Goal: Task Accomplishment & Management: Manage account settings

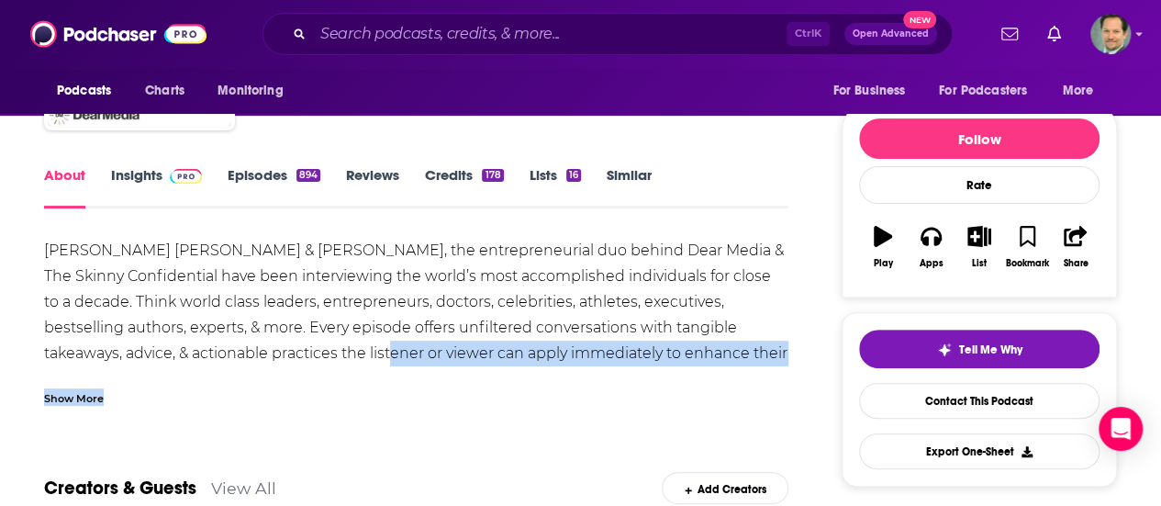
drag, startPoint x: 263, startPoint y: 350, endPoint x: 264, endPoint y: 338, distance: 12.0
click at [264, 338] on div "[PERSON_NAME] [PERSON_NAME] & [PERSON_NAME], the entrepreneurial duo behind Dea…" at bounding box center [416, 322] width 744 height 168
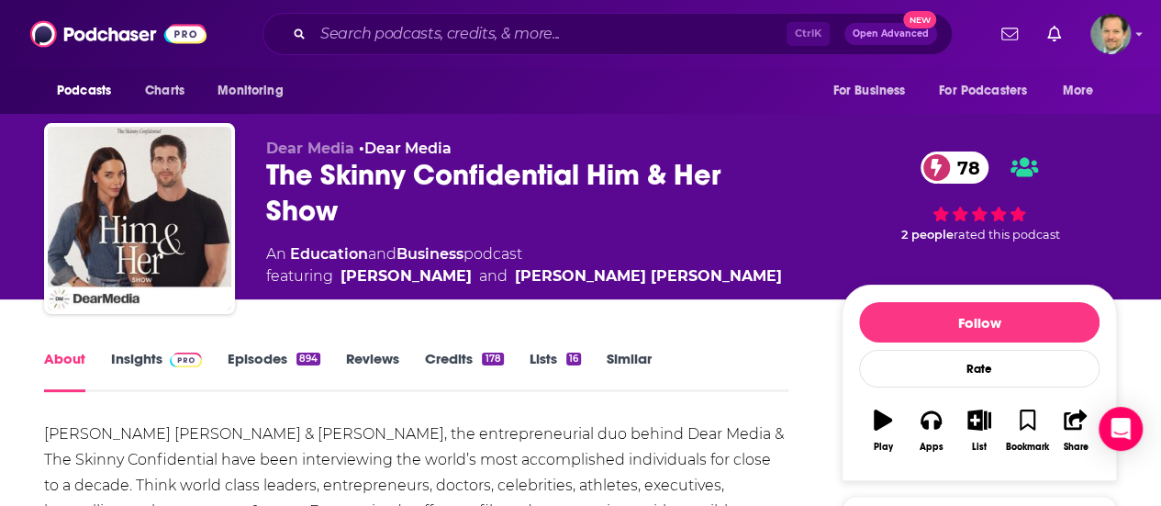
click at [140, 355] on link "Insights" at bounding box center [156, 371] width 91 height 42
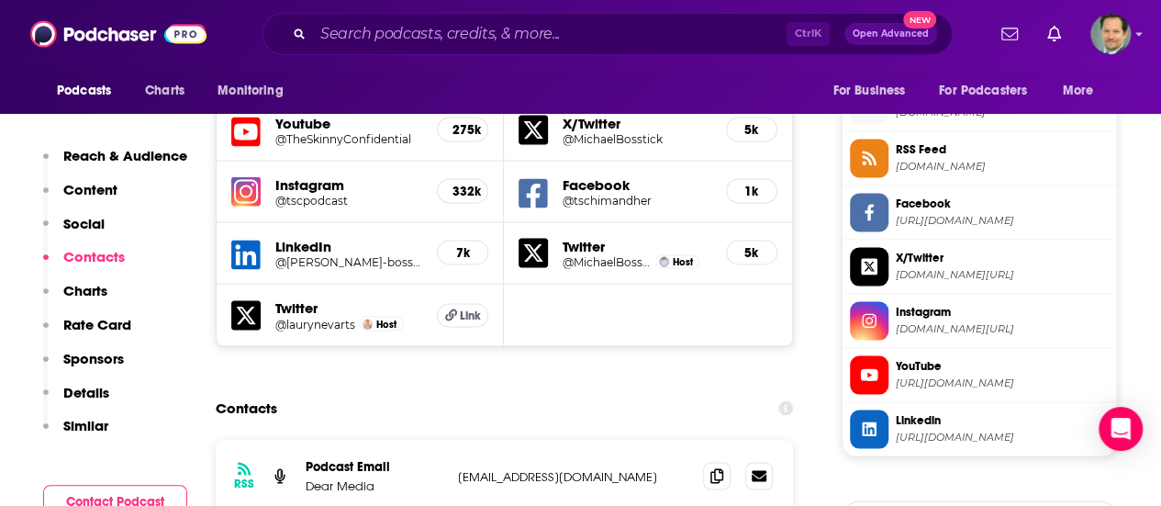
scroll to position [1744, 0]
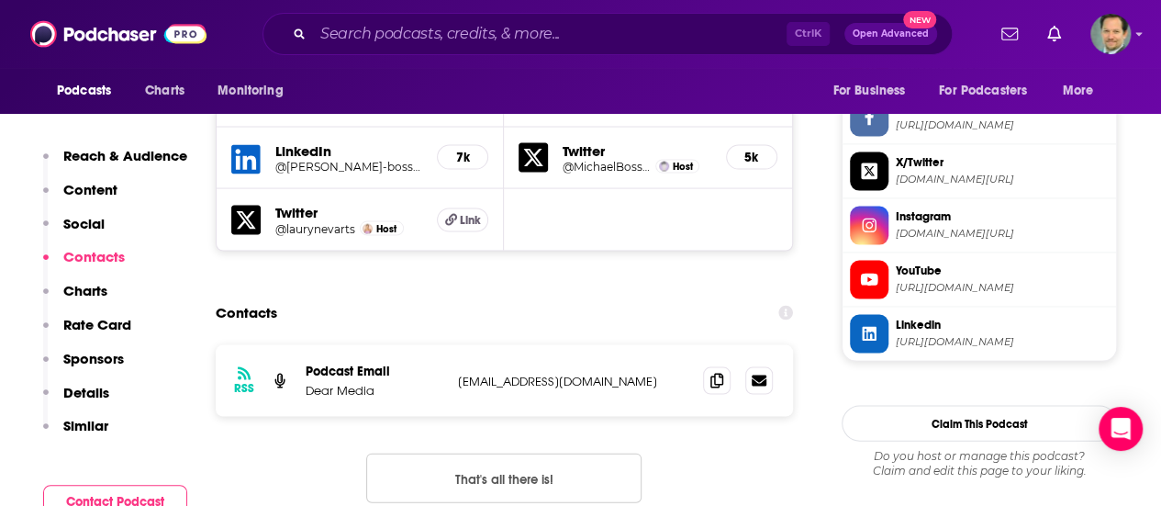
drag, startPoint x: 661, startPoint y: 256, endPoint x: 448, endPoint y: 261, distance: 213.0
click at [448, 345] on div "RSS Podcast Email Dear Media [EMAIL_ADDRESS][DOMAIN_NAME] [EMAIL_ADDRESS][DOMAI…" at bounding box center [504, 381] width 577 height 72
copy div "[EMAIL_ADDRESS][DOMAIN_NAME]"
click at [331, 350] on div "RSS Podcast Email Dear Media [EMAIL_ADDRESS][DOMAIN_NAME] [EMAIL_ADDRESS][DOMAI…" at bounding box center [504, 438] width 577 height 187
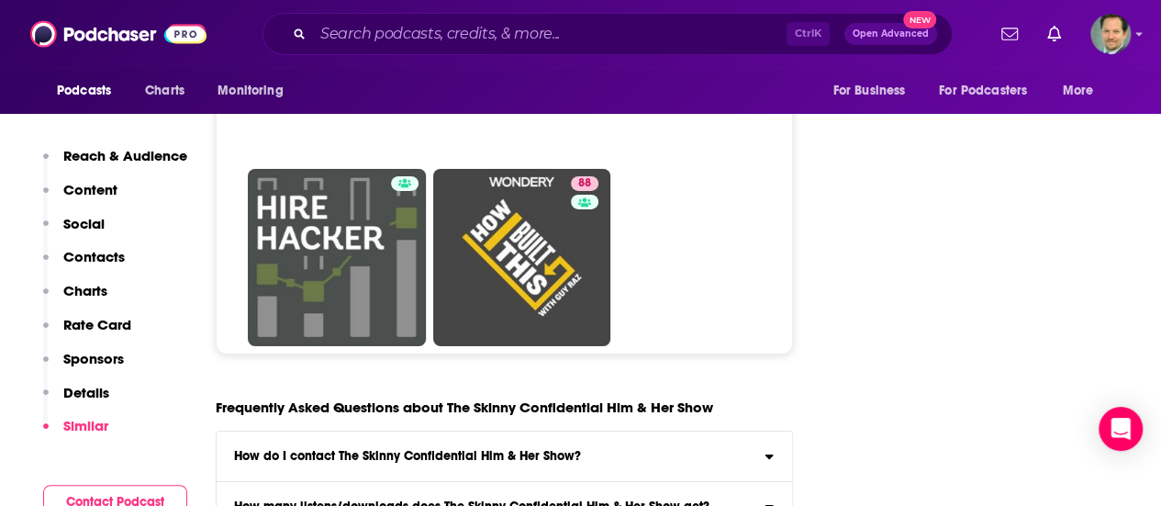
scroll to position [9860, 0]
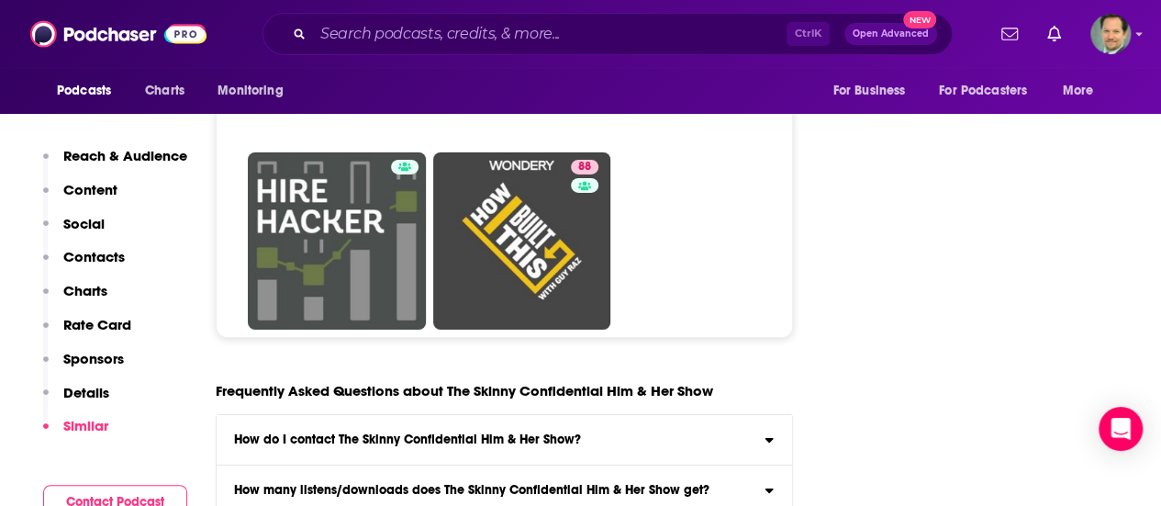
click at [435, 433] on h3 "How do I contact The Skinny Confidential Him & Her Show?" at bounding box center [407, 439] width 347 height 13
click at [0, 0] on input "How do I contact The Skinny Confidential Him & Her Show? Click here to view con…" at bounding box center [0, 0] width 0 height 0
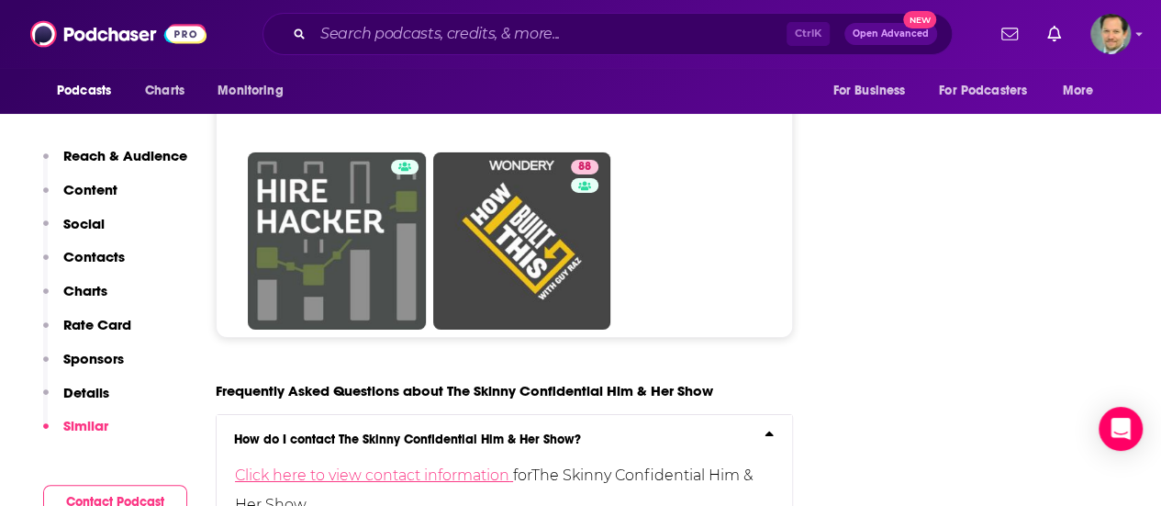
click at [430, 466] on link "Click here to view contact information" at bounding box center [374, 474] width 278 height 17
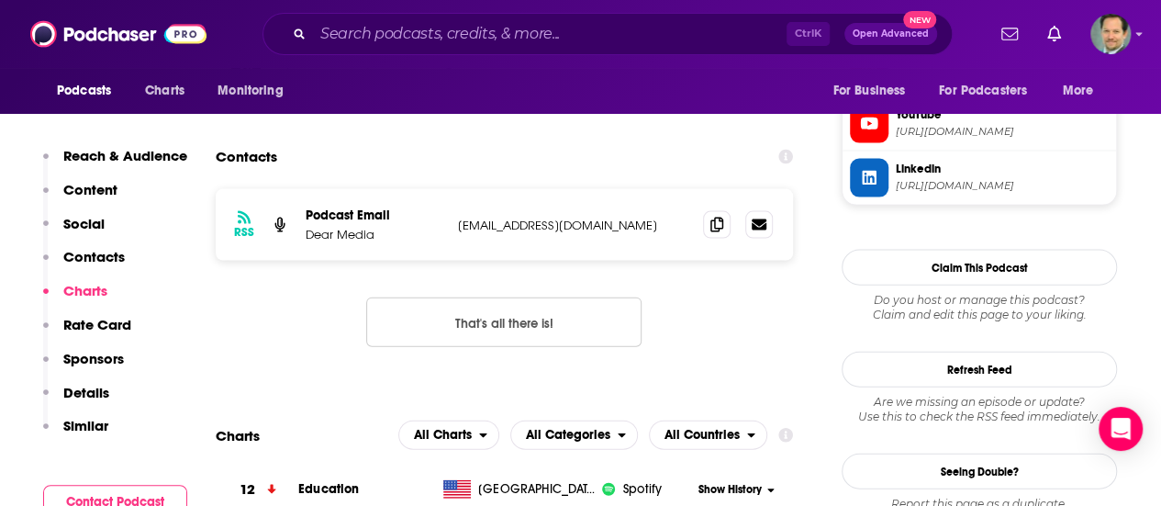
scroll to position [1731, 0]
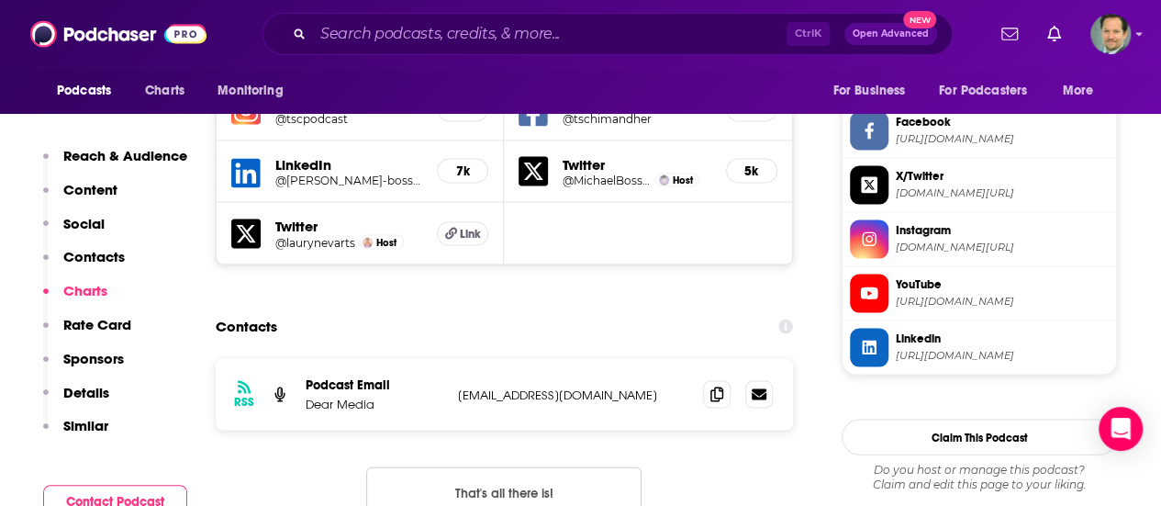
drag, startPoint x: 656, startPoint y: 271, endPoint x: 452, endPoint y: 269, distance: 204.7
click at [452, 358] on div "RSS Podcast Email Dear Media [EMAIL_ADDRESS][DOMAIN_NAME] [EMAIL_ADDRESS][DOMAI…" at bounding box center [504, 394] width 577 height 72
copy p "[EMAIL_ADDRESS][DOMAIN_NAME]"
click at [550, 308] on div "Contacts" at bounding box center [504, 325] width 577 height 35
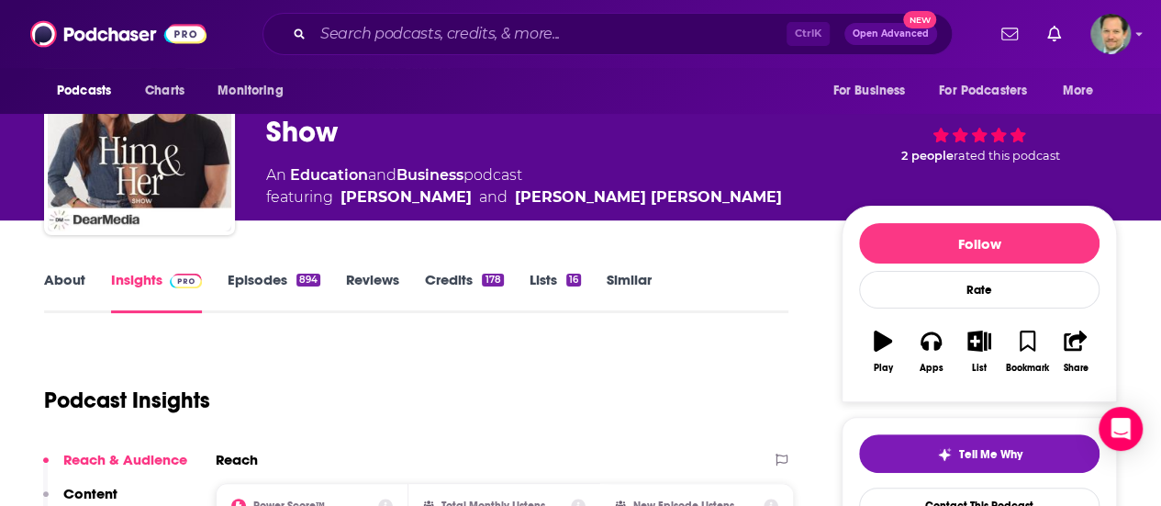
scroll to position [0, 0]
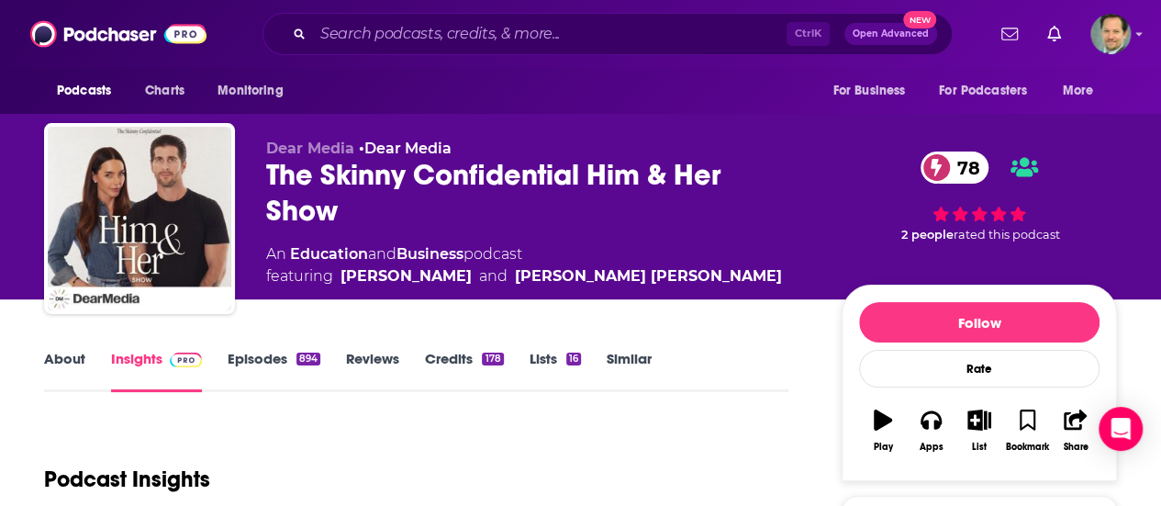
click at [571, 421] on div "Podcast Insights" at bounding box center [409, 468] width 730 height 94
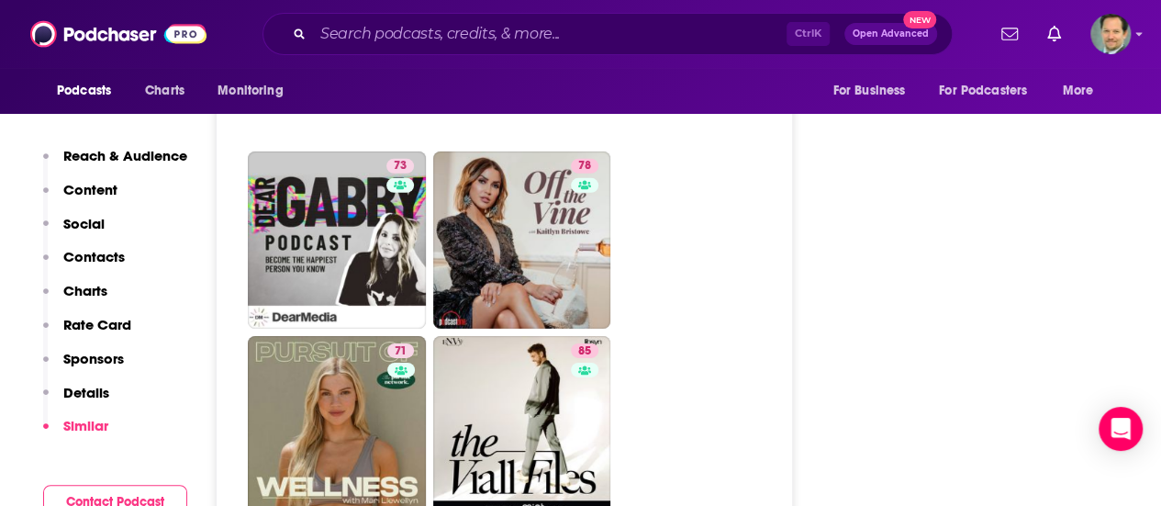
scroll to position [6241, 0]
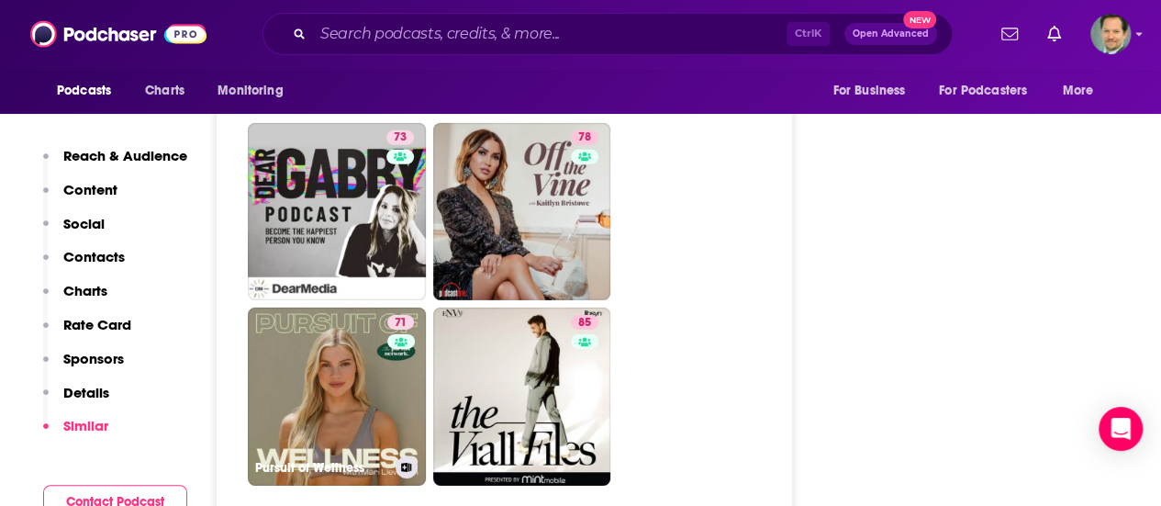
click at [329, 307] on link "71 Pursuit of Wellness" at bounding box center [337, 396] width 178 height 178
type input "[URL][DOMAIN_NAME]"
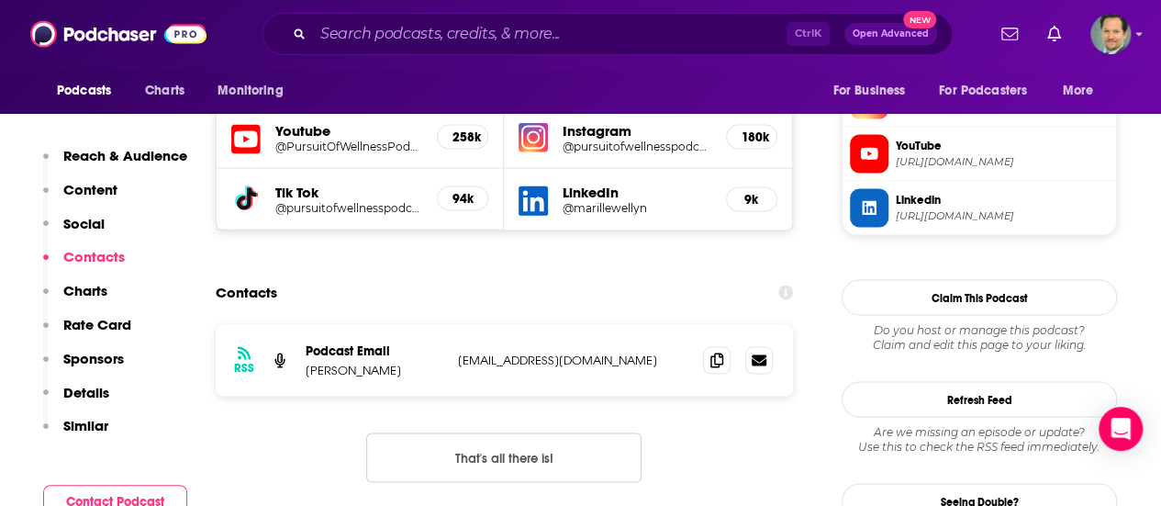
scroll to position [1652, 0]
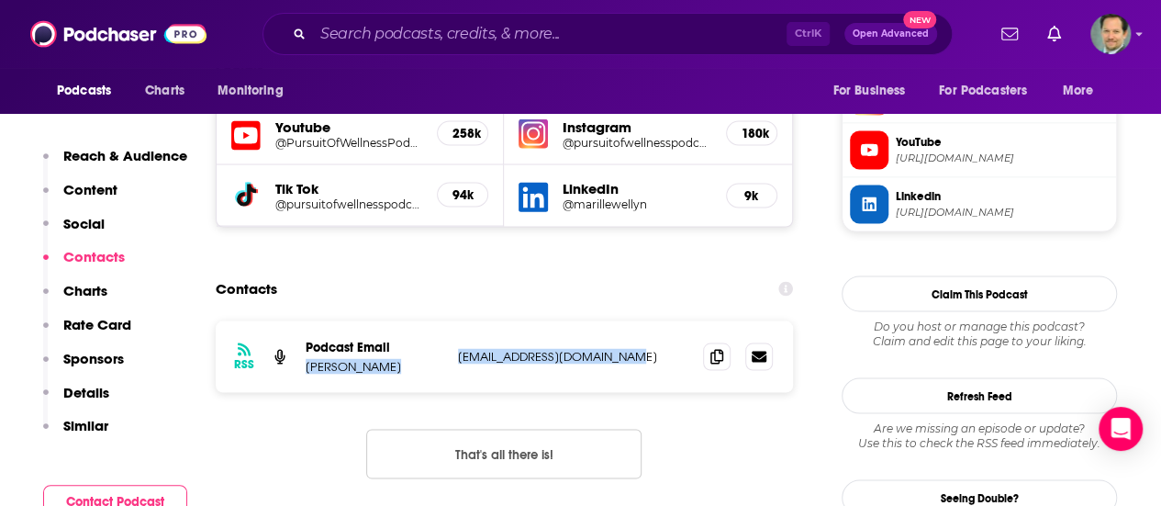
drag, startPoint x: 648, startPoint y: 263, endPoint x: 299, endPoint y: 271, distance: 348.8
click at [299, 320] on div "RSS Podcast Email [PERSON_NAME] [EMAIL_ADDRESS][DOMAIN_NAME] [EMAIL_ADDRESS][DO…" at bounding box center [504, 356] width 577 height 72
copy div "[PERSON_NAME] [EMAIL_ADDRESS][DOMAIN_NAME]"
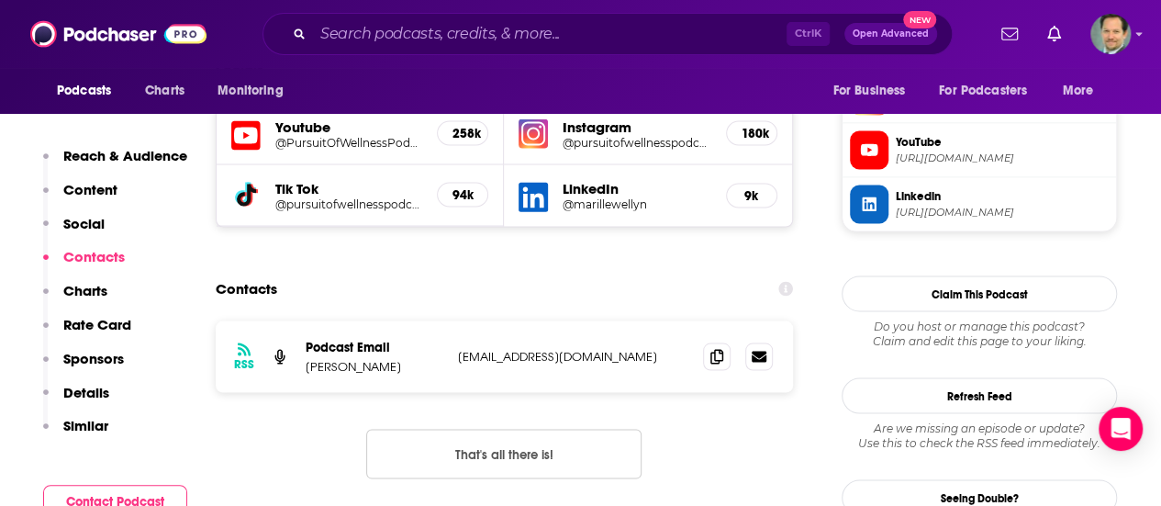
click at [253, 348] on div "RSS Podcast Email [PERSON_NAME] [EMAIL_ADDRESS][DOMAIN_NAME] [EMAIL_ADDRESS][DO…" at bounding box center [504, 413] width 577 height 187
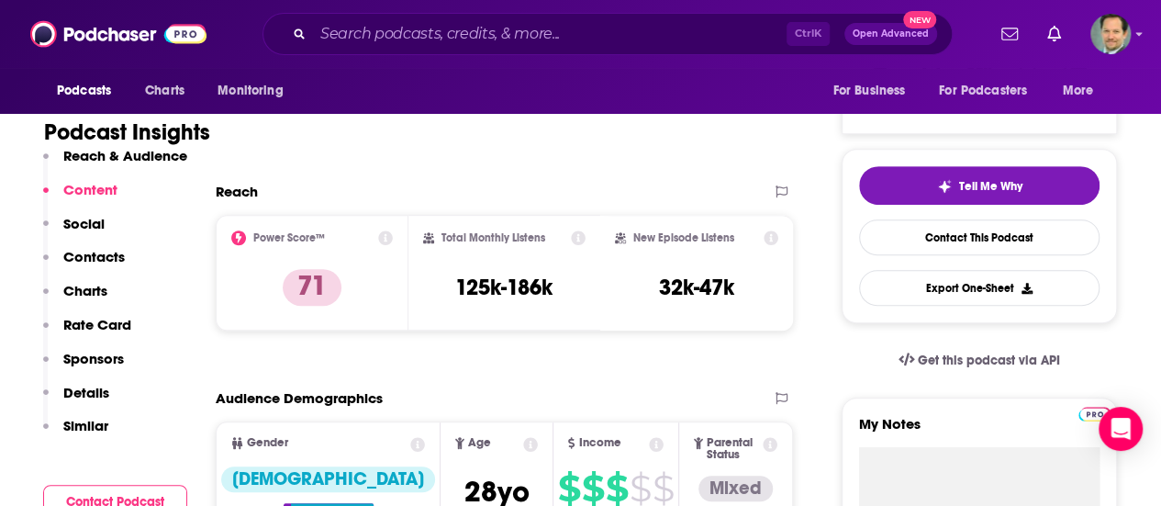
scroll to position [0, 0]
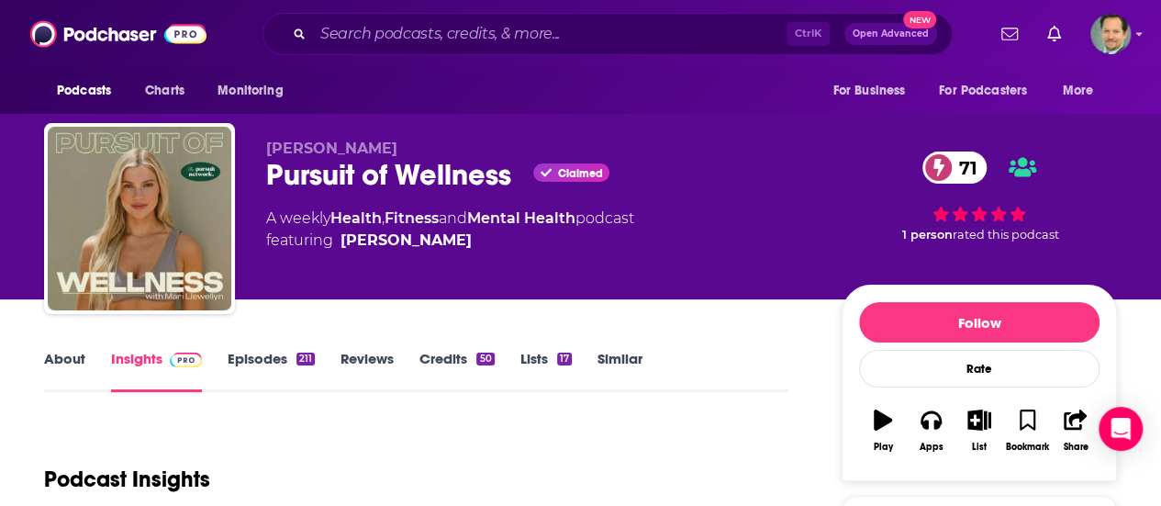
click at [237, 447] on div "Podcast Insights" at bounding box center [409, 468] width 730 height 94
click at [610, 448] on div "Podcast Insights" at bounding box center [409, 468] width 730 height 94
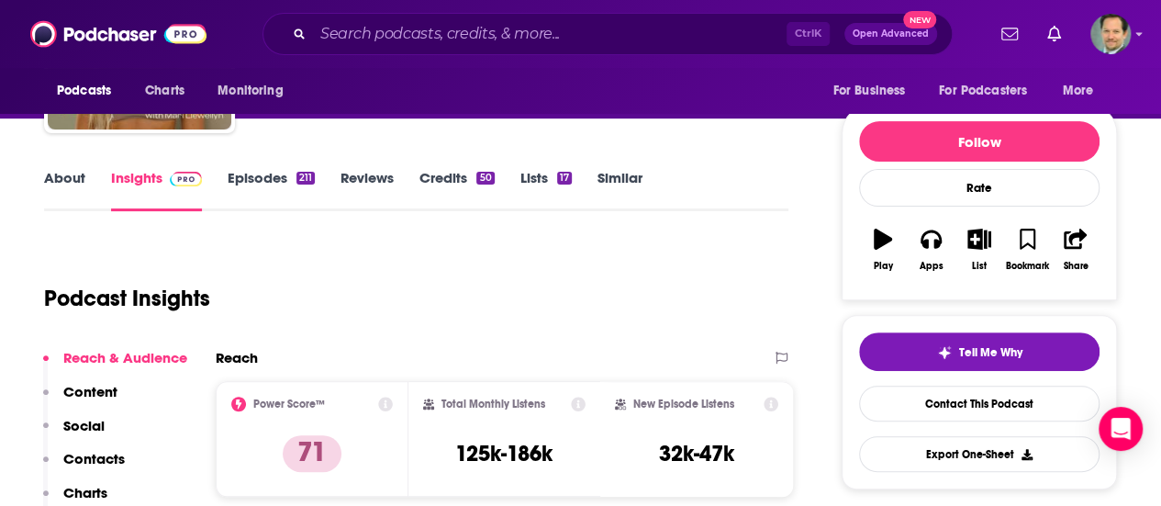
scroll to position [184, 0]
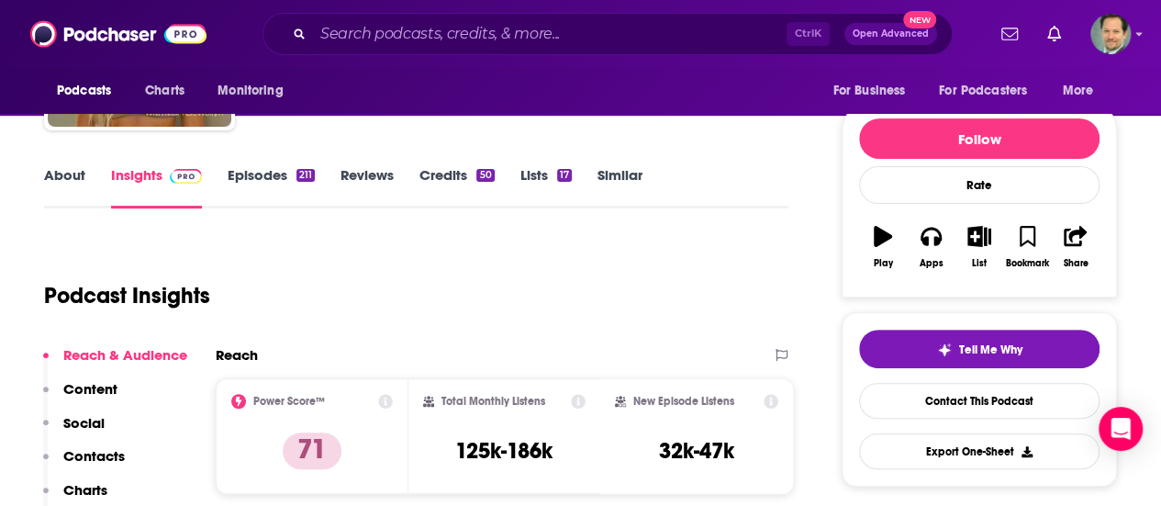
click at [629, 178] on link "Similar" at bounding box center [619, 187] width 45 height 42
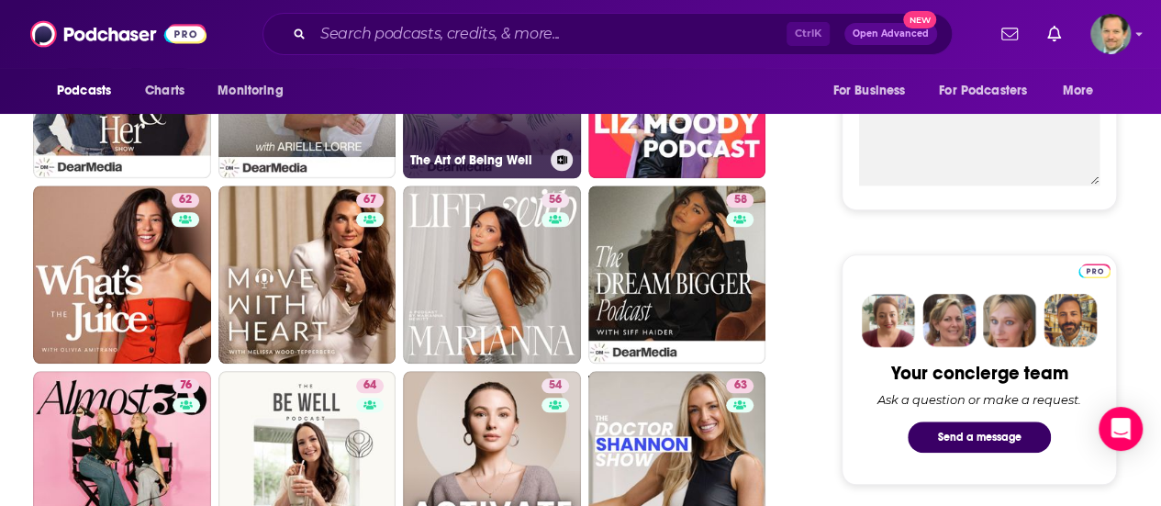
scroll to position [735, 0]
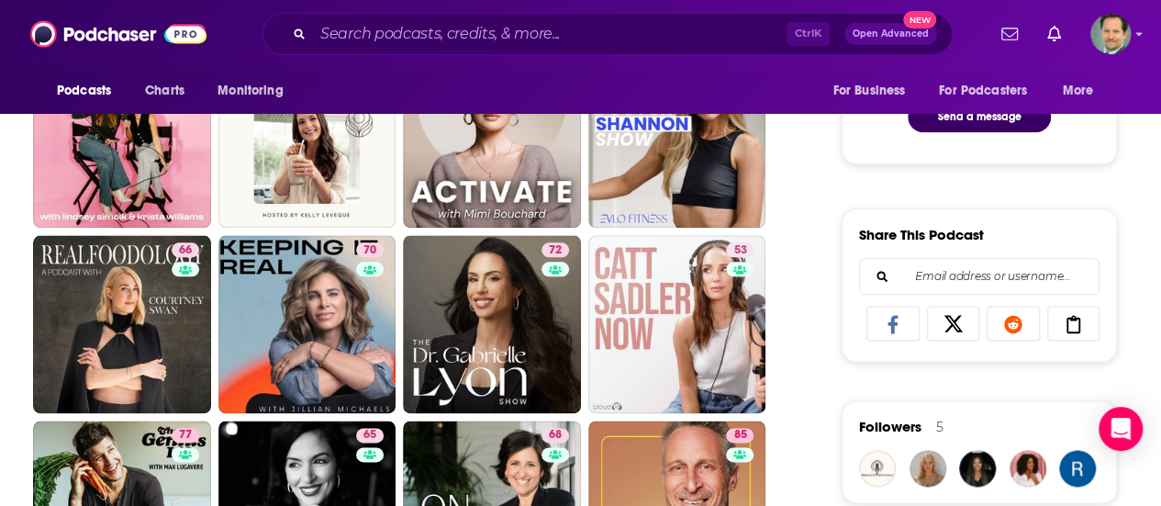
scroll to position [919, 0]
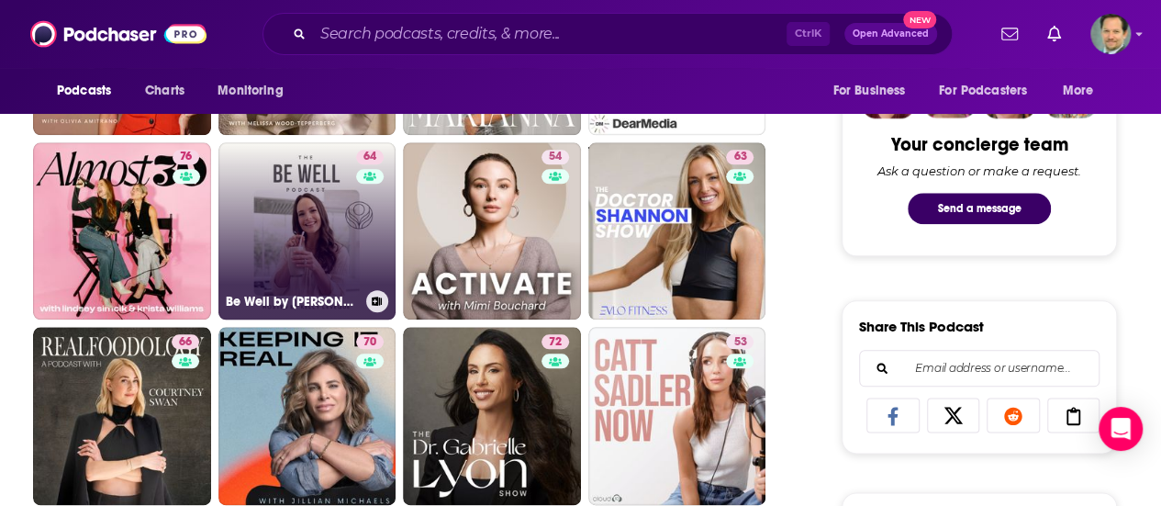
click at [307, 216] on link "64 Be Well by [PERSON_NAME]" at bounding box center [307, 231] width 178 height 178
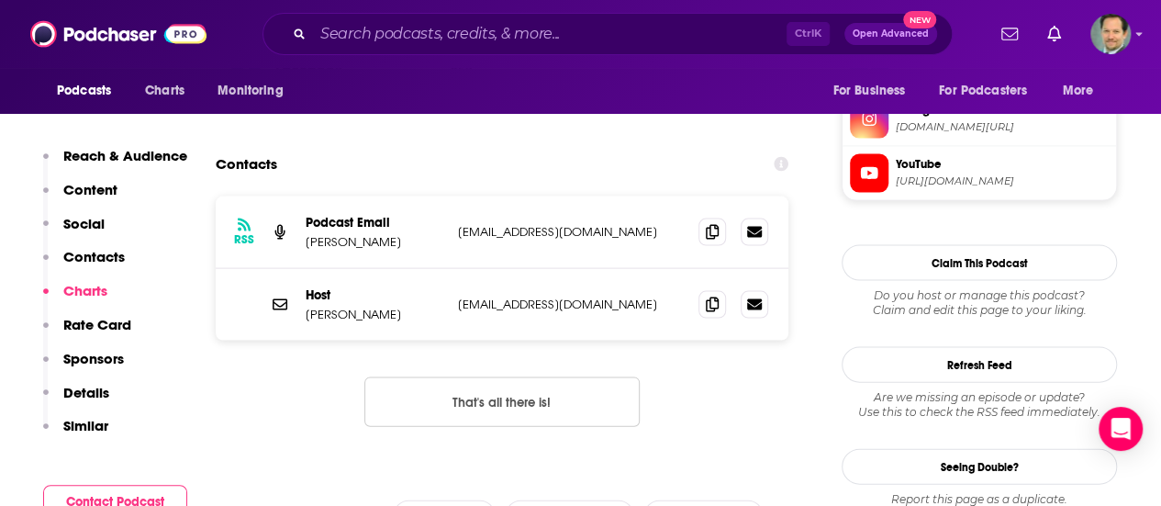
scroll to position [1744, 0]
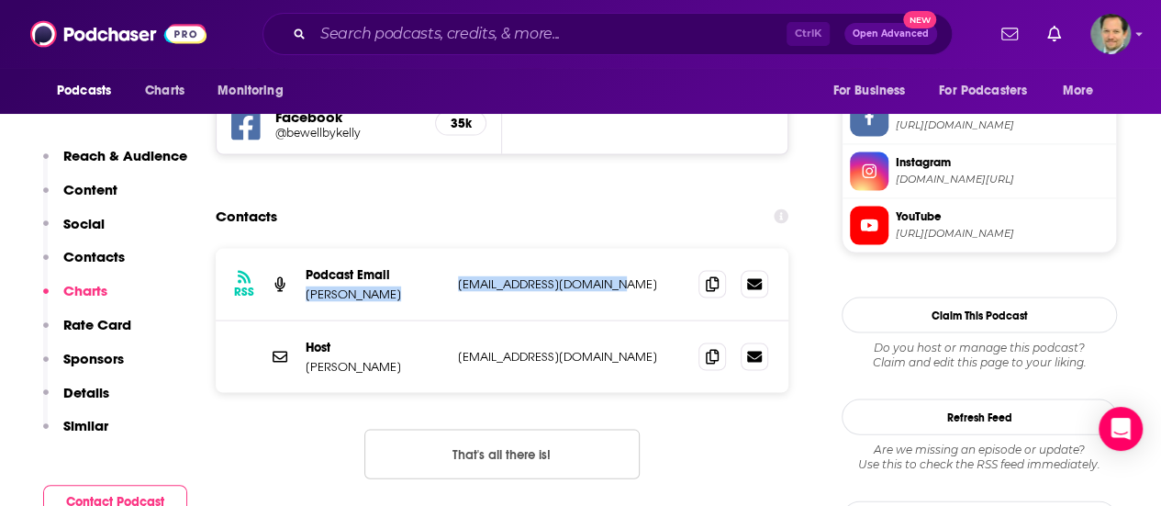
drag, startPoint x: 622, startPoint y: 173, endPoint x: 299, endPoint y: 188, distance: 323.4
click at [299, 249] on div "RSS Podcast Email [PERSON_NAME] [EMAIL_ADDRESS][DOMAIN_NAME] [EMAIL_ADDRESS][DO…" at bounding box center [502, 285] width 573 height 73
copy div "[PERSON_NAME] [EMAIL_ADDRESS][DOMAIN_NAME]"
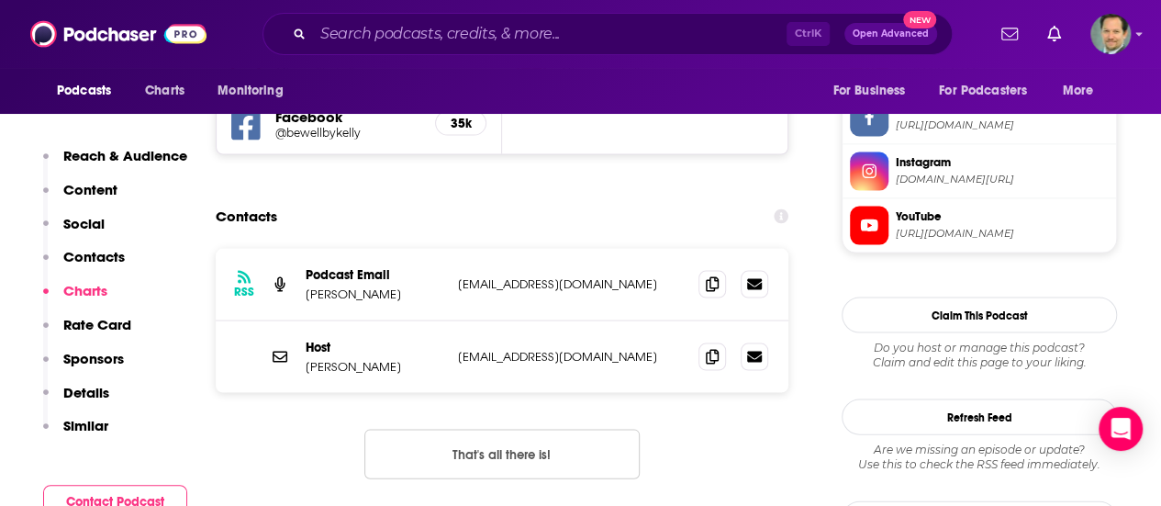
click at [734, 318] on div "RSS Podcast Email [PERSON_NAME] [EMAIL_ADDRESS][DOMAIN_NAME] [EMAIL_ADDRESS][DO…" at bounding box center [502, 379] width 573 height 260
click at [310, 381] on div "RSS Podcast Email [PERSON_NAME] [EMAIL_ADDRESS][DOMAIN_NAME] [EMAIL_ADDRESS][DO…" at bounding box center [504, 379] width 577 height 260
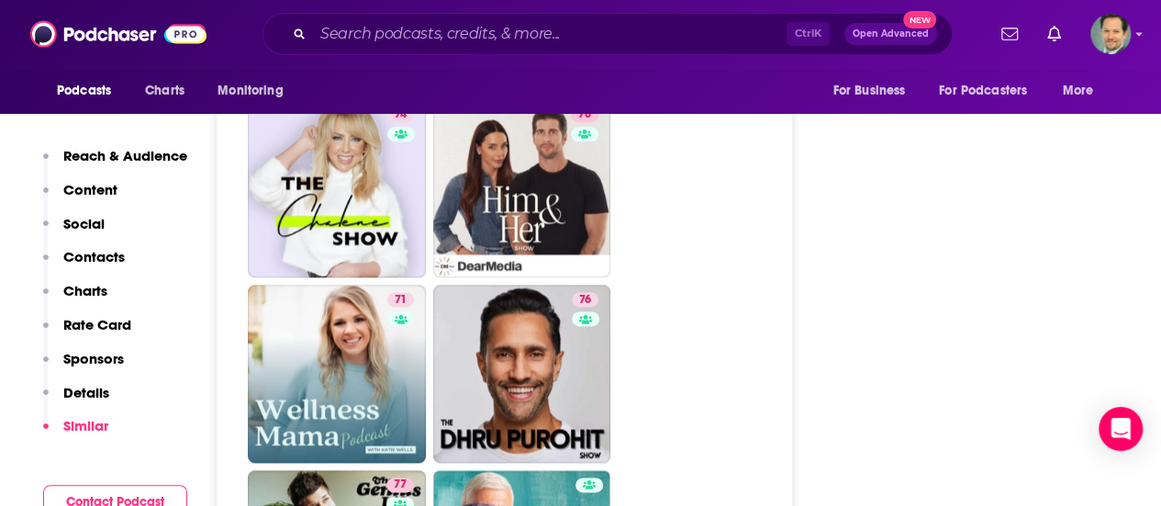
scroll to position [4497, 0]
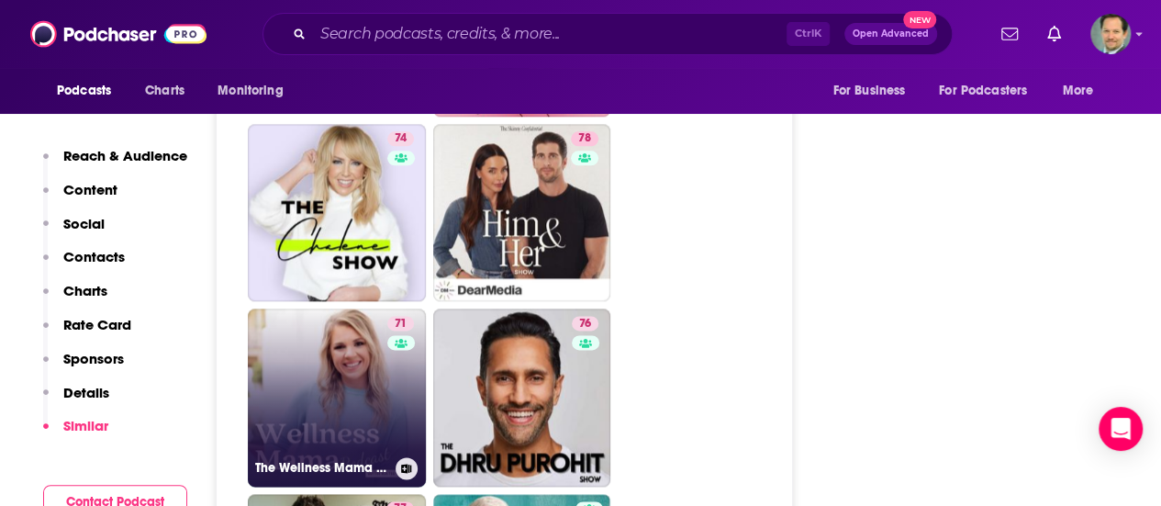
click at [325, 308] on link "71 The Wellness Mama Podcast" at bounding box center [337, 397] width 178 height 178
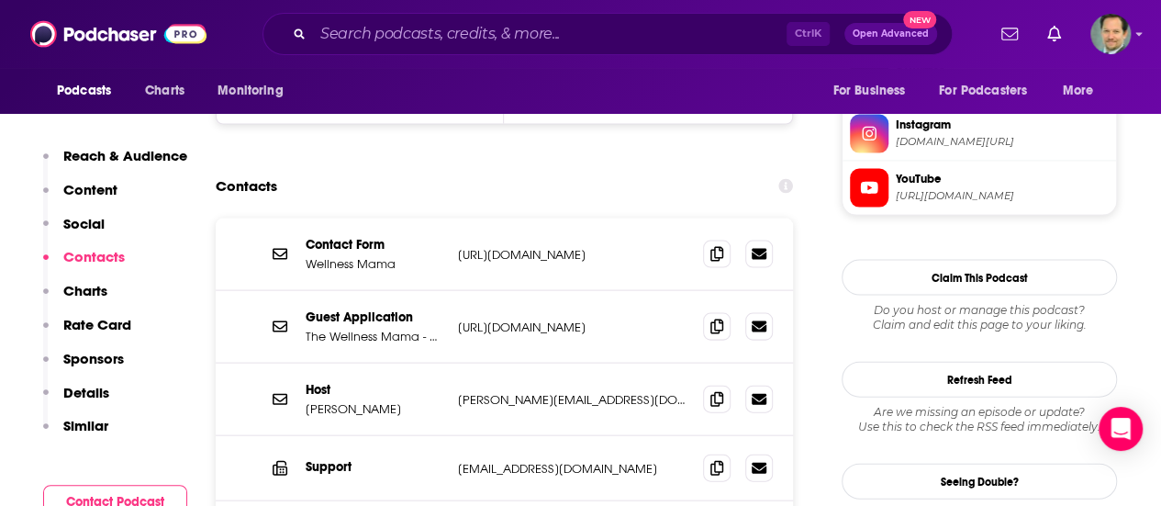
scroll to position [1744, 0]
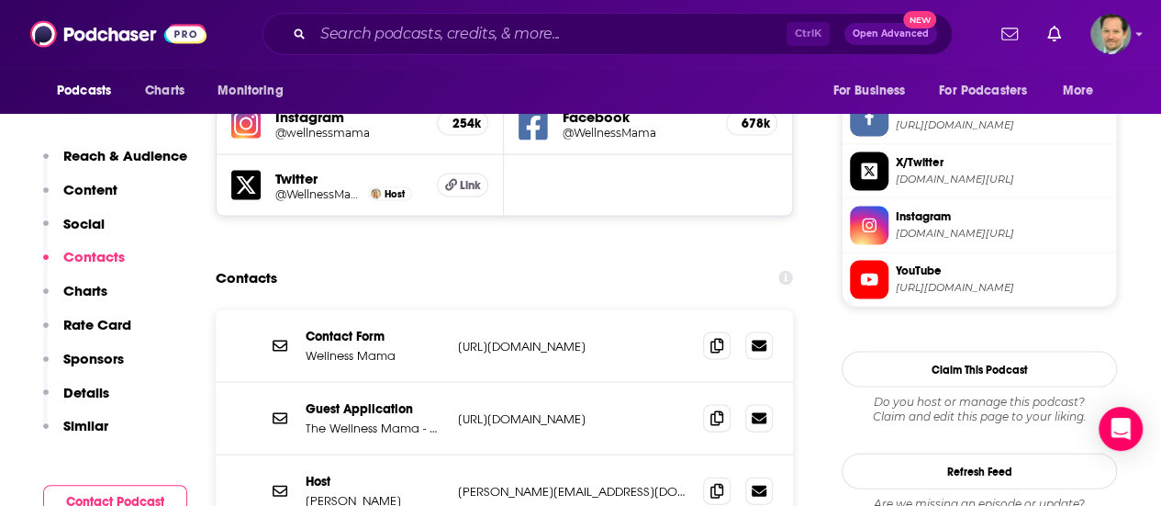
drag, startPoint x: 676, startPoint y: 233, endPoint x: 459, endPoint y: 242, distance: 217.7
click at [454, 310] on div "Contact Form Wellness Mama [URL][DOMAIN_NAME] [URL][DOMAIN_NAME]" at bounding box center [504, 346] width 577 height 73
drag, startPoint x: 453, startPoint y: 308, endPoint x: 698, endPoint y: 313, distance: 245.1
click at [698, 383] on div "Guest Application The Wellness Mama - Guest Application [URL][DOMAIN_NAME] [URL…" at bounding box center [504, 419] width 577 height 73
click at [675, 411] on p "[URL][DOMAIN_NAME]" at bounding box center [573, 419] width 230 height 16
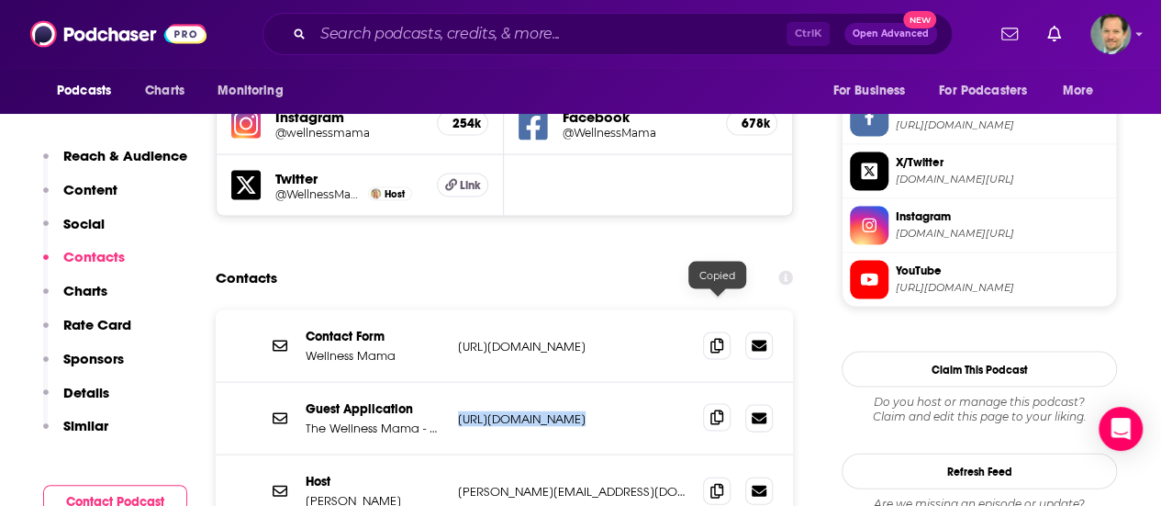
click at [716, 410] on icon at bounding box center [716, 417] width 13 height 15
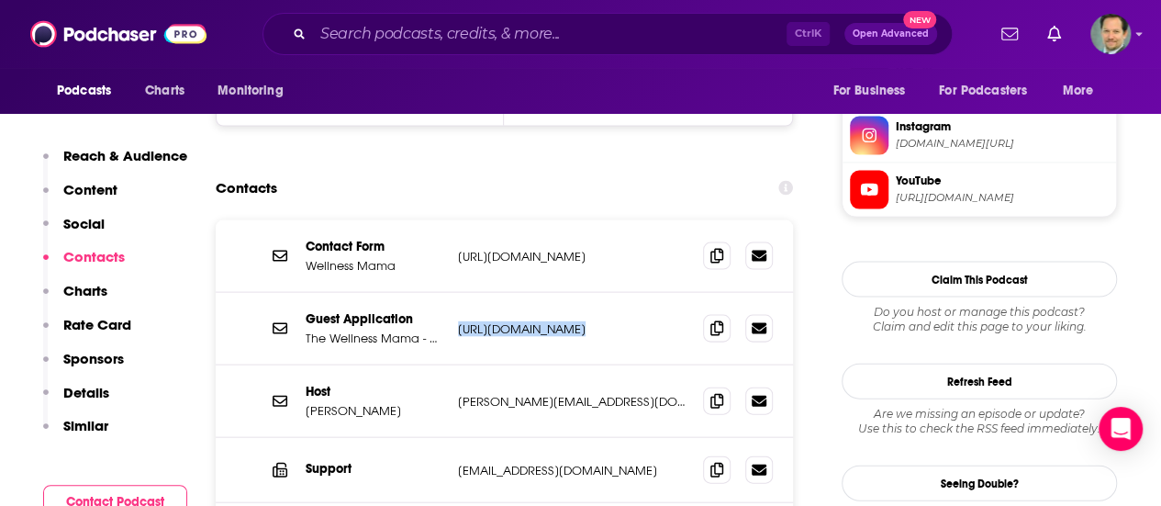
scroll to position [1836, 0]
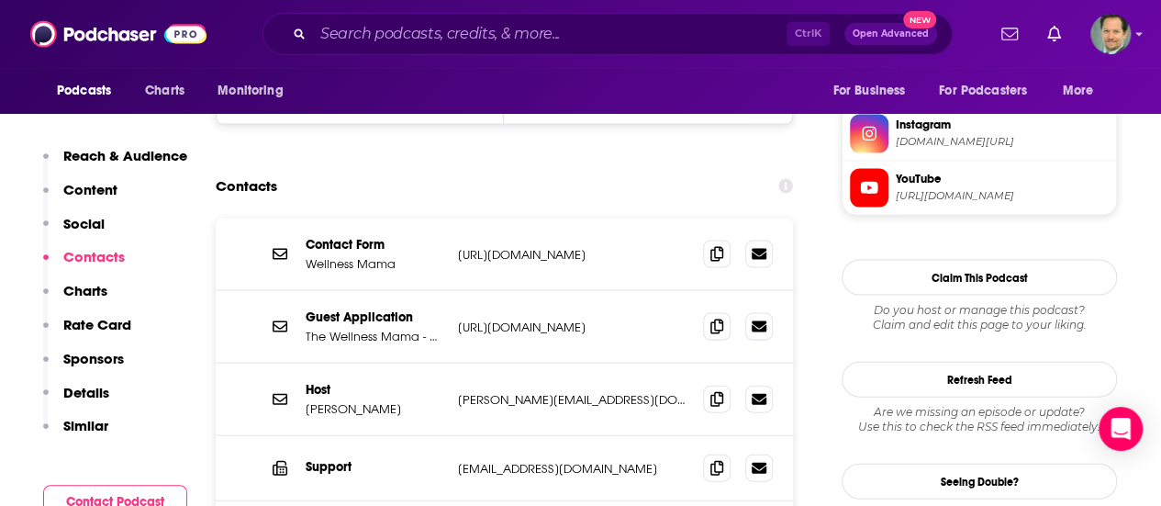
drag, startPoint x: 626, startPoint y: 289, endPoint x: 305, endPoint y: 296, distance: 321.3
click at [0, 0] on div "Host [PERSON_NAME] [PERSON_NAME][EMAIL_ADDRESS][DOMAIN_NAME] [PERSON_NAME][EMAI…" at bounding box center [0, 0] width 0 height 0
copy div "[PERSON_NAME] [PERSON_NAME][EMAIL_ADDRESS][DOMAIN_NAME]"
click at [233, 363] on div "Host [PERSON_NAME] [PERSON_NAME][EMAIL_ADDRESS][DOMAIN_NAME] [PERSON_NAME][EMAI…" at bounding box center [504, 399] width 577 height 73
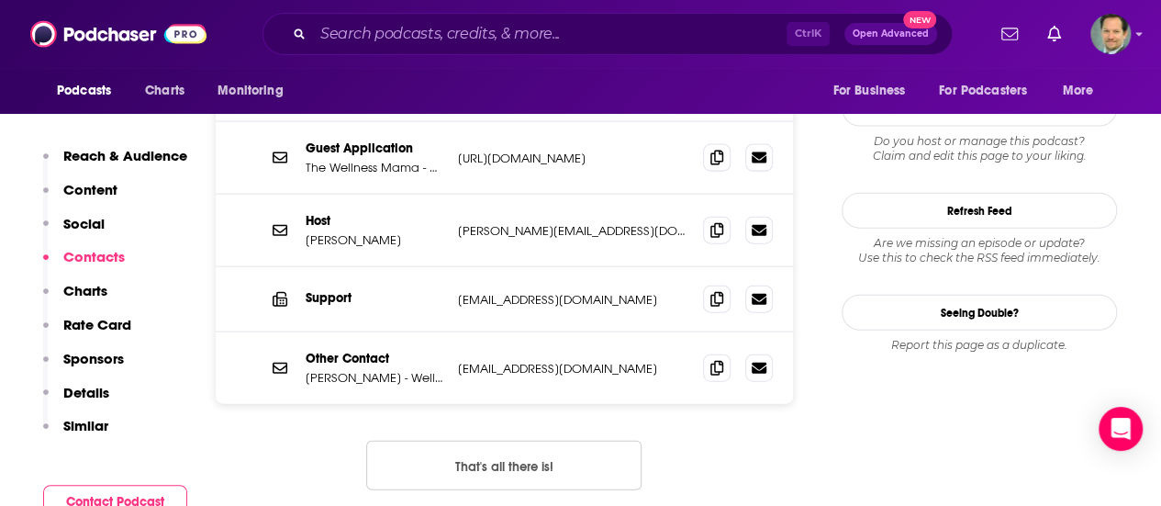
scroll to position [2019, 0]
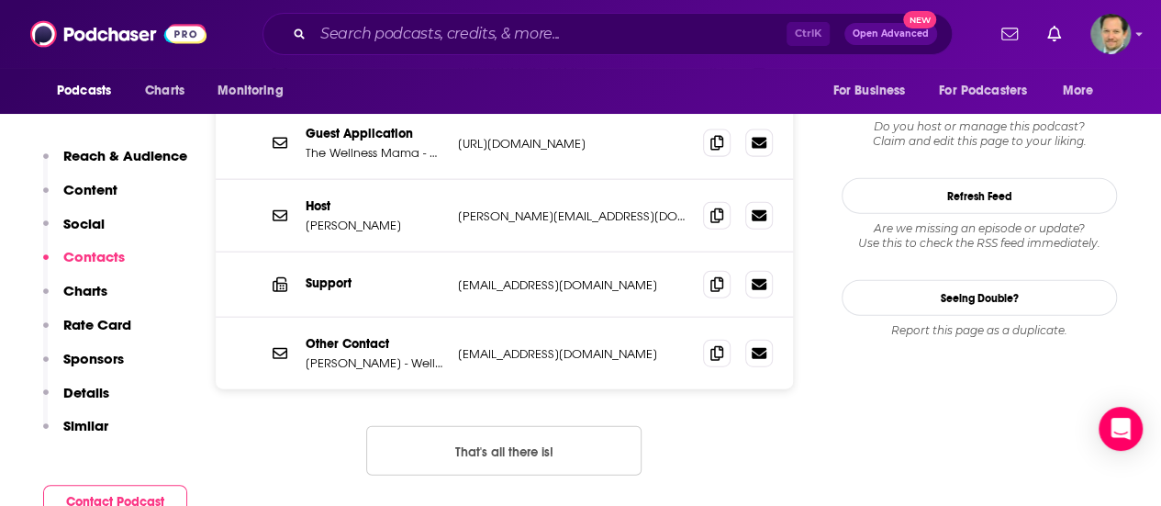
click at [373, 378] on div "Contact Form Wellness Mama [URL][DOMAIN_NAME] [URL][DOMAIN_NAME] Guest Applicat…" at bounding box center [504, 270] width 577 height 470
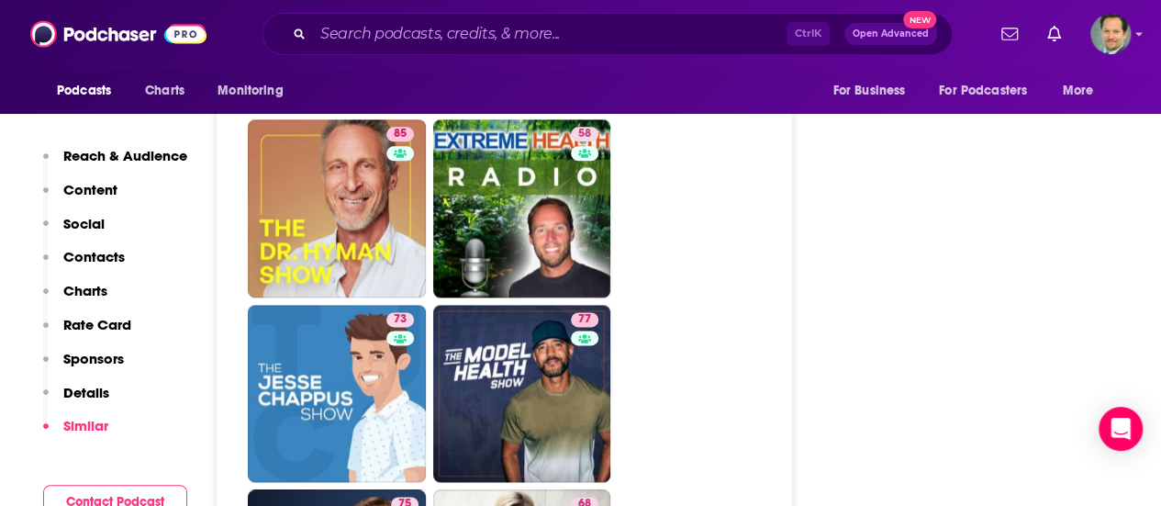
scroll to position [4681, 0]
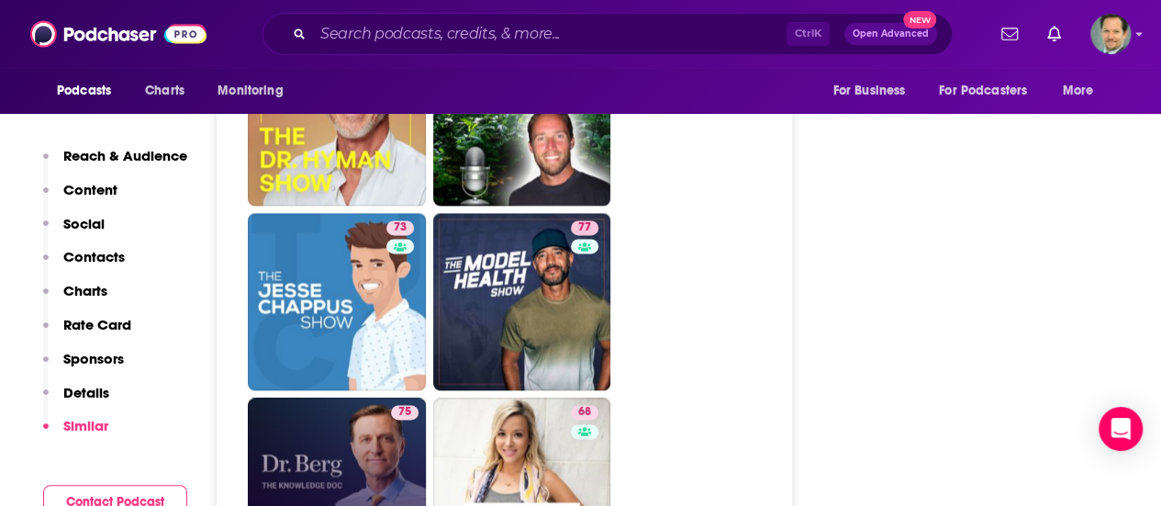
click at [321, 397] on link "75 [PERSON_NAME] Healthy Keto and [MEDICAL_DATA] Podcast" at bounding box center [337, 486] width 178 height 178
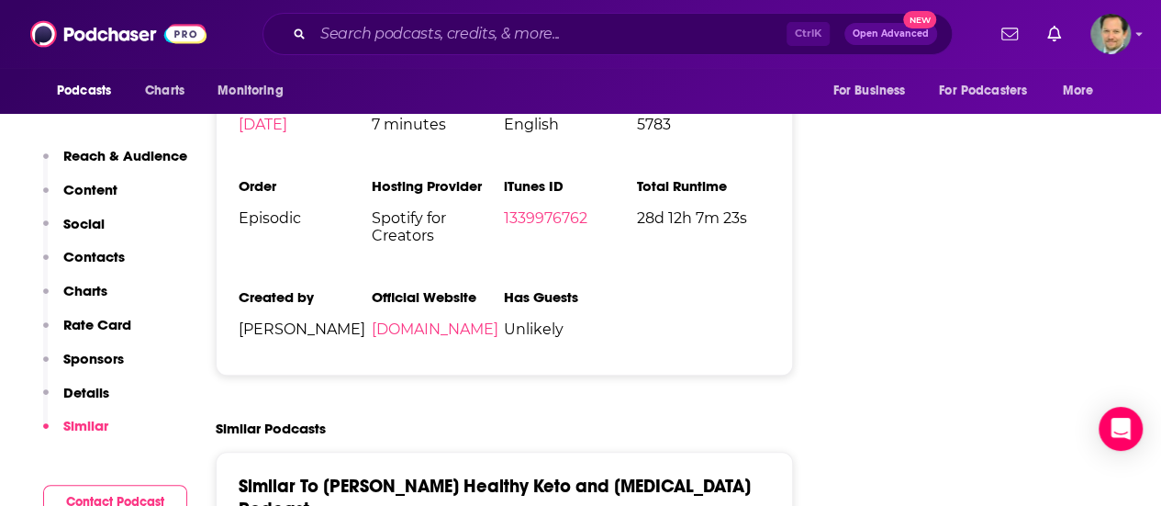
scroll to position [3579, 0]
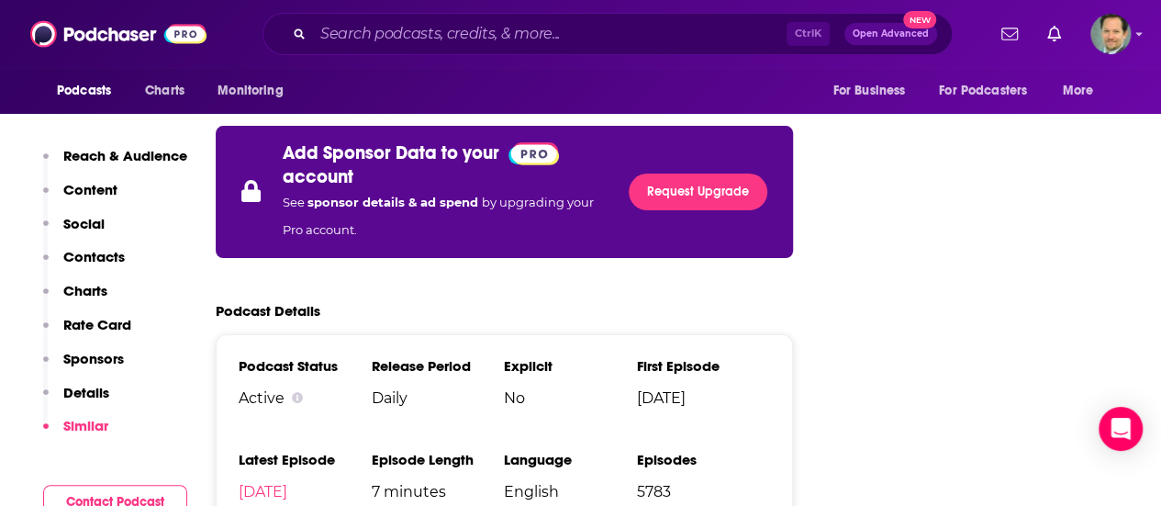
type input "[URL][DOMAIN_NAME]"
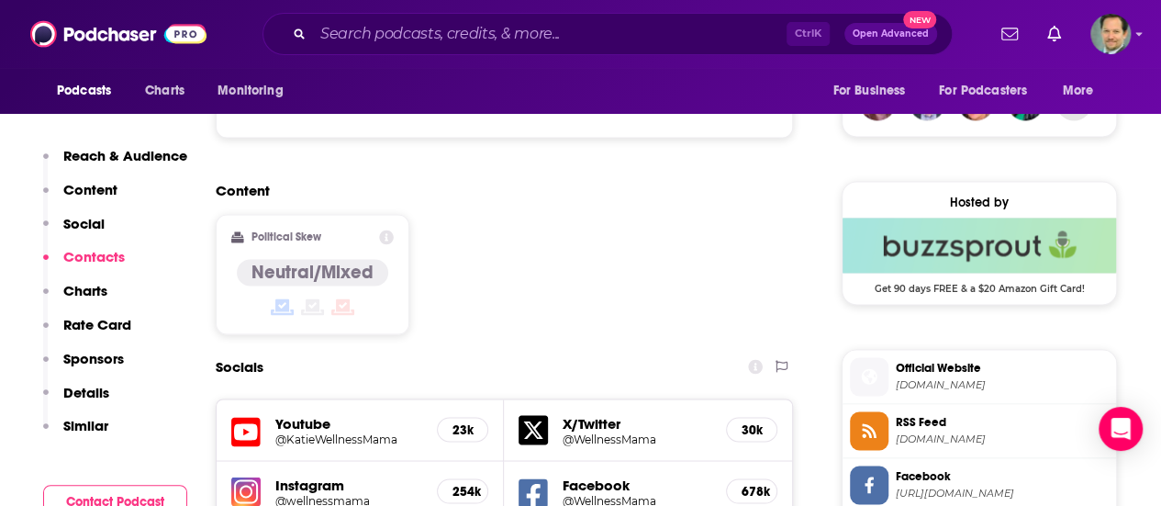
scroll to position [1744, 0]
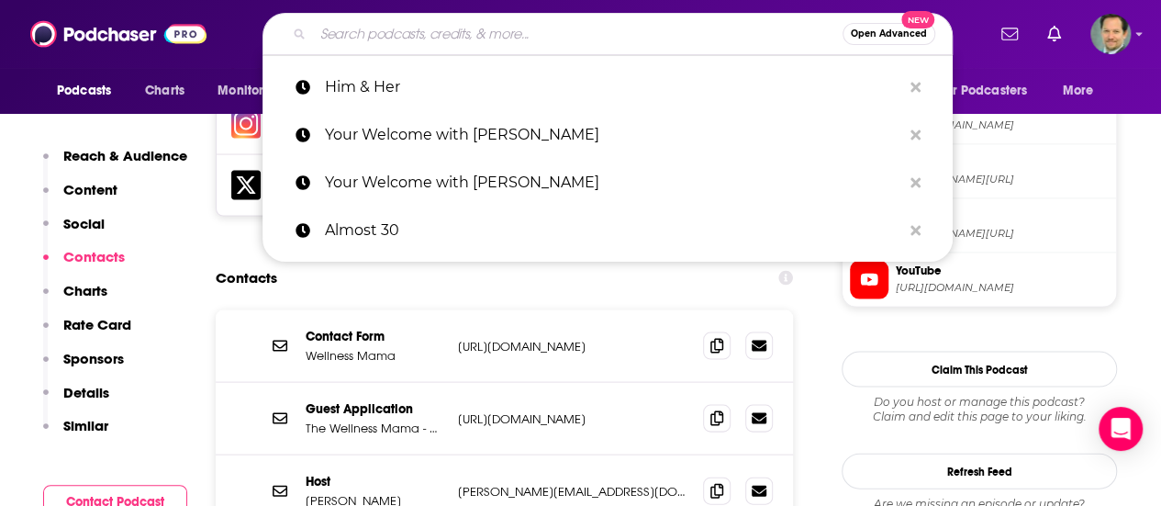
click at [382, 36] on input "Search podcasts, credits, & more..." at bounding box center [578, 33] width 530 height 29
click at [1087, 98] on span "More" at bounding box center [1078, 91] width 31 height 26
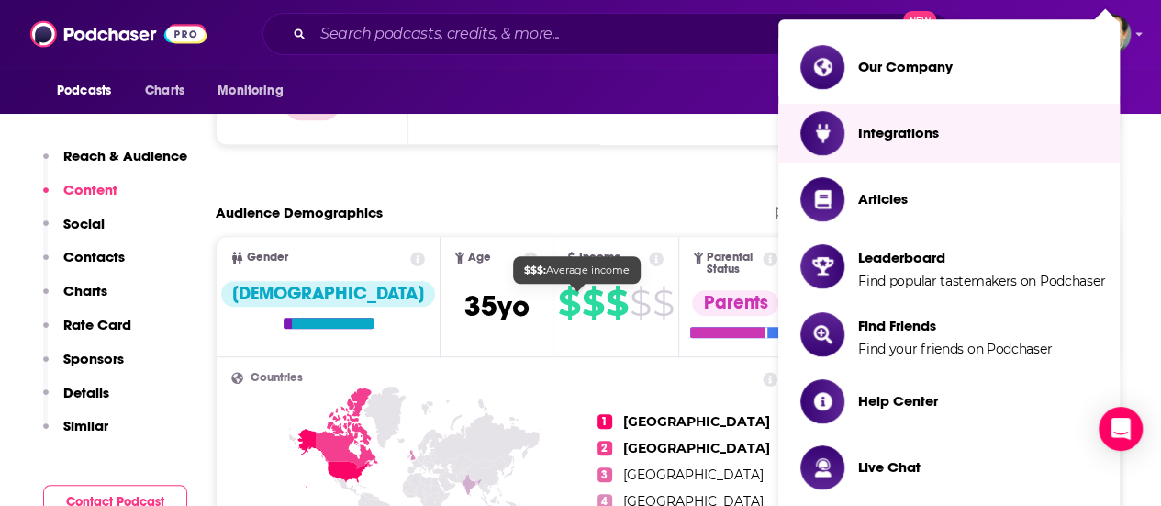
scroll to position [184, 0]
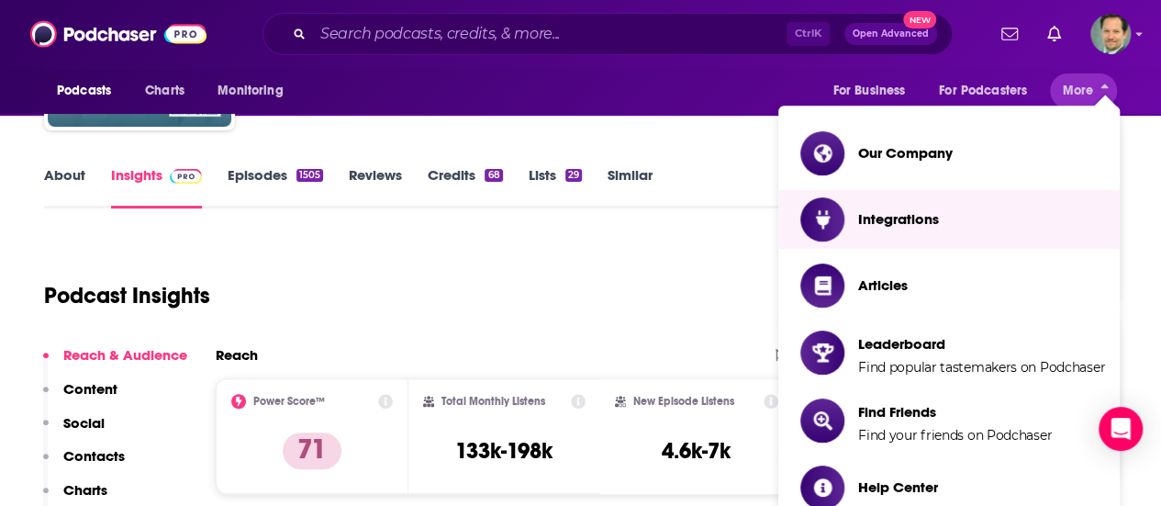
click at [612, 84] on div "Podcasts Charts Monitoring For Business For Podcasters More" at bounding box center [580, 91] width 1161 height 46
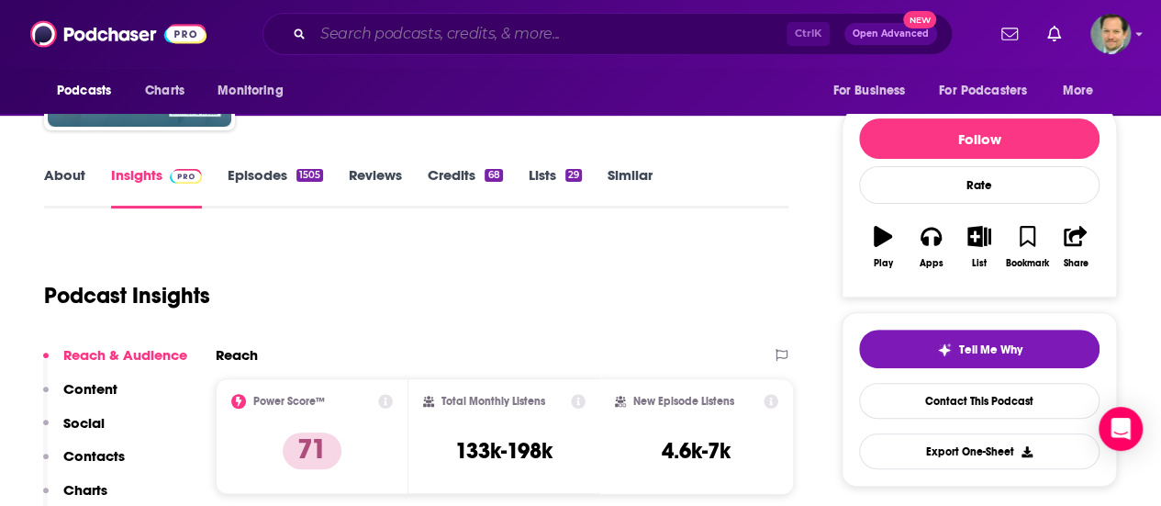
click at [559, 36] on input "Search podcasts, credits, & more..." at bounding box center [550, 33] width 474 height 29
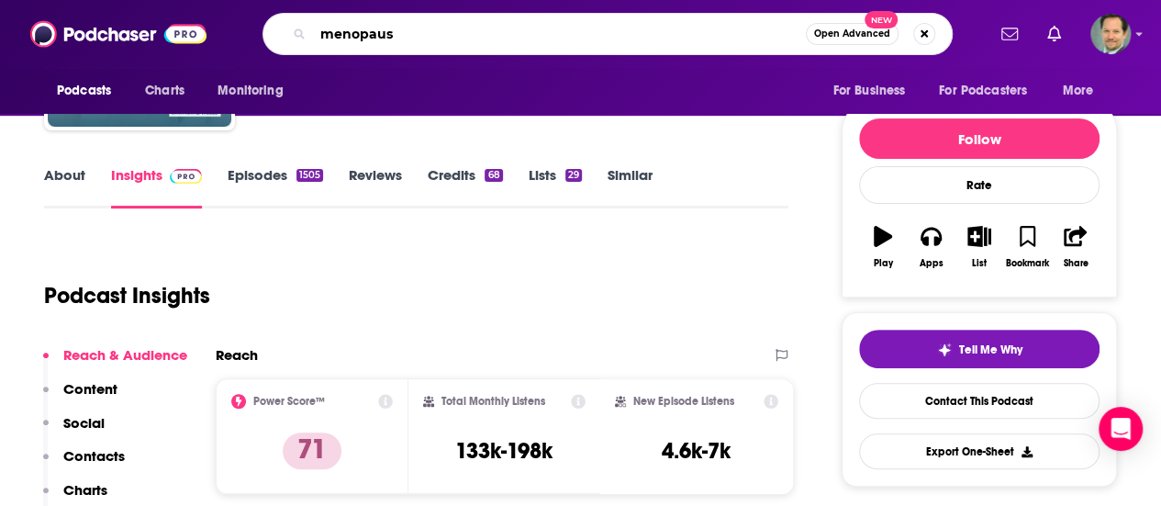
type input "menopause"
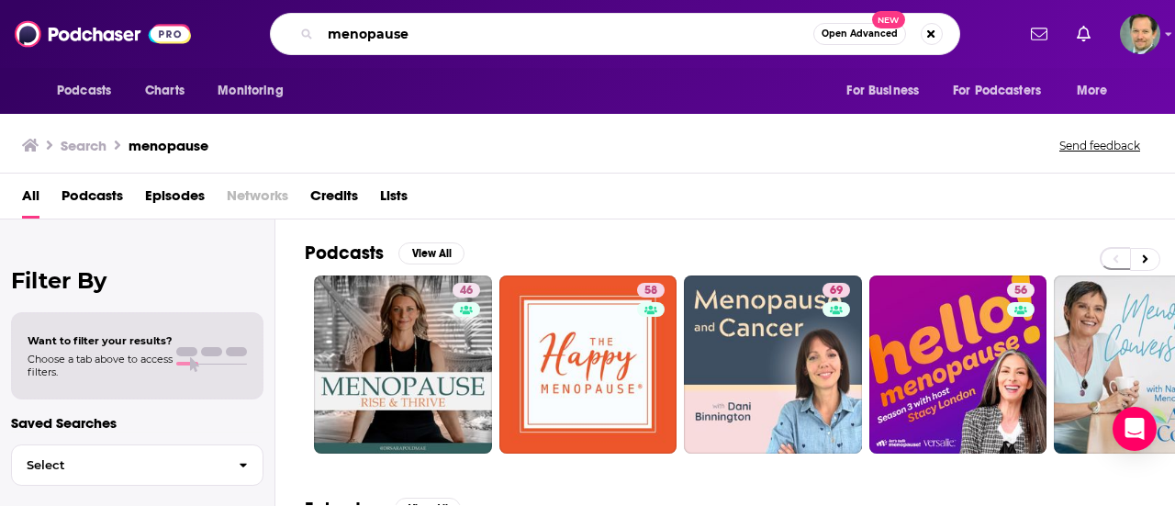
click at [331, 32] on input "menopause" at bounding box center [566, 33] width 493 height 29
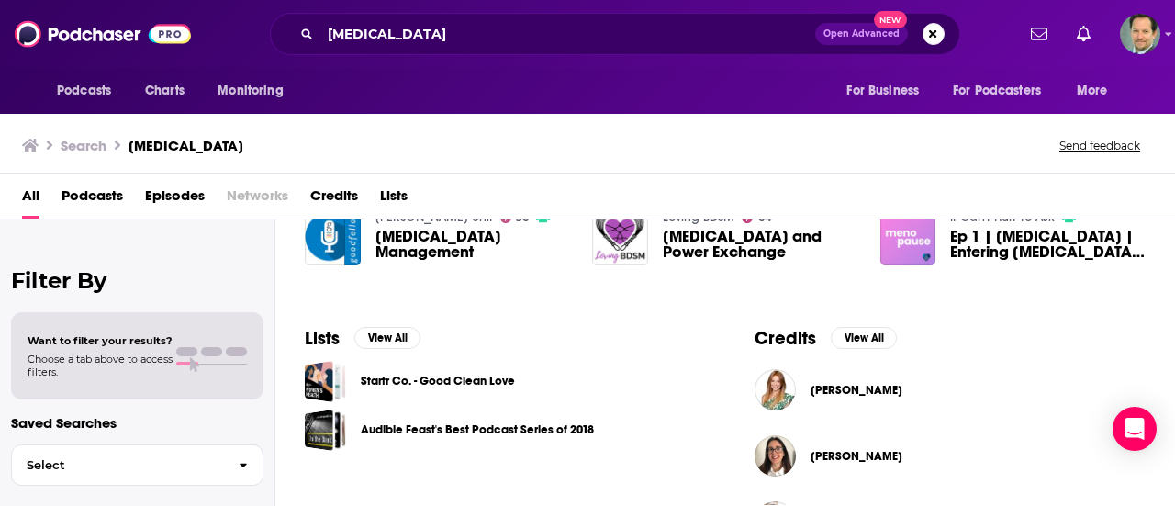
scroll to position [322, 0]
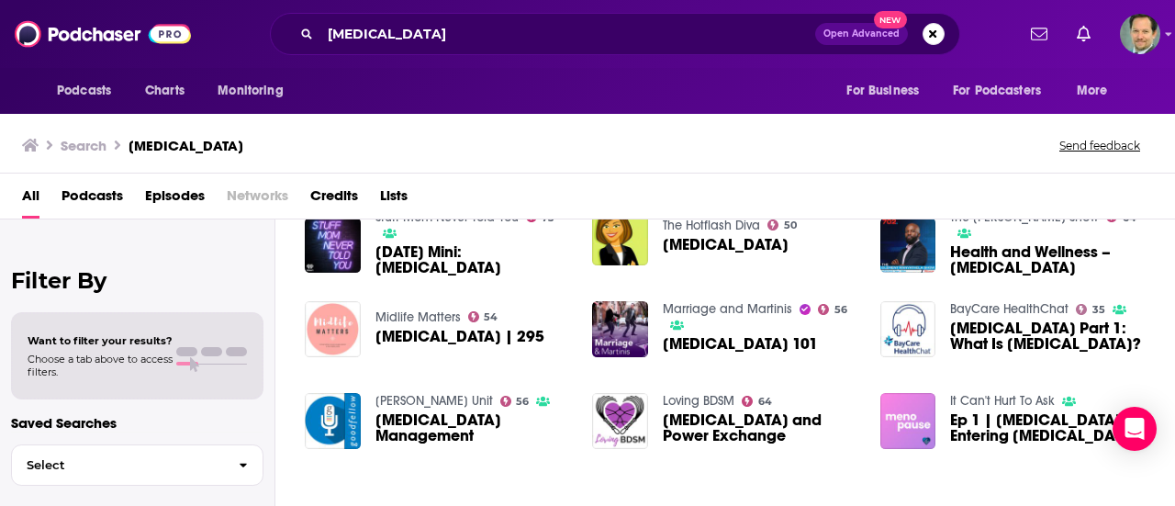
click at [193, 352] on span at bounding box center [186, 351] width 21 height 9
click at [243, 463] on icon "button" at bounding box center [244, 465] width 8 height 13
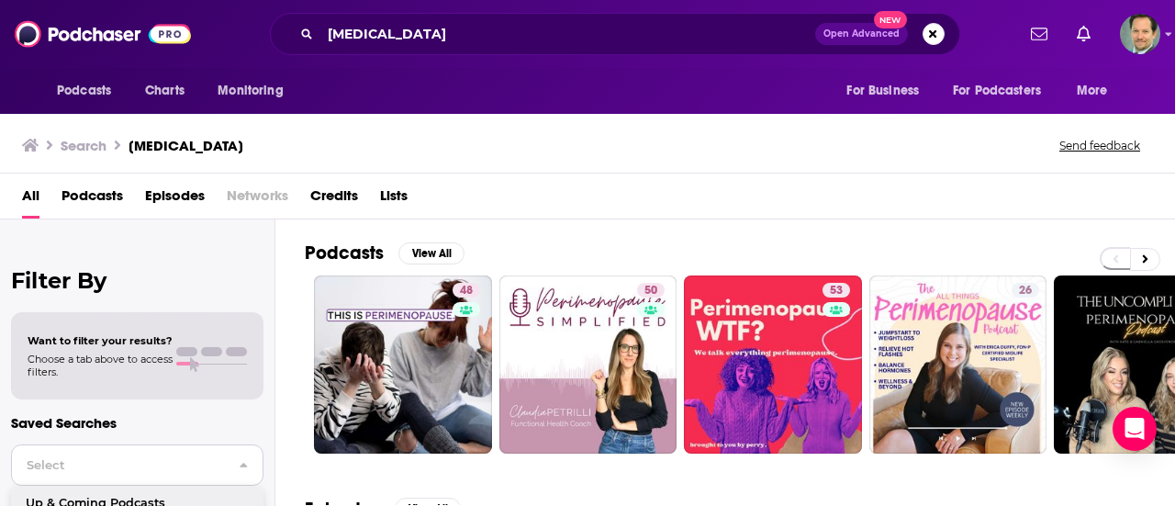
scroll to position [0, 0]
click at [420, 252] on button "View All" at bounding box center [431, 253] width 66 height 22
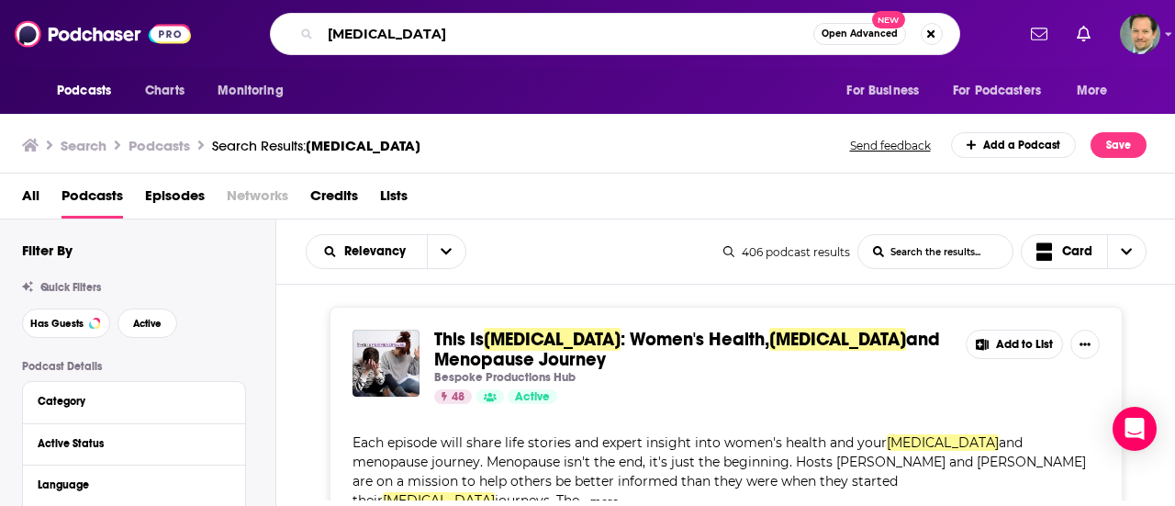
drag, startPoint x: 352, startPoint y: 32, endPoint x: 293, endPoint y: 34, distance: 59.7
click at [293, 34] on div "[MEDICAL_DATA] Open Advanced New" at bounding box center [615, 34] width 690 height 42
type input "menopause"
click at [443, 247] on icon "open menu" at bounding box center [446, 251] width 11 height 13
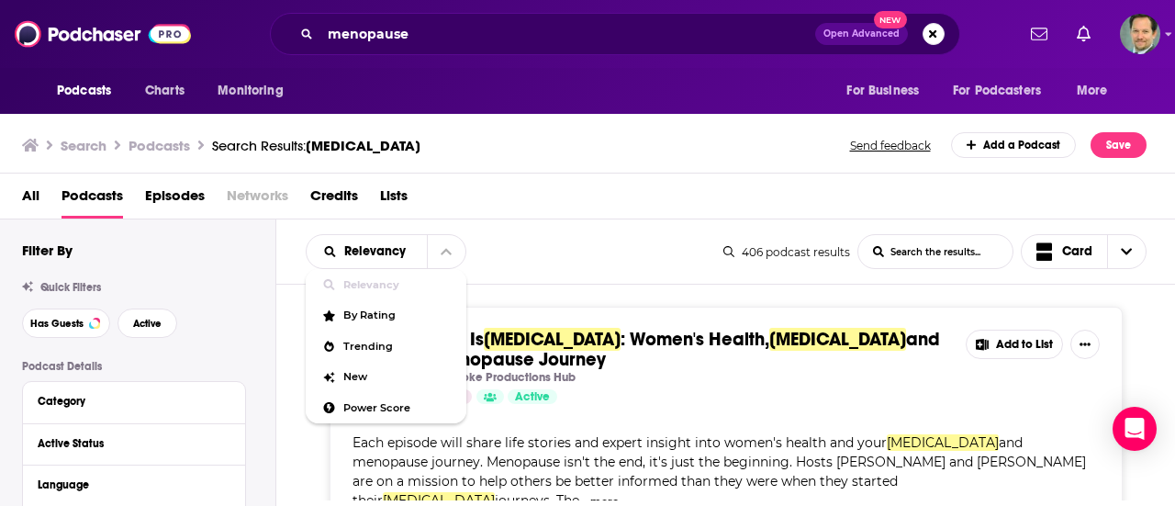
click at [507, 253] on div "Relevancy Relevancy By Rating Trending New Power Score List Search Input Search…" at bounding box center [515, 251] width 418 height 35
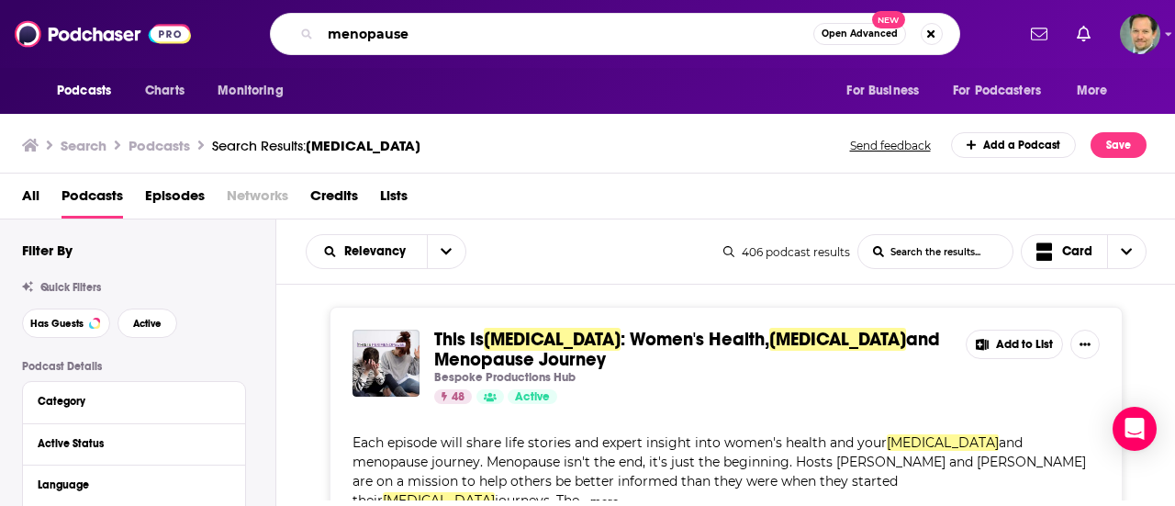
click at [533, 35] on input "menopause" at bounding box center [566, 33] width 493 height 29
click at [869, 29] on span "Open Advanced" at bounding box center [859, 33] width 76 height 9
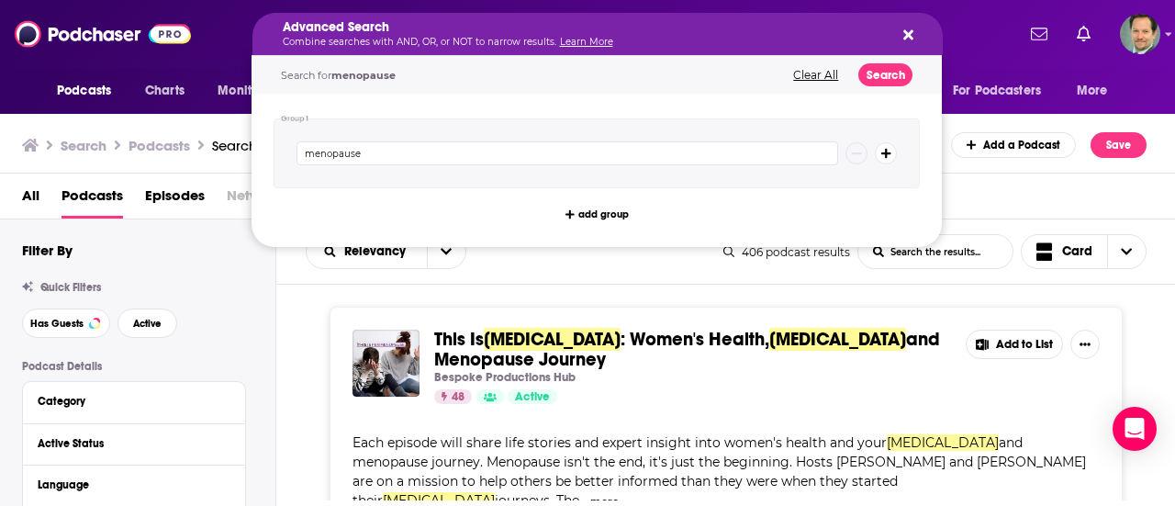
click at [910, 23] on div "Advanced Search Combine searches with AND, OR, or NOT to narrow results. Learn …" at bounding box center [597, 34] width 690 height 42
click at [906, 36] on icon "Search podcasts, credits, & more..." at bounding box center [908, 35] width 10 height 10
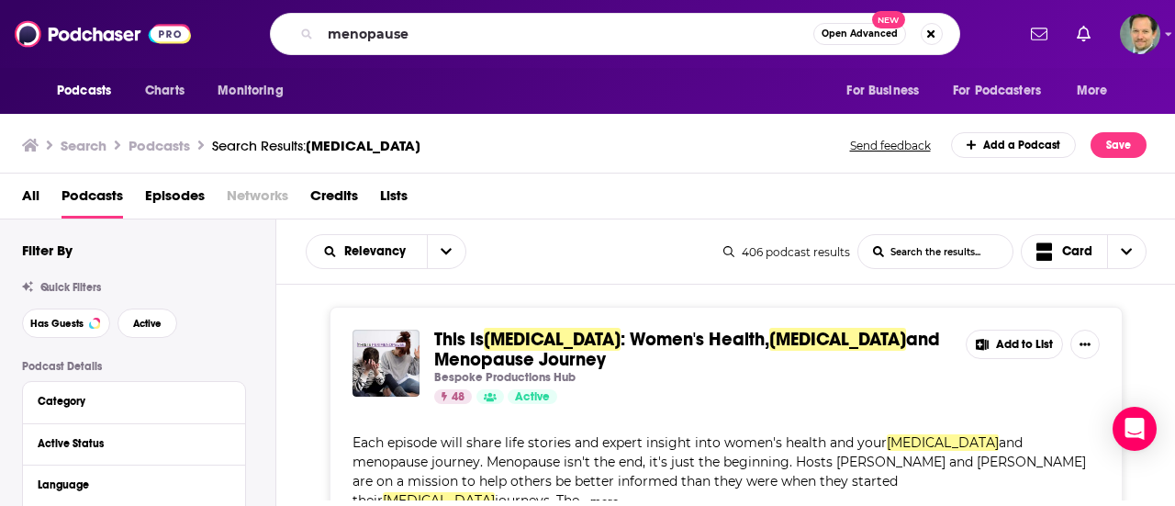
click at [610, 49] on div "menopause Open Advanced New" at bounding box center [615, 34] width 690 height 42
click at [494, 32] on input "menopause" at bounding box center [566, 33] width 493 height 29
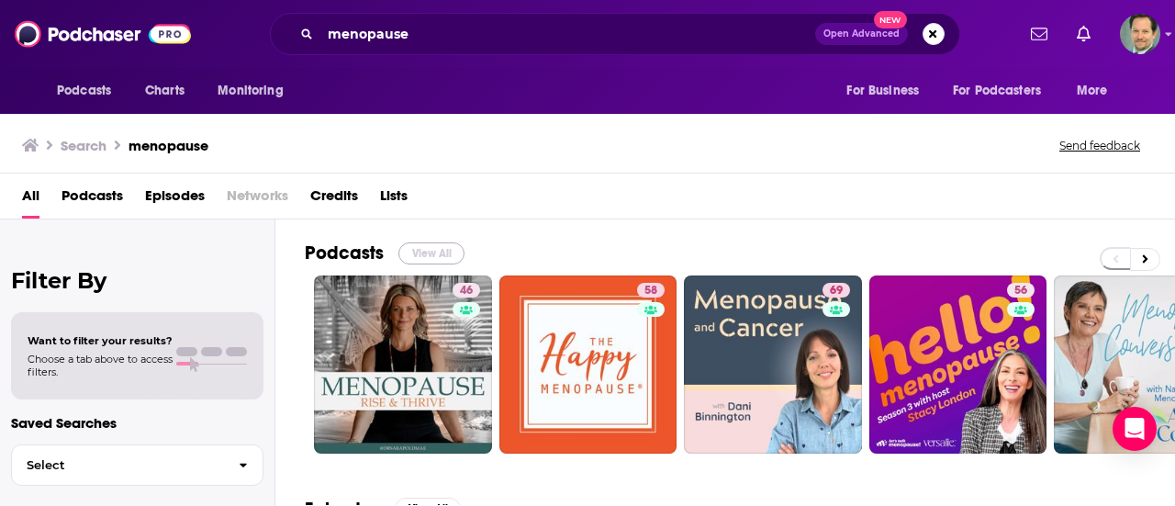
click at [425, 250] on button "View All" at bounding box center [431, 253] width 66 height 22
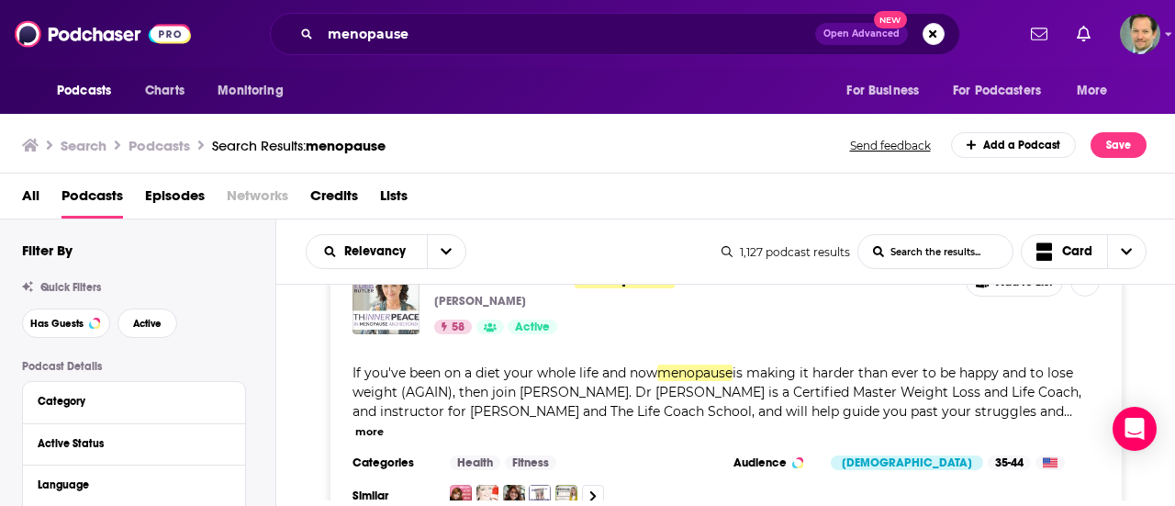
scroll to position [5782, 0]
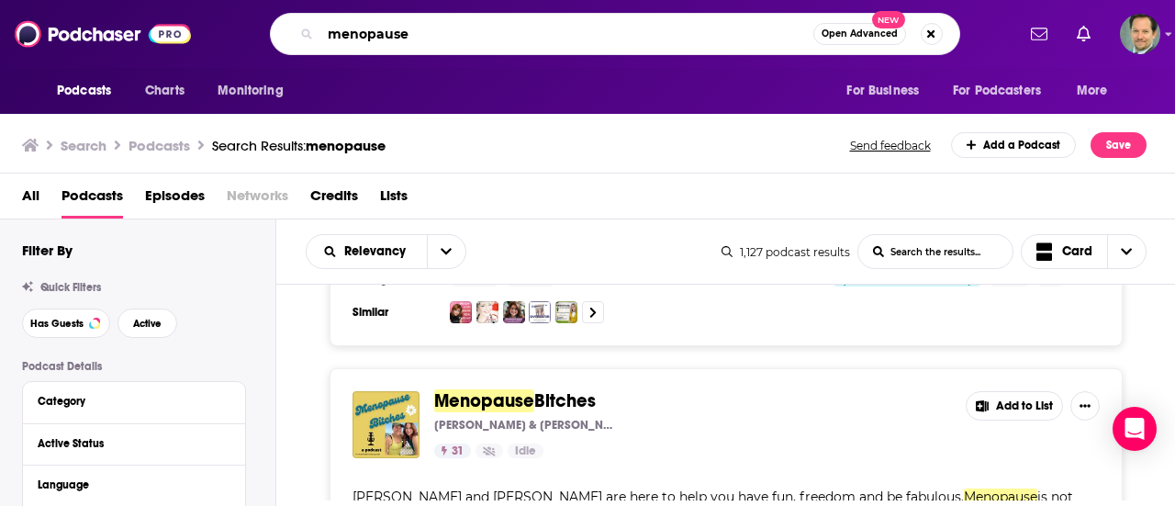
drag, startPoint x: 411, startPoint y: 34, endPoint x: 274, endPoint y: 20, distance: 137.4
click at [274, 20] on div "menopause Open Advanced New" at bounding box center [615, 34] width 690 height 42
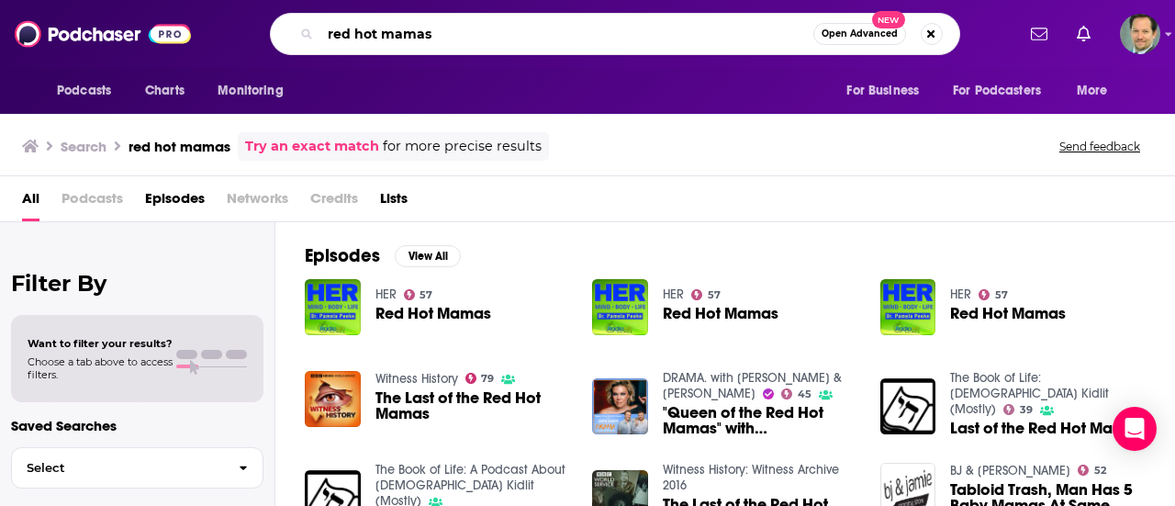
drag, startPoint x: 413, startPoint y: 31, endPoint x: 319, endPoint y: 21, distance: 94.2
click at [320, 21] on input "red hot mamas" at bounding box center [566, 33] width 493 height 29
paste input "Know M.E."
type input "Know M.E."
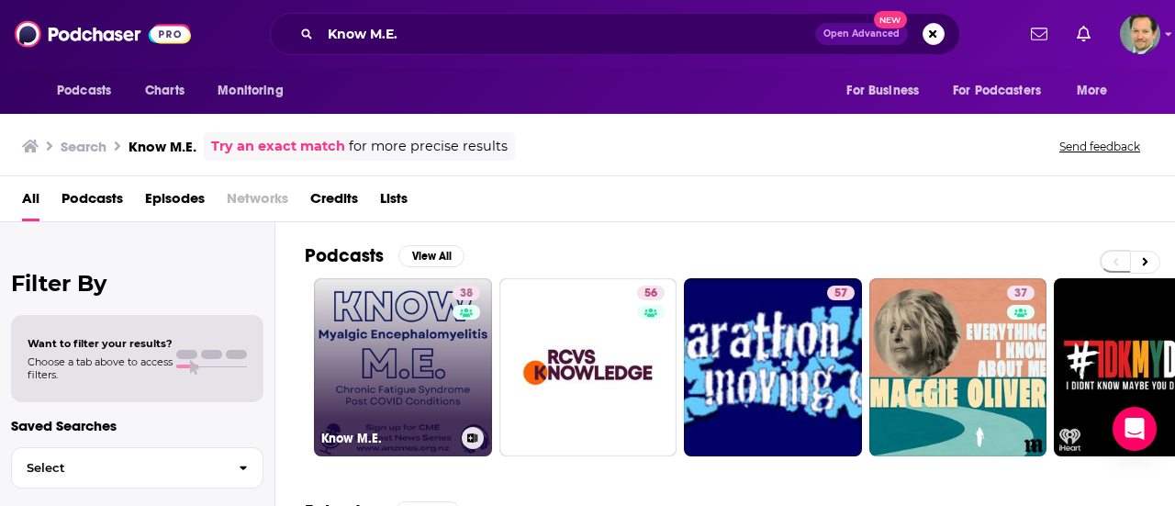
click at [384, 343] on link "38 Know M.E." at bounding box center [403, 367] width 178 height 178
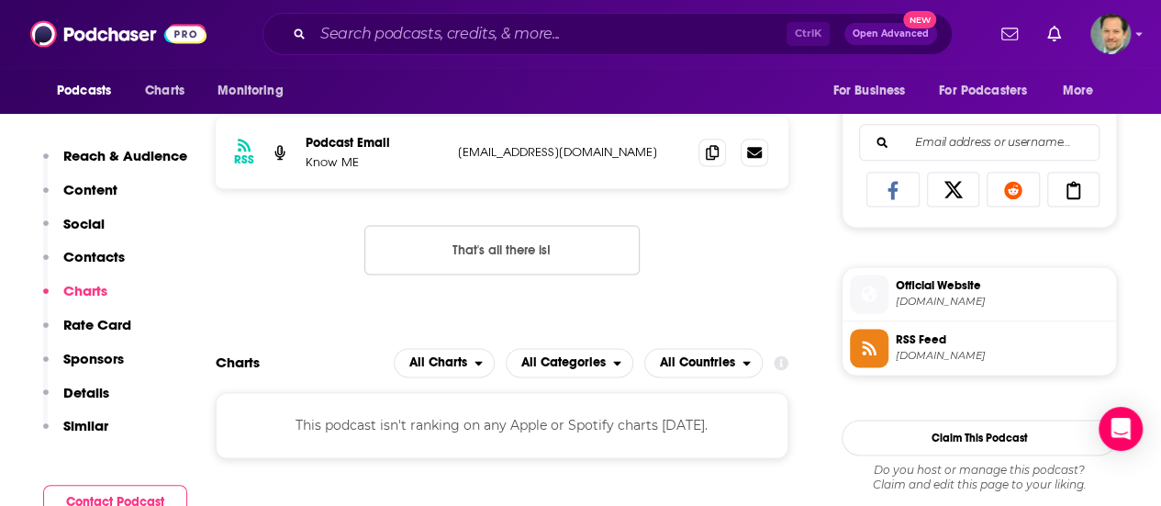
scroll to position [1010, 0]
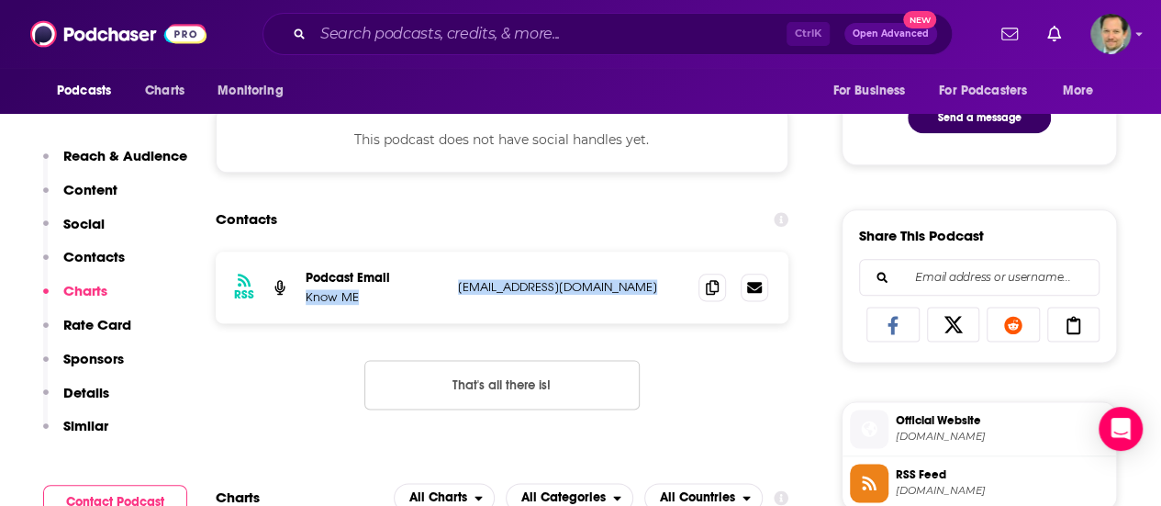
drag, startPoint x: 661, startPoint y: 289, endPoint x: 306, endPoint y: 297, distance: 355.3
click at [0, 0] on div "Podcast Email Know ME [EMAIL_ADDRESS][DOMAIN_NAME] [EMAIL_ADDRESS][DOMAIN_NAME]" at bounding box center [0, 0] width 0 height 0
copy div "Know ME [EMAIL_ADDRESS][DOMAIN_NAME]"
click at [285, 386] on div "RSS Podcast Email Know ME [EMAIL_ADDRESS][DOMAIN_NAME] [EMAIL_ADDRESS][DOMAIN_N…" at bounding box center [502, 344] width 573 height 187
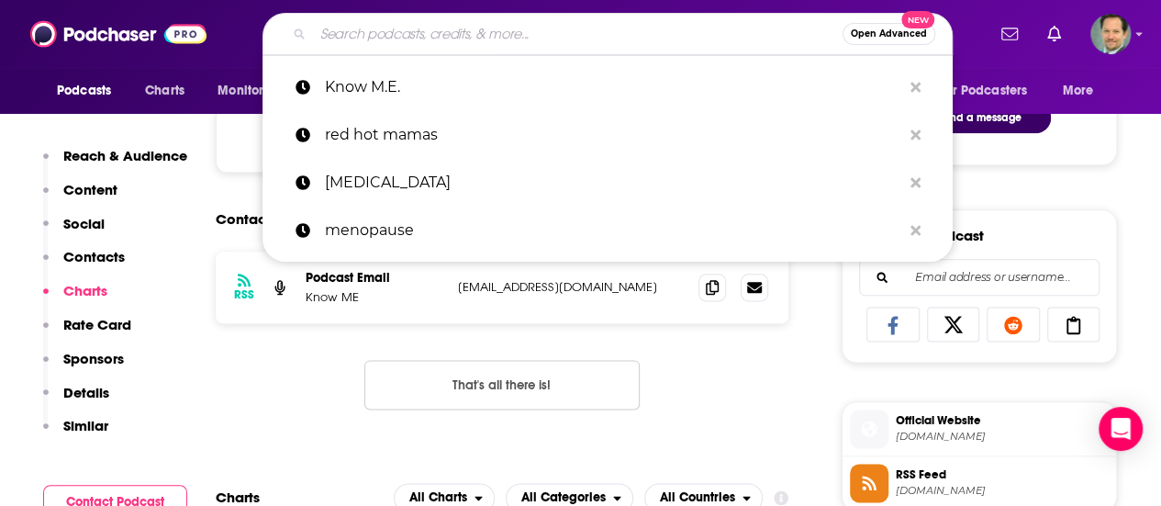
click at [432, 36] on input "Search podcasts, credits, & more..." at bounding box center [578, 33] width 530 height 29
paste input "Post Viral Podcast"
type input "Post Viral Podcast"
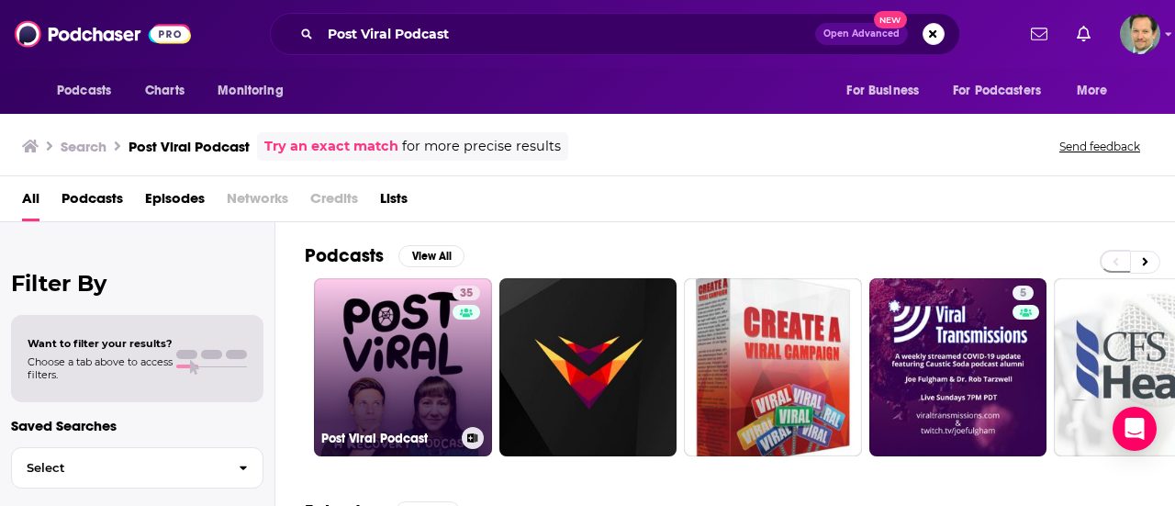
click at [388, 346] on link "35 Post Viral Podcast" at bounding box center [403, 367] width 178 height 178
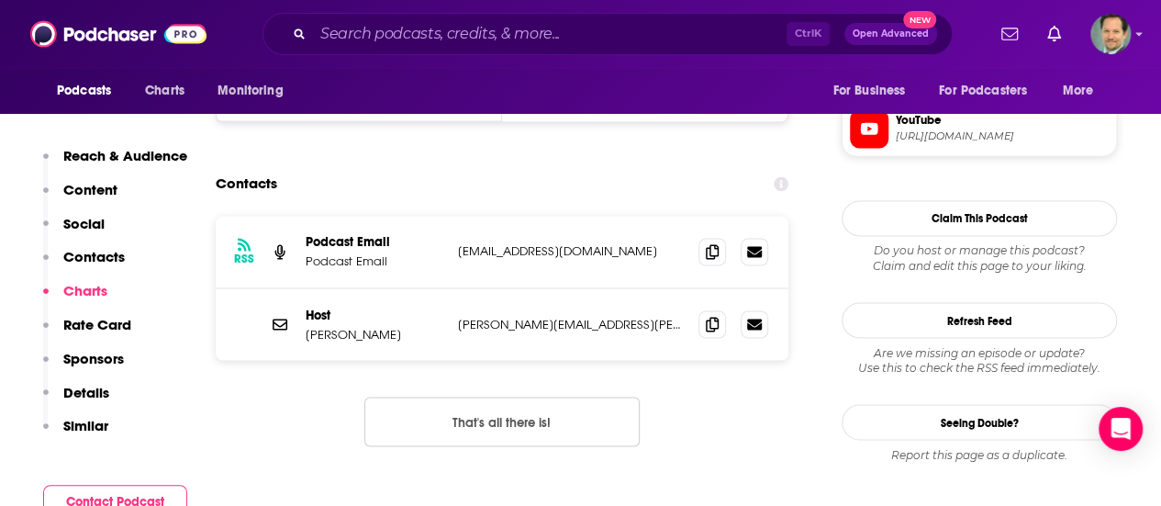
scroll to position [1468, 0]
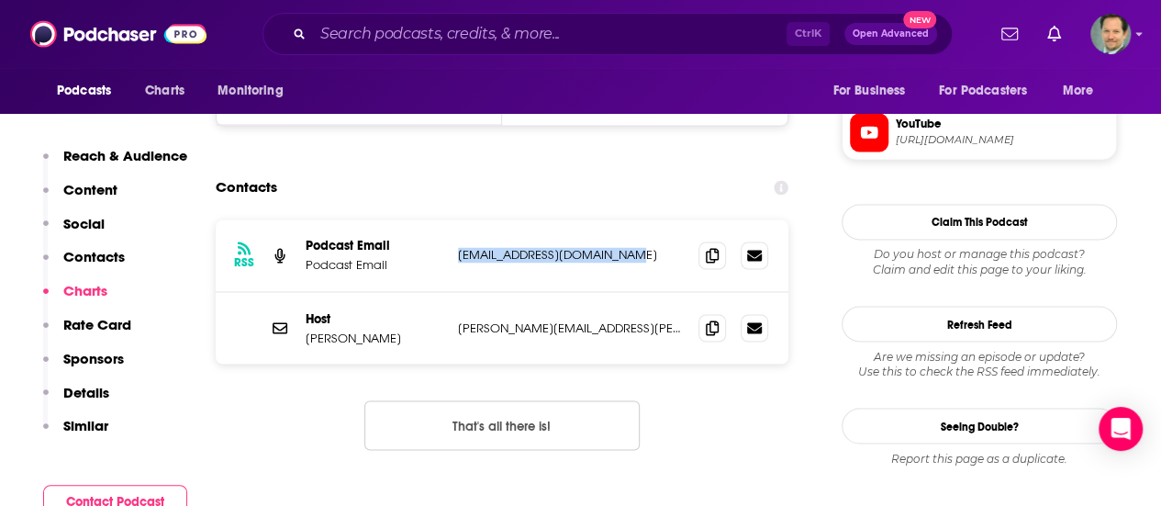
drag, startPoint x: 636, startPoint y: 251, endPoint x: 461, endPoint y: 258, distance: 175.4
click at [461, 258] on p "[EMAIL_ADDRESS][DOMAIN_NAME]" at bounding box center [571, 255] width 226 height 16
copy p "[EMAIL_ADDRESS][DOMAIN_NAME]"
click at [764, 412] on div "RSS Podcast Email Podcast Email [EMAIL_ADDRESS][DOMAIN_NAME] [EMAIL_ADDRESS][DO…" at bounding box center [502, 349] width 573 height 260
click at [713, 451] on div "RSS Podcast Email Podcast Email [EMAIL_ADDRESS][DOMAIN_NAME] [EMAIL_ADDRESS][DO…" at bounding box center [502, 349] width 573 height 260
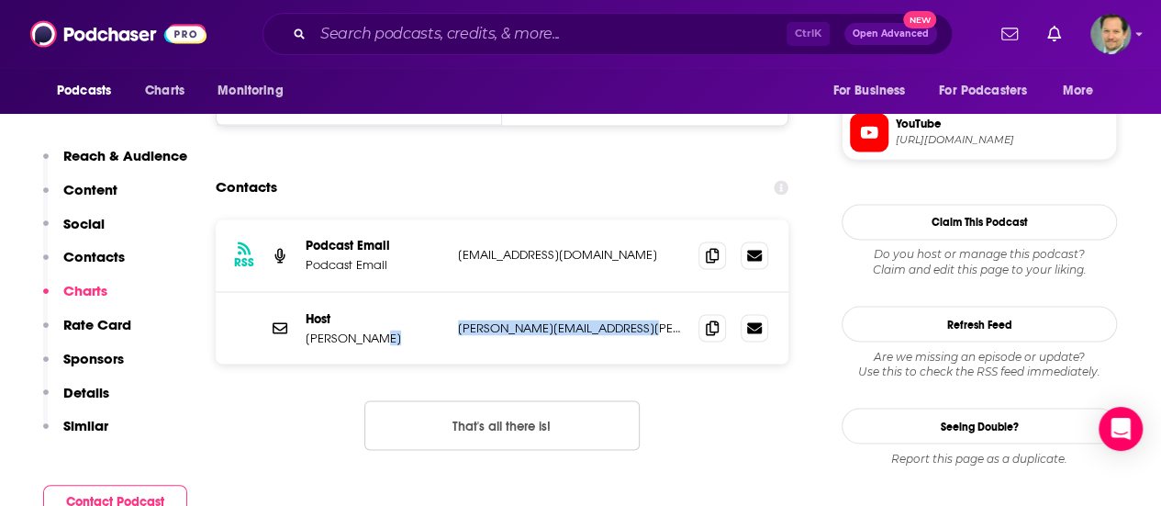
drag, startPoint x: 641, startPoint y: 333, endPoint x: 413, endPoint y: 337, distance: 227.6
click at [0, 0] on div "Host [PERSON_NAME] [PERSON_NAME][EMAIL_ADDRESS][PERSON_NAME][DOMAIN_NAME] [PERS…" at bounding box center [0, 0] width 0 height 0
copy div "[PERSON_NAME][EMAIL_ADDRESS][PERSON_NAME][DOMAIN_NAME]"
click at [749, 416] on div "RSS Podcast Email Podcast Email [EMAIL_ADDRESS][DOMAIN_NAME] [EMAIL_ADDRESS][DO…" at bounding box center [502, 349] width 573 height 260
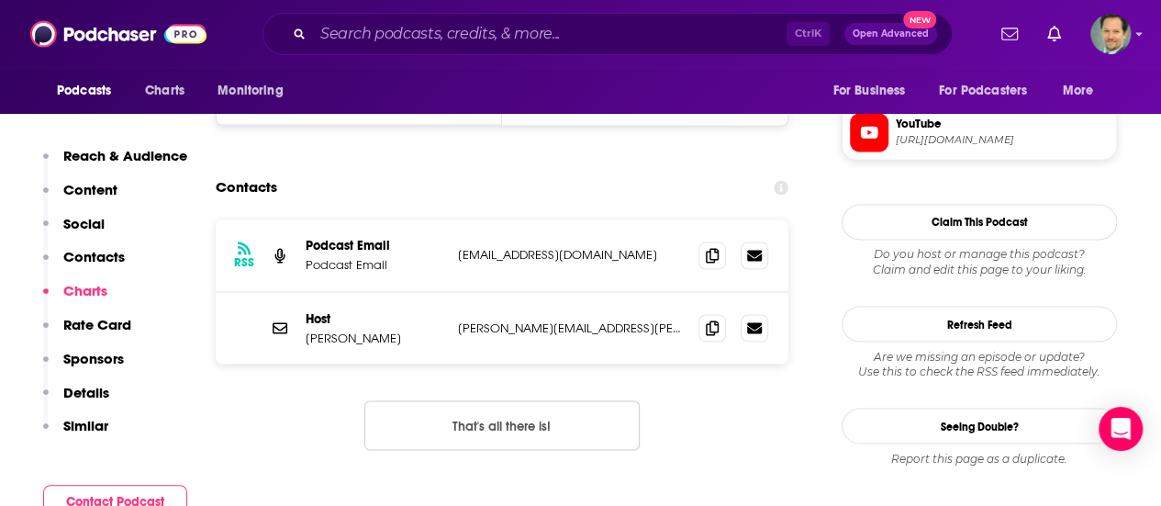
click at [706, 465] on div "RSS Podcast Email Podcast Email [EMAIL_ADDRESS][DOMAIN_NAME] [EMAIL_ADDRESS][DO…" at bounding box center [502, 349] width 573 height 260
click at [360, 29] on input "Search podcasts, credits, & more..." at bounding box center [550, 33] width 474 height 29
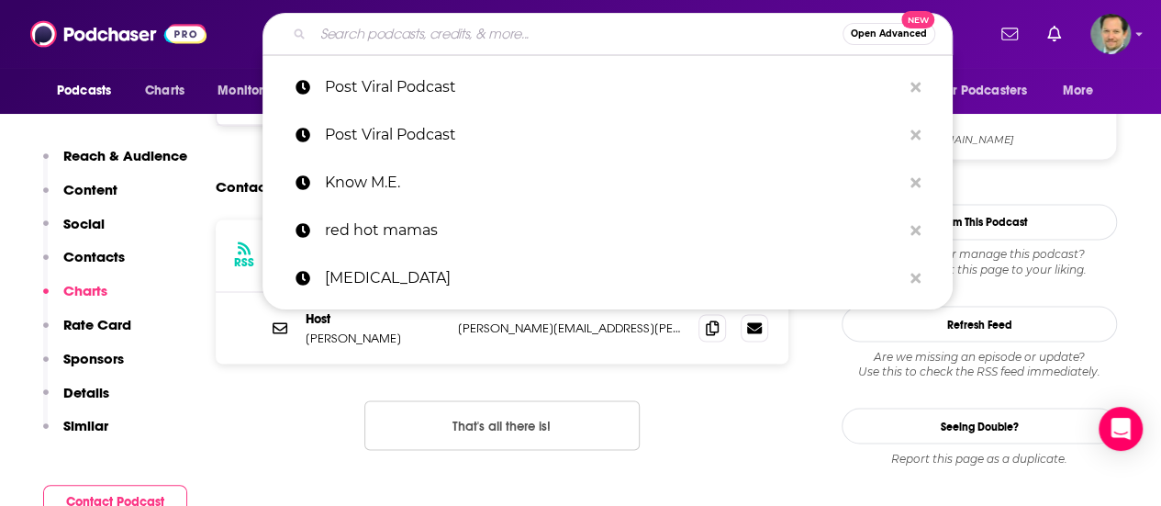
paste input "Learn About ME"
type input "Learn About ME"
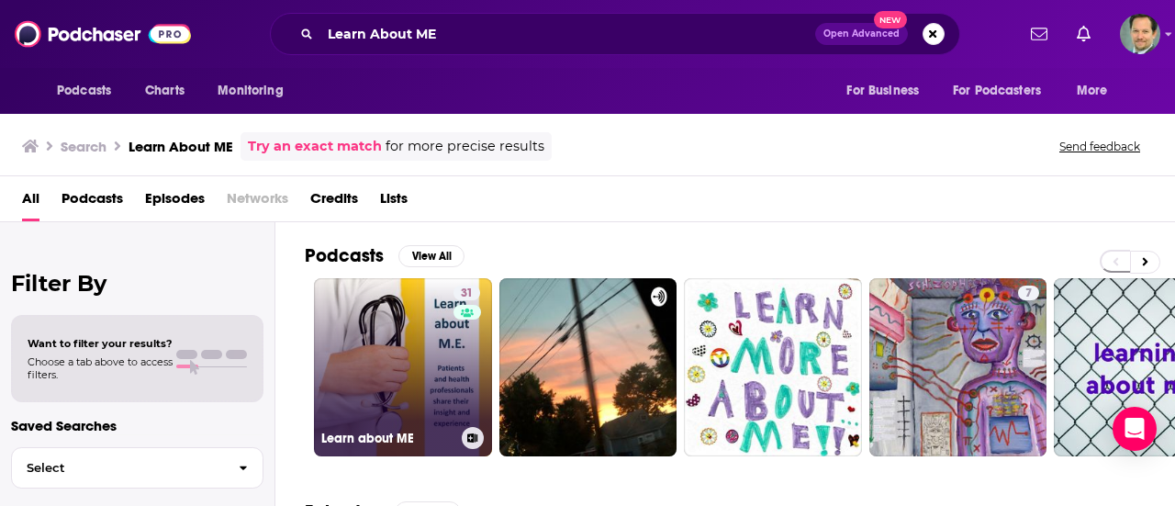
click at [385, 318] on link "31 Learn about ME" at bounding box center [403, 367] width 178 height 178
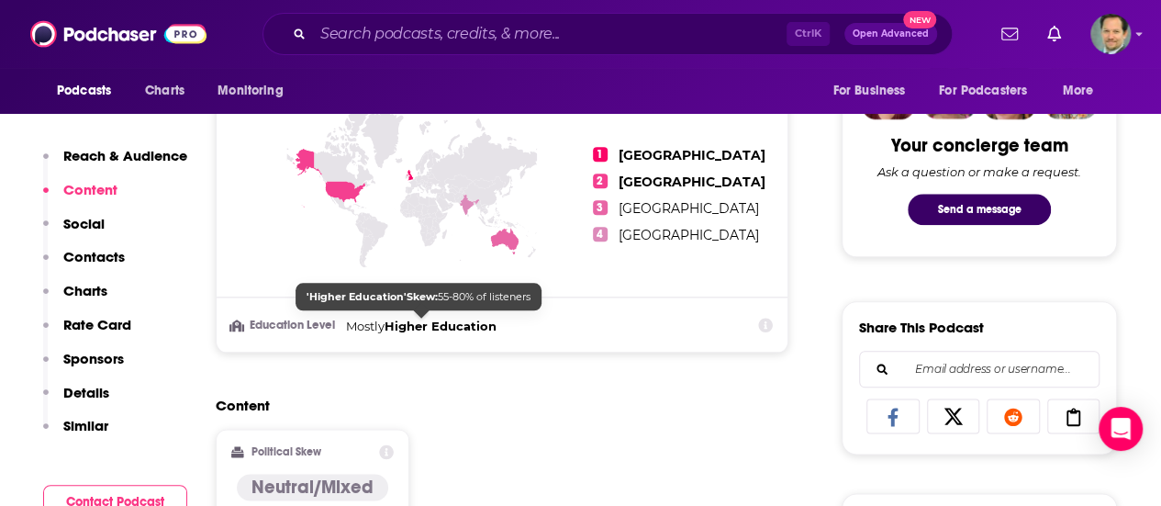
scroll to position [1377, 0]
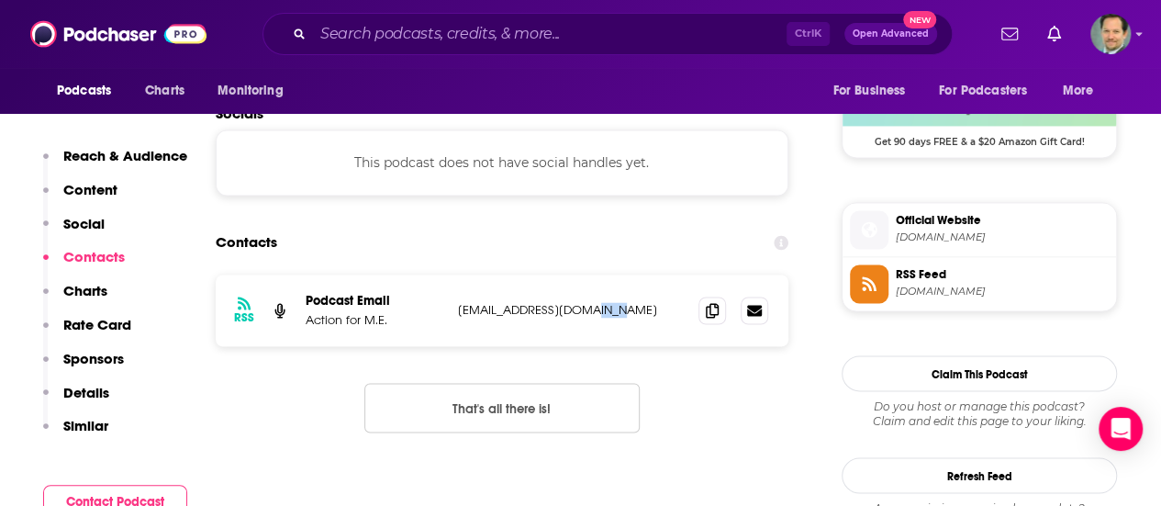
drag, startPoint x: 624, startPoint y: 311, endPoint x: 540, endPoint y: 298, distance: 85.4
click at [589, 311] on p "[EMAIL_ADDRESS][DOMAIN_NAME]" at bounding box center [571, 310] width 226 height 16
click at [679, 418] on div "RSS Podcast Email Action for M.E. [EMAIL_ADDRESS][DOMAIN_NAME] [EMAIL_ADDRESS][…" at bounding box center [502, 367] width 573 height 187
click at [408, 36] on input "Search podcasts, credits, & more..." at bounding box center [550, 33] width 474 height 29
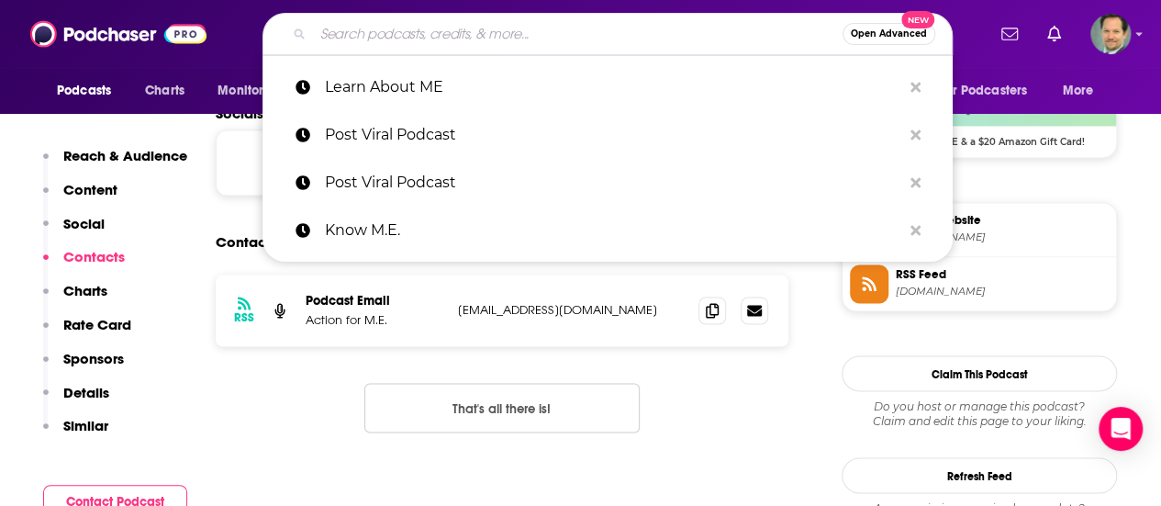
paste input "Sick and Tired"
type input "Sick and Tired"
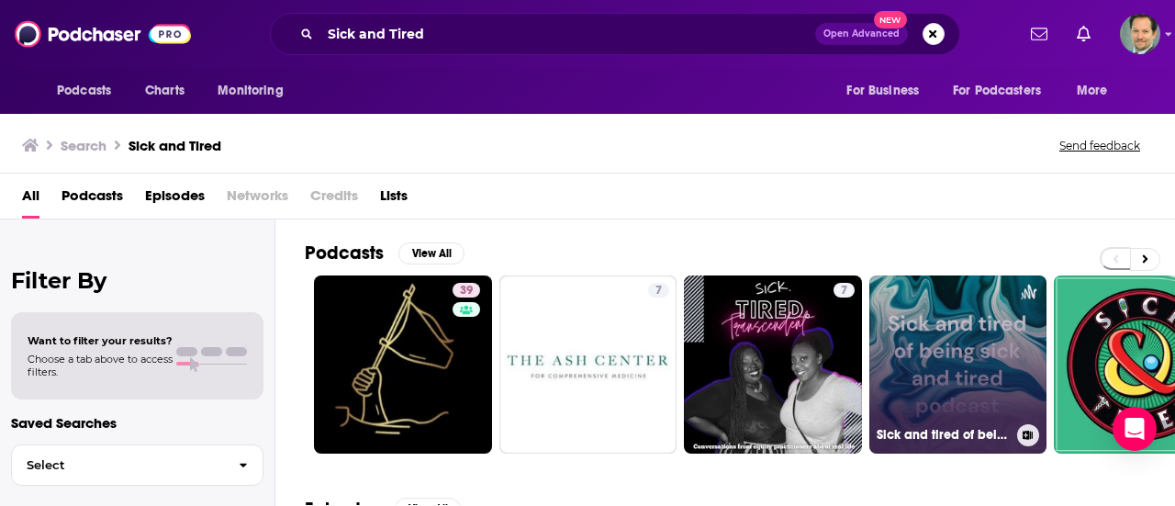
click at [948, 360] on link "Sick and tired of being sick and tired podcast" at bounding box center [958, 364] width 178 height 178
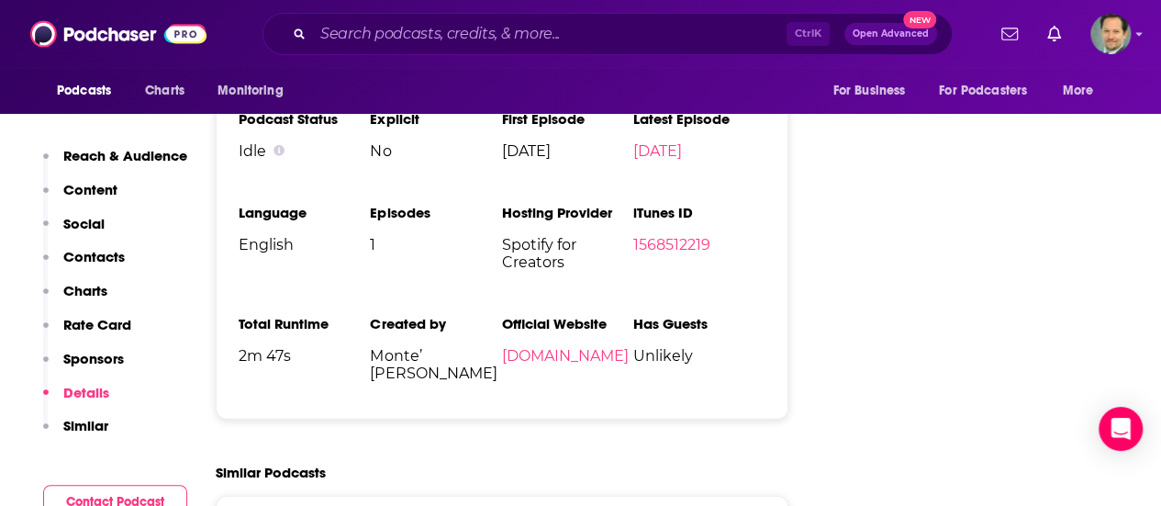
scroll to position [2203, 0]
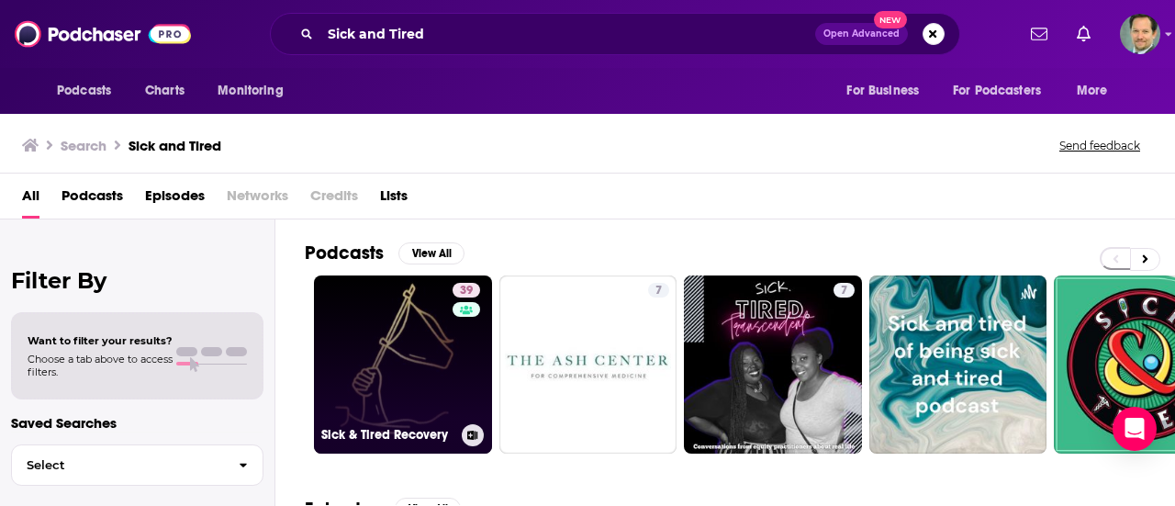
click at [417, 397] on link "39 Sick & Tired Recovery" at bounding box center [403, 364] width 178 height 178
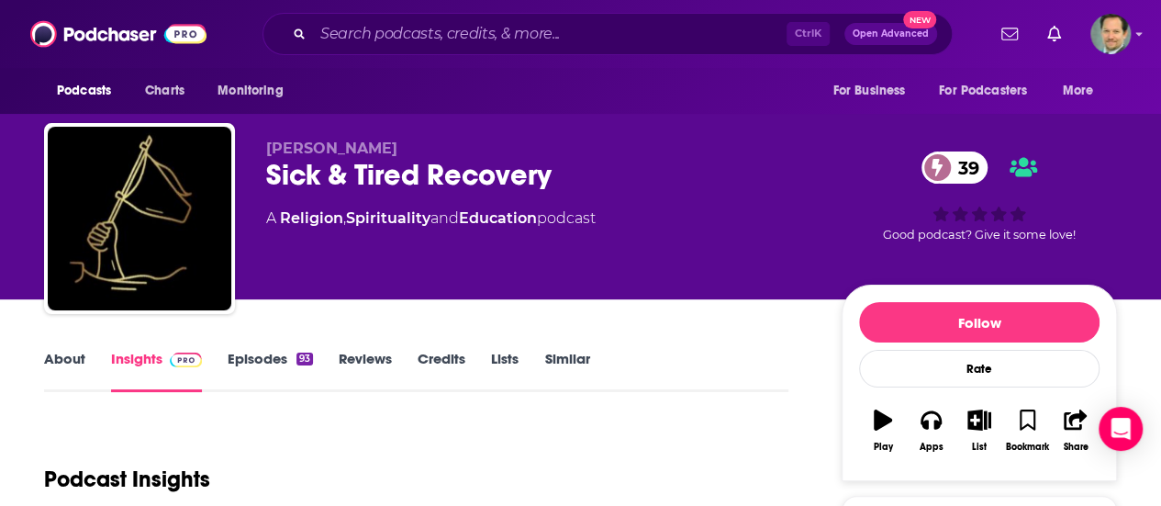
drag, startPoint x: 554, startPoint y: 446, endPoint x: 471, endPoint y: 427, distance: 85.7
click at [554, 445] on div "Podcast Insights" at bounding box center [409, 468] width 730 height 94
click at [57, 354] on link "About" at bounding box center [64, 371] width 41 height 42
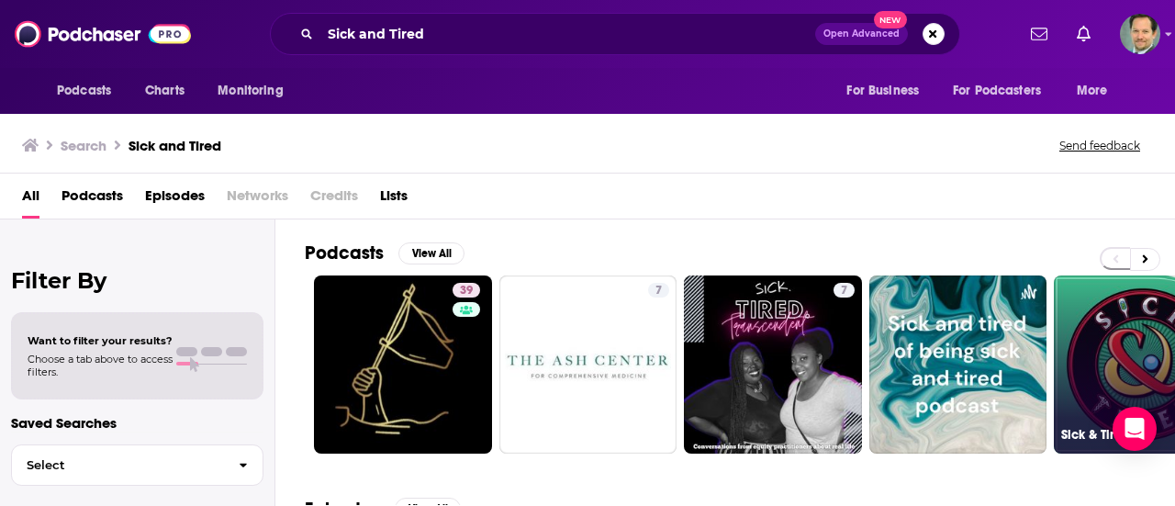
click at [1132, 365] on link "Sick & Tired" at bounding box center [1143, 364] width 178 height 178
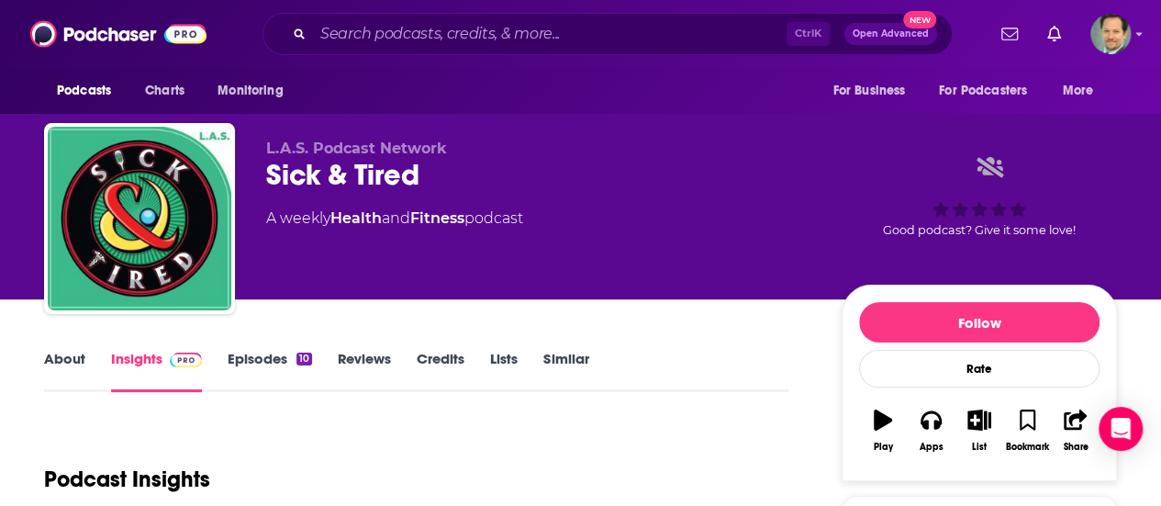
click at [44, 348] on div "About Insights Episodes 10 Reviews Credits Lists Similar" at bounding box center [416, 369] width 744 height 45
click at [53, 352] on link "About" at bounding box center [64, 371] width 41 height 42
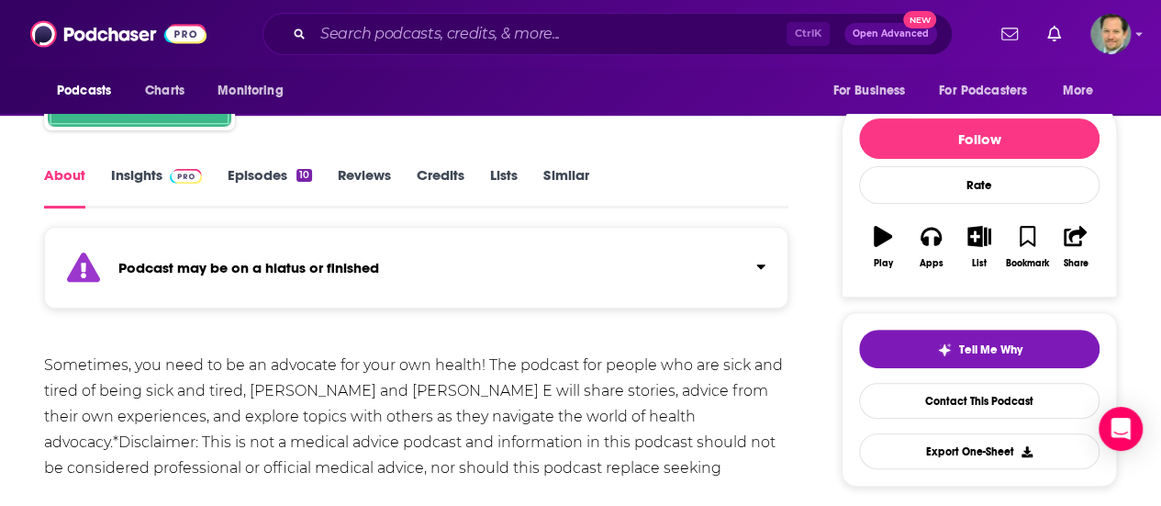
scroll to position [92, 0]
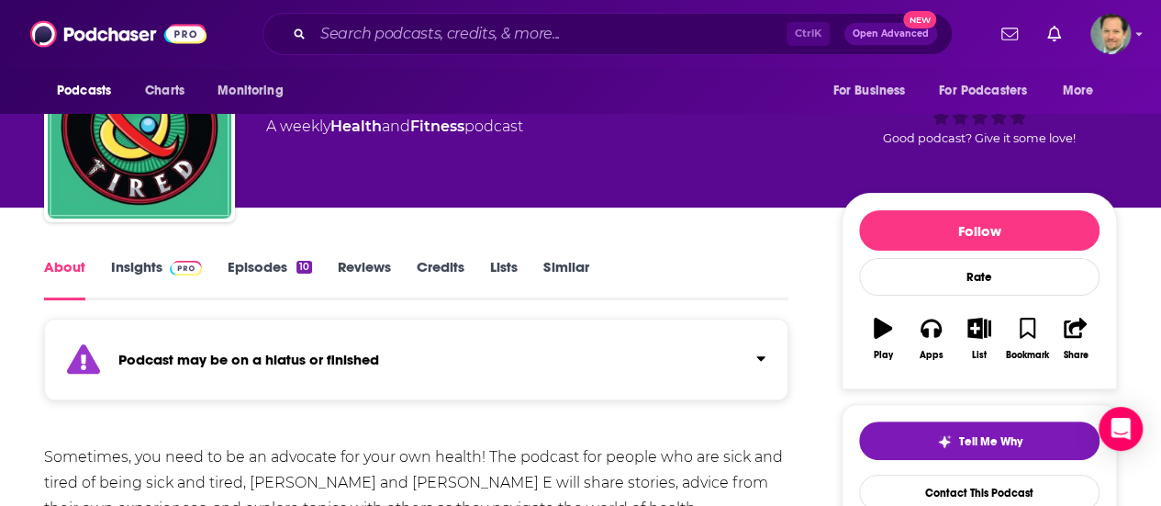
click at [139, 265] on link "Insights" at bounding box center [156, 279] width 91 height 42
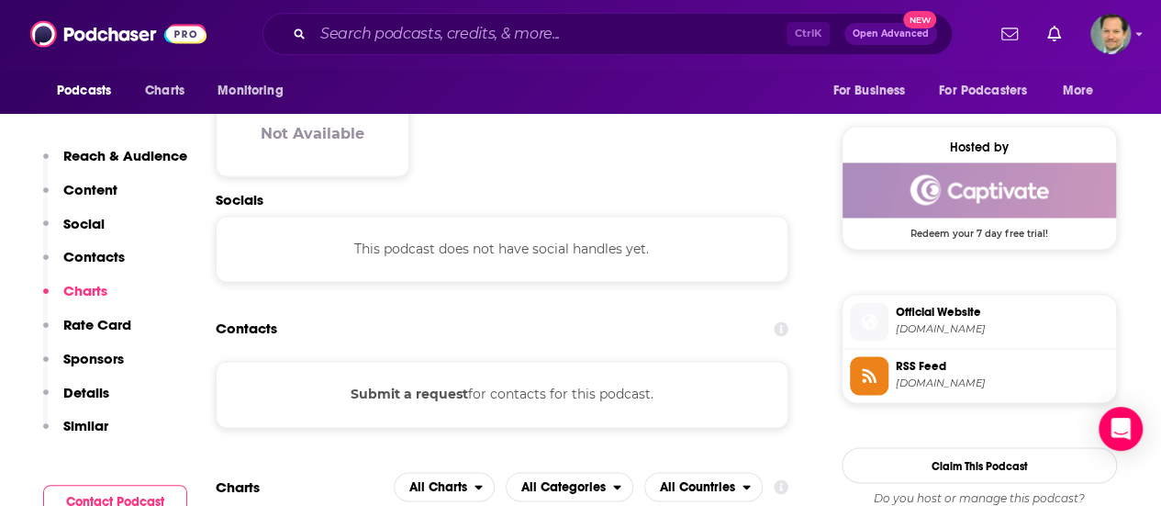
scroll to position [1652, 0]
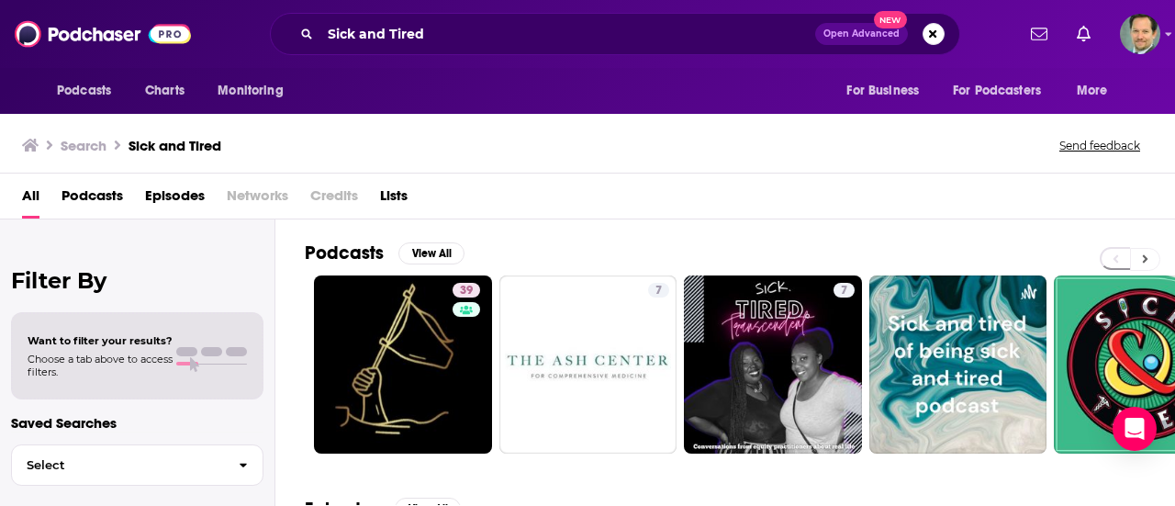
click at [1145, 260] on icon at bounding box center [1145, 258] width 6 height 13
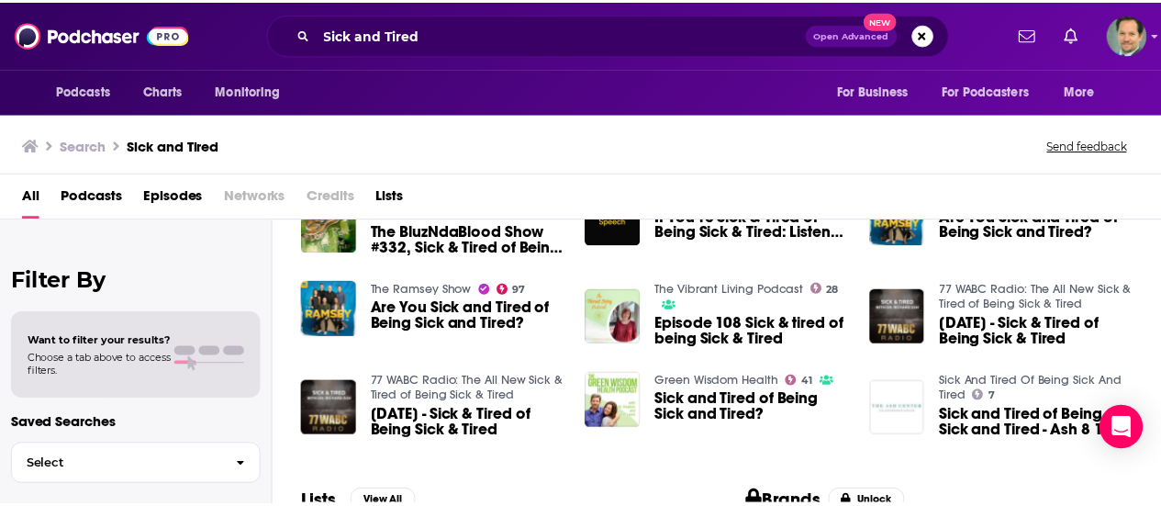
scroll to position [367, 0]
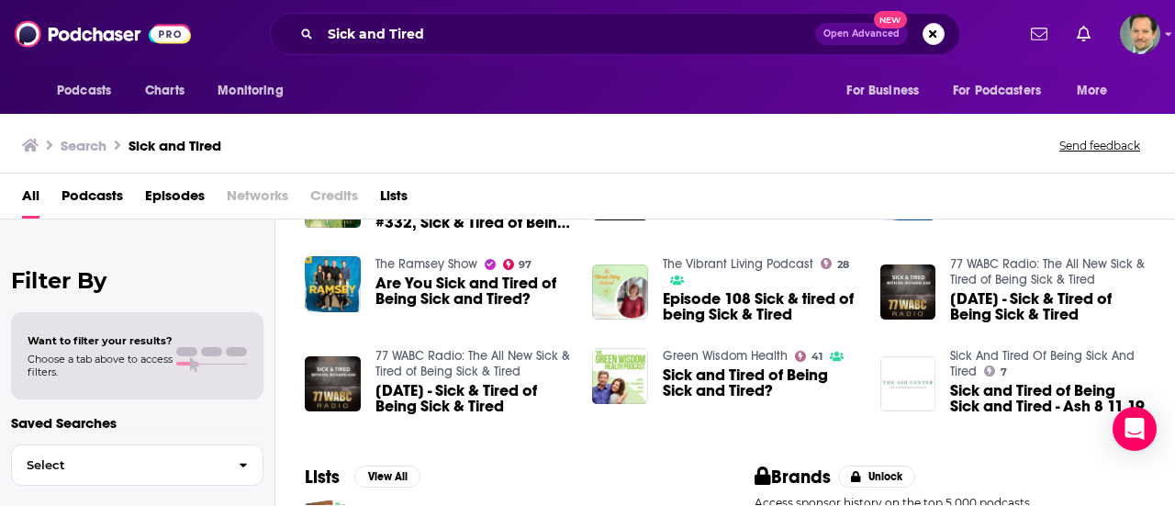
click at [708, 374] on span "Sick and Tired of Being Sick and Tired?" at bounding box center [760, 382] width 195 height 31
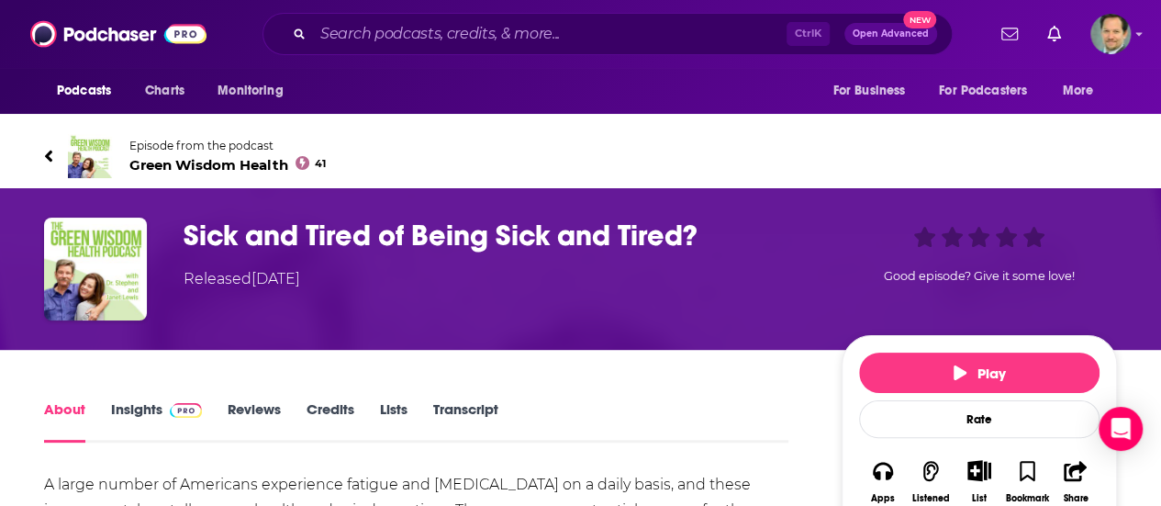
click at [143, 410] on link "Insights" at bounding box center [156, 421] width 91 height 42
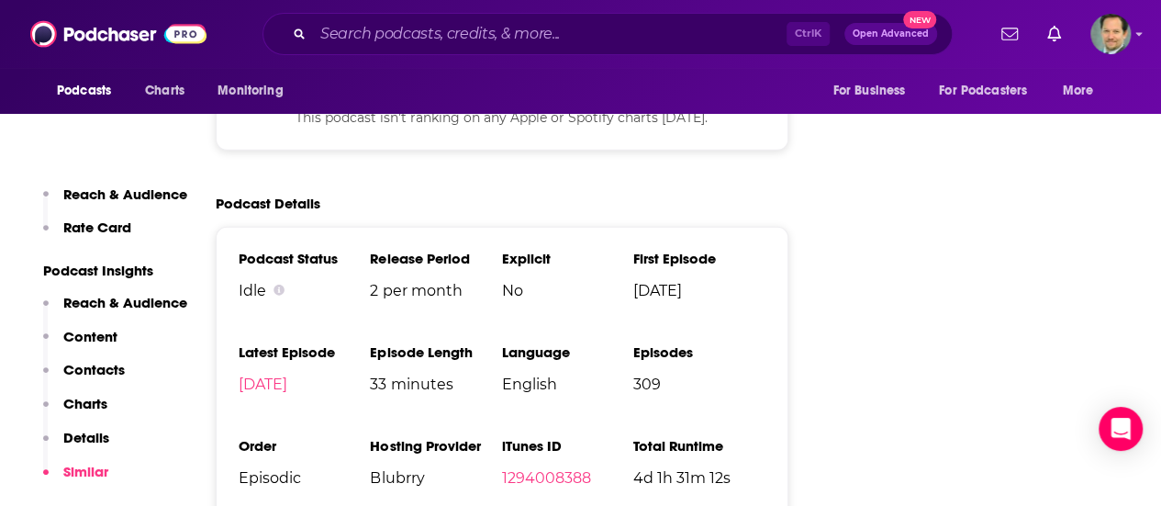
scroll to position [2753, 0]
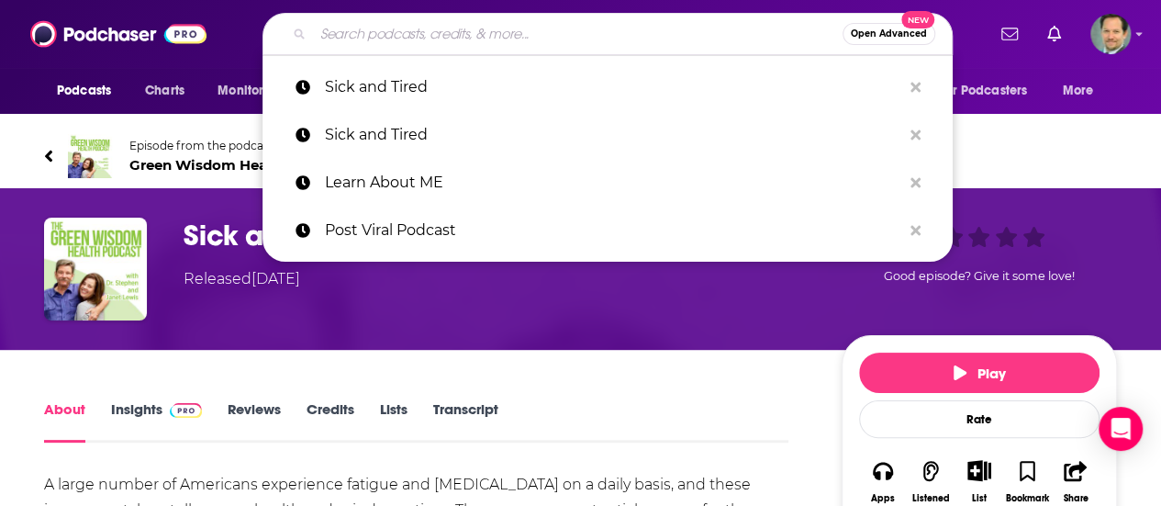
click at [371, 38] on input "Search podcasts, credits, & more..." at bounding box center [578, 33] width 530 height 29
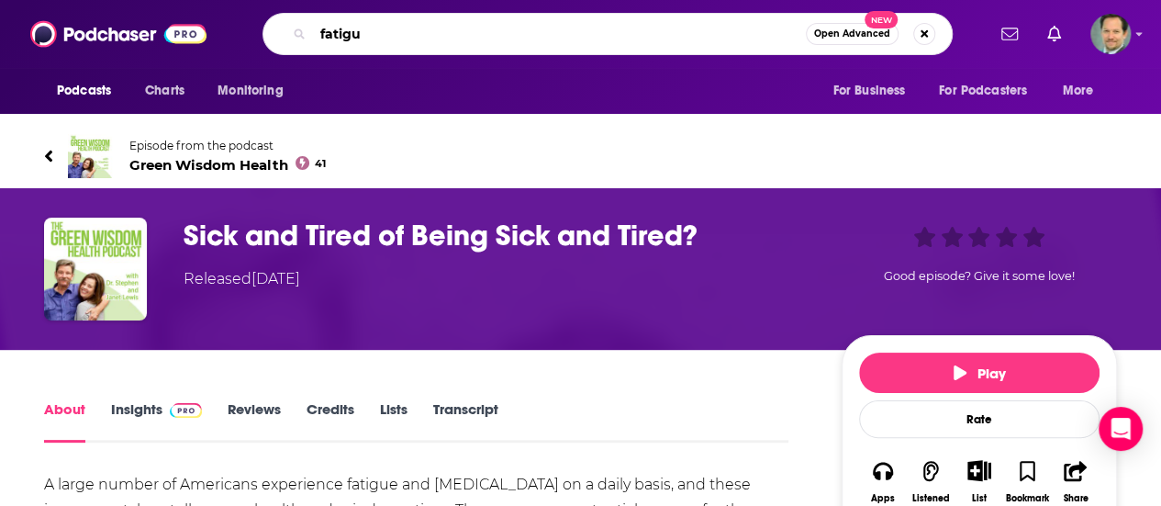
type input "fatigue"
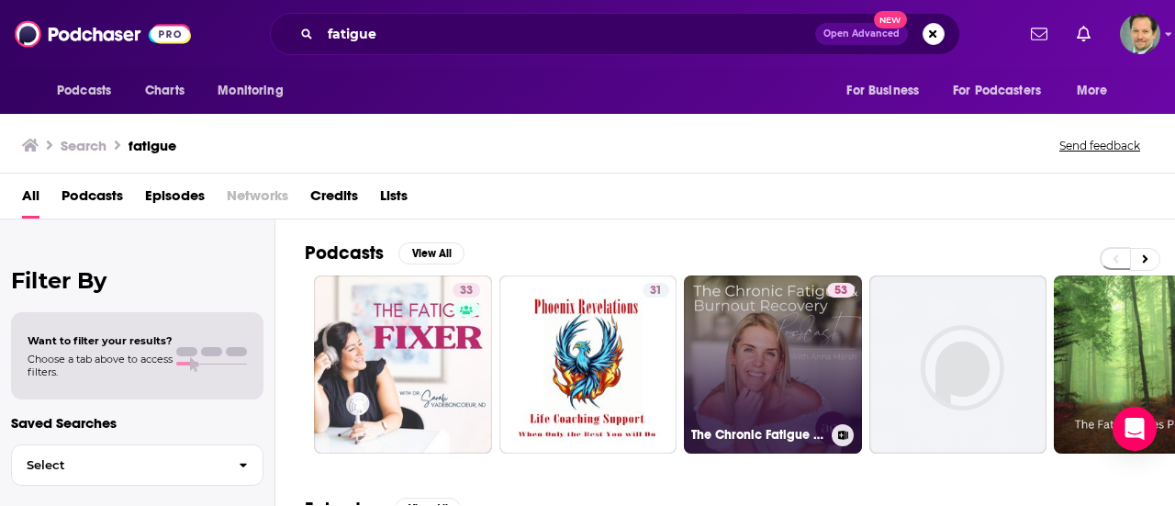
click at [747, 357] on link "53 The Chronic Fatigue and Burnout Recovery Podcast" at bounding box center [773, 364] width 178 height 178
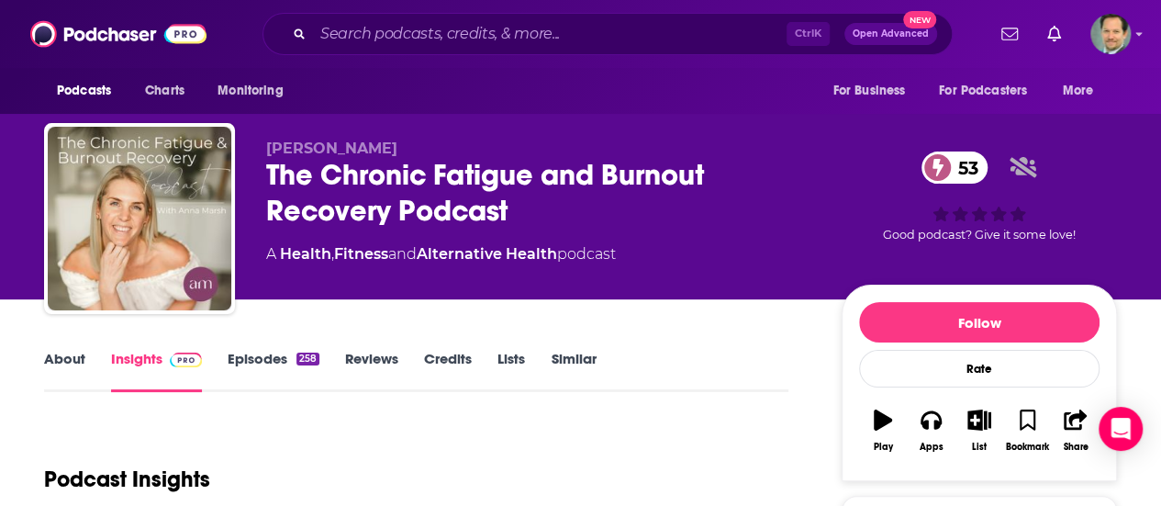
click at [64, 357] on link "About" at bounding box center [64, 371] width 41 height 42
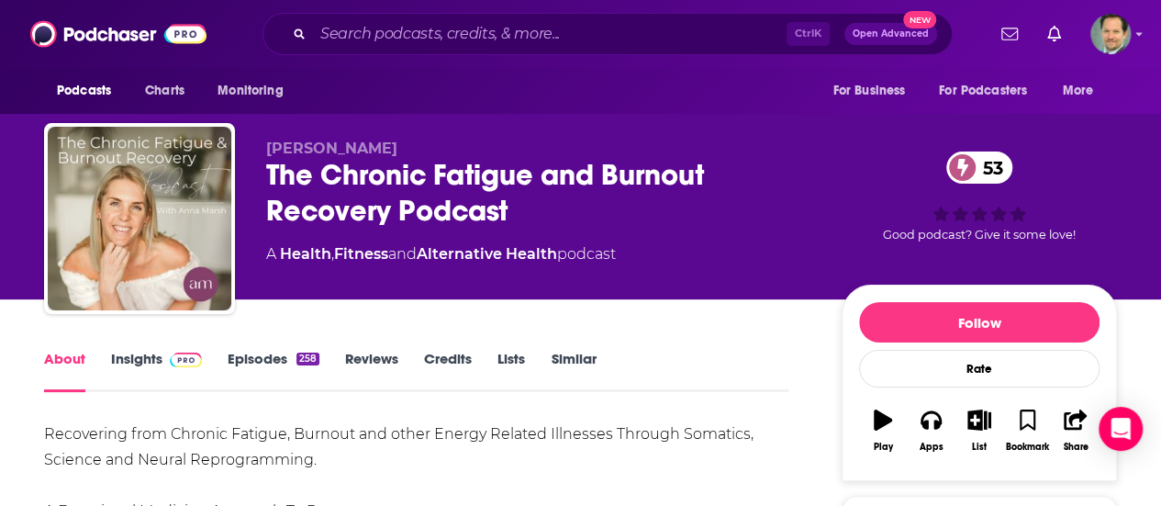
click at [156, 359] on link "Insights" at bounding box center [156, 371] width 91 height 42
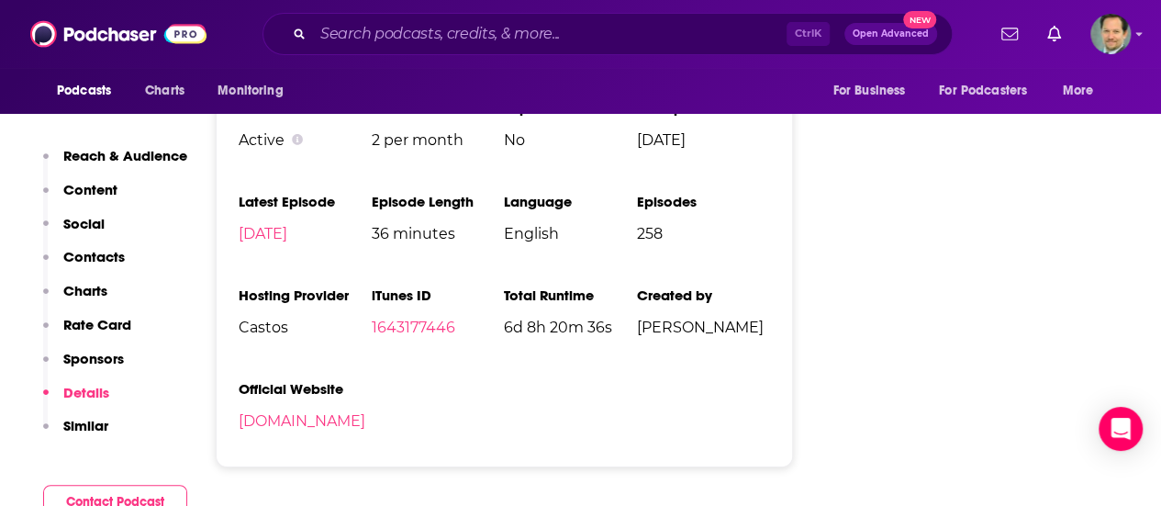
scroll to position [2937, 0]
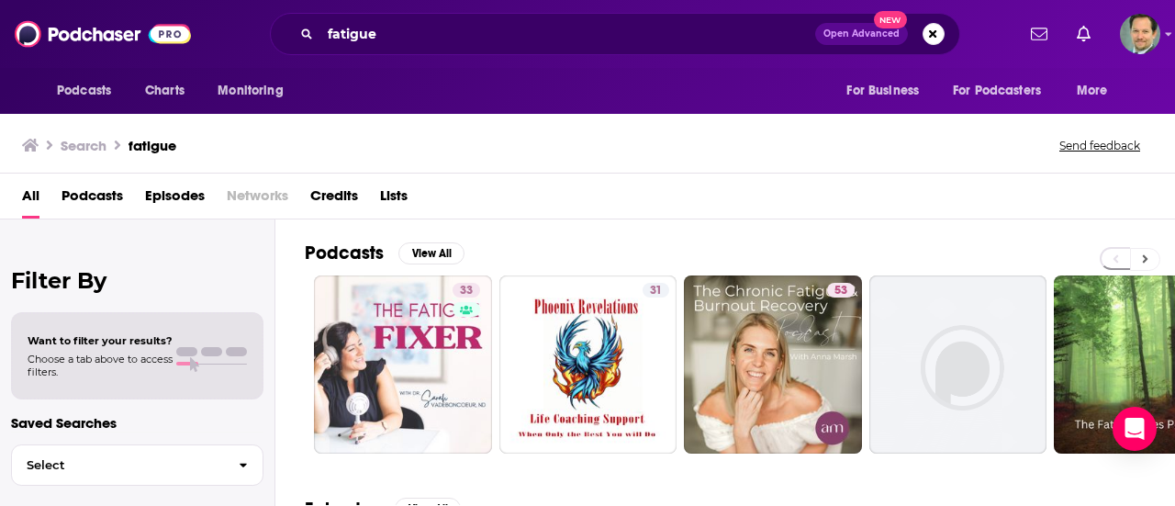
click at [1148, 253] on button at bounding box center [1145, 259] width 30 height 23
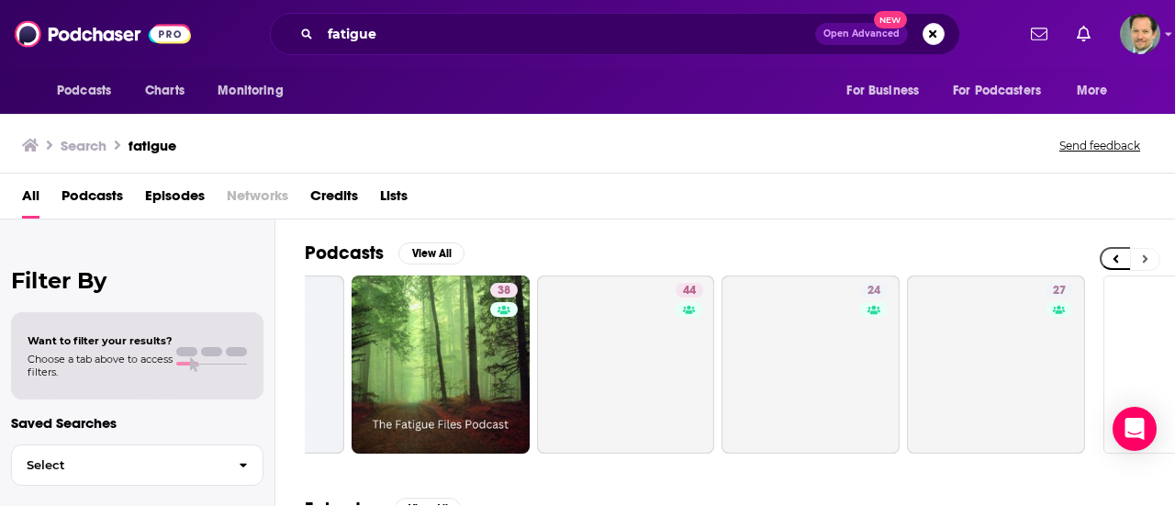
scroll to position [0, 815]
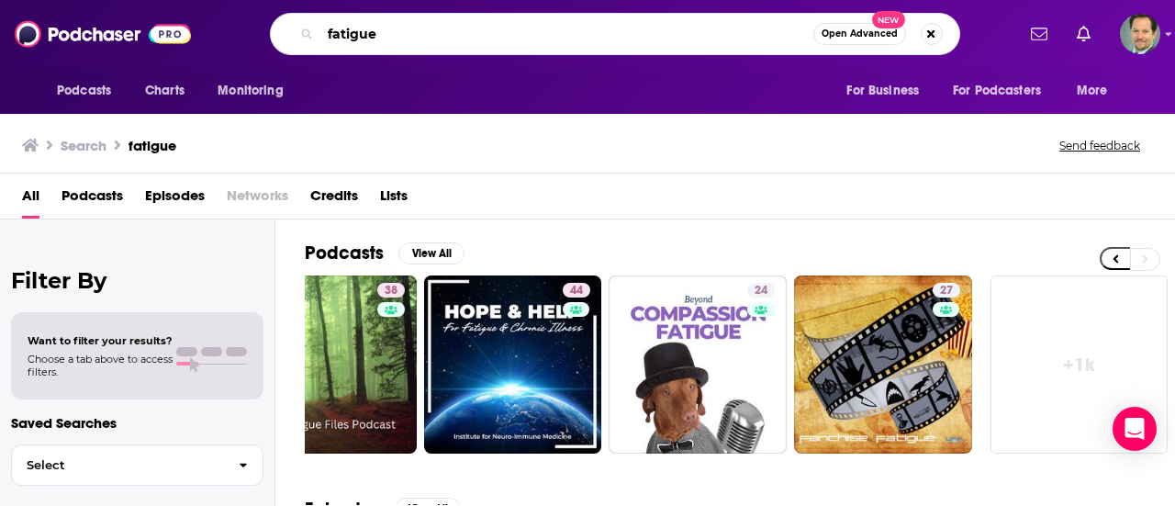
drag, startPoint x: 376, startPoint y: 28, endPoint x: 286, endPoint y: 35, distance: 90.2
click at [286, 35] on div "fatigue Open Advanced New" at bounding box center [615, 34] width 690 height 42
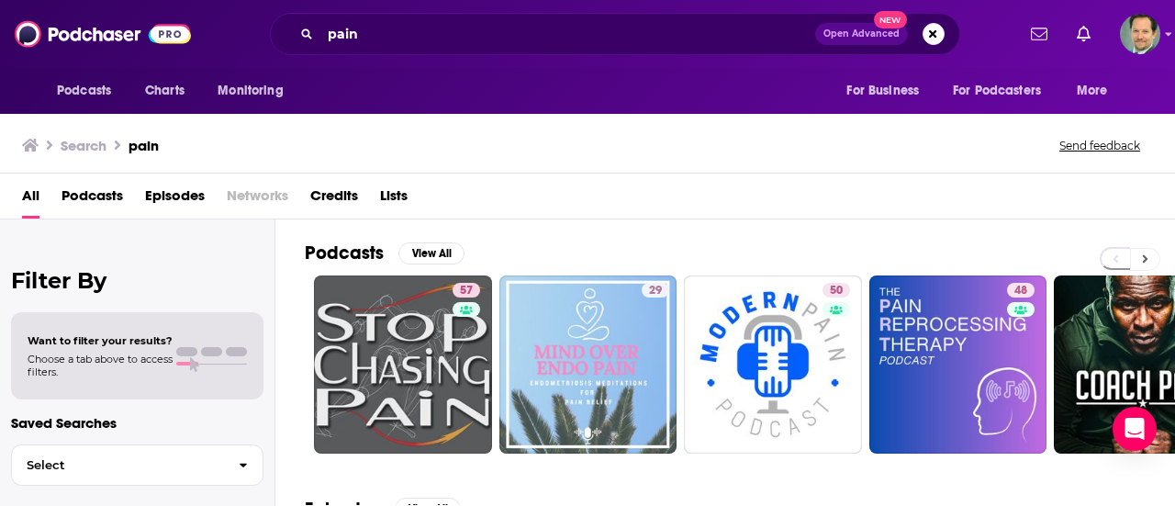
click at [1144, 257] on icon at bounding box center [1146, 259] width 6 height 8
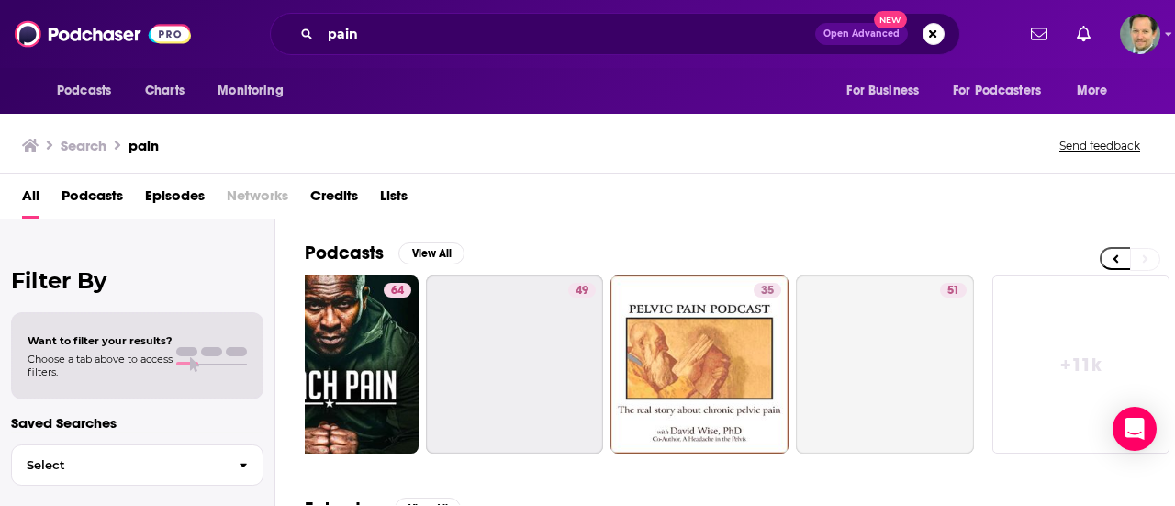
scroll to position [0, 815]
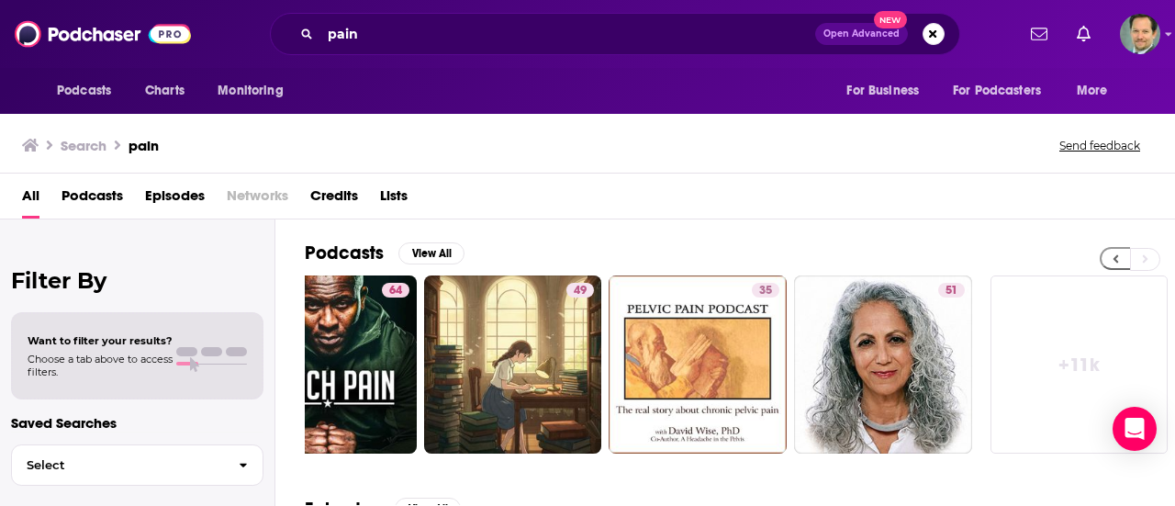
click at [1110, 257] on button at bounding box center [1114, 258] width 30 height 23
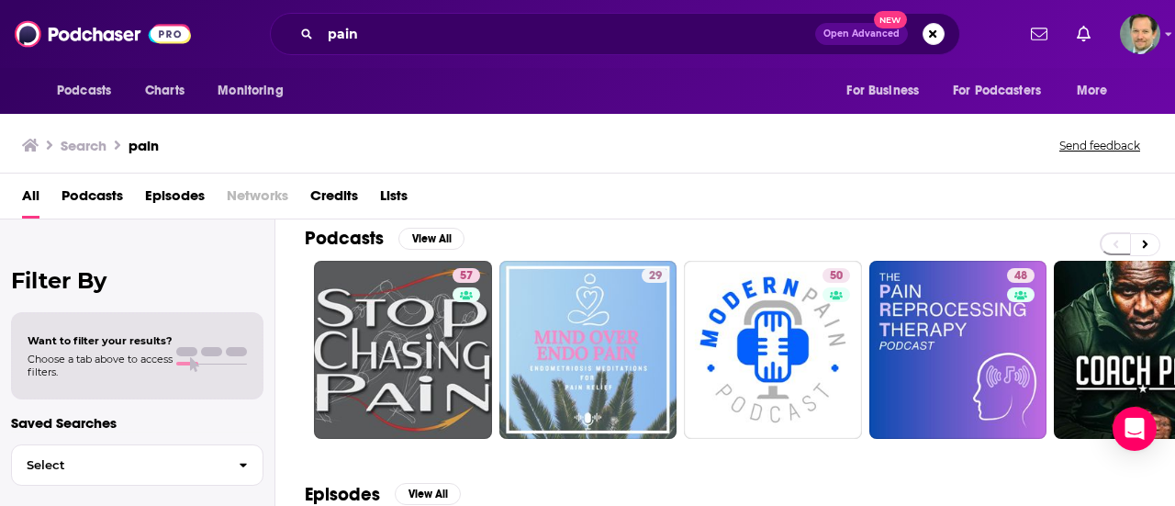
scroll to position [0, 0]
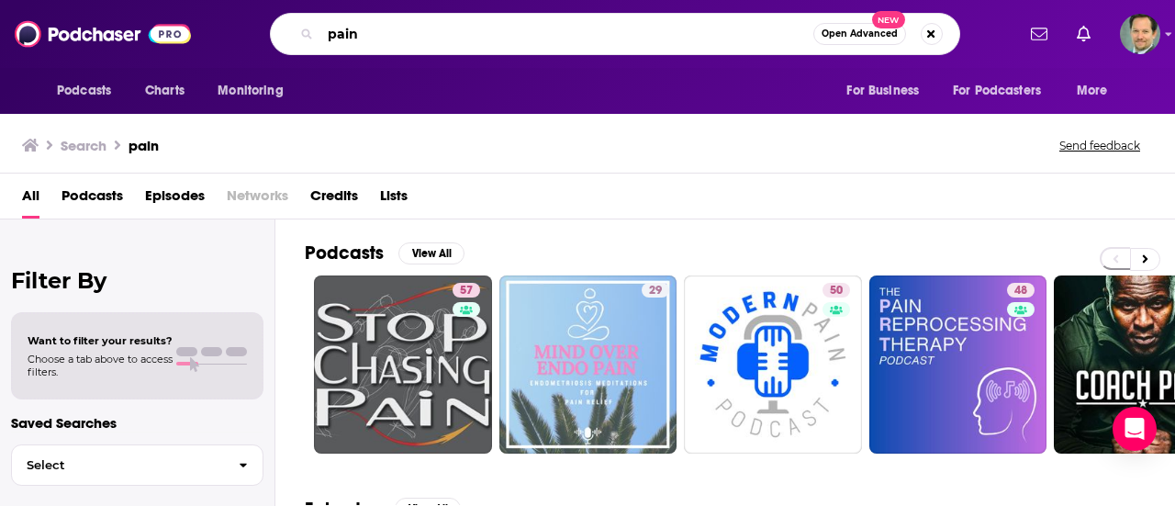
drag, startPoint x: 332, startPoint y: 35, endPoint x: 307, endPoint y: 37, distance: 25.8
click at [307, 37] on div "pain Open Advanced New" at bounding box center [615, 34] width 690 height 42
type input "wellness"
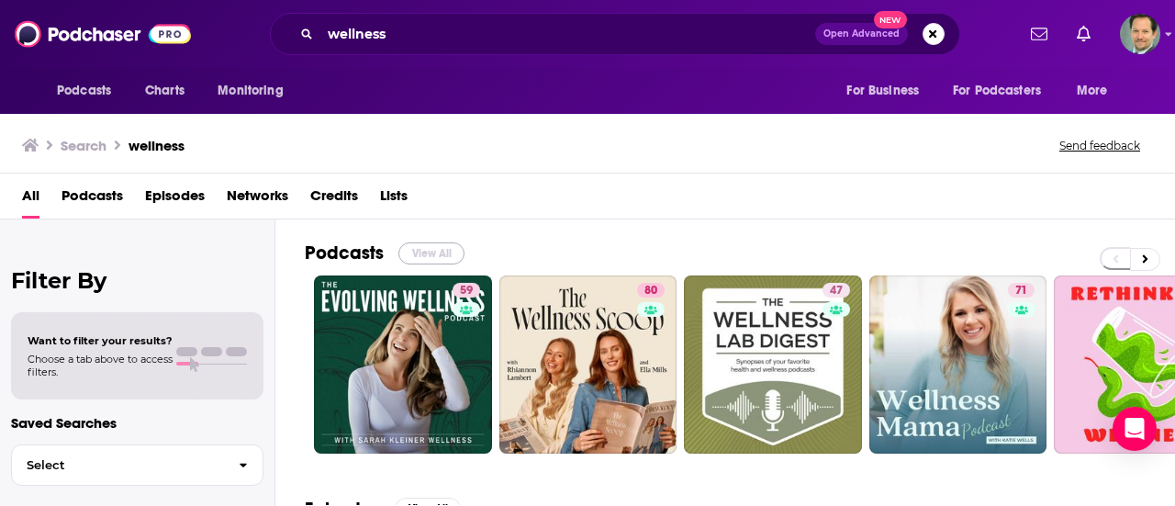
click at [439, 247] on button "View All" at bounding box center [431, 253] width 66 height 22
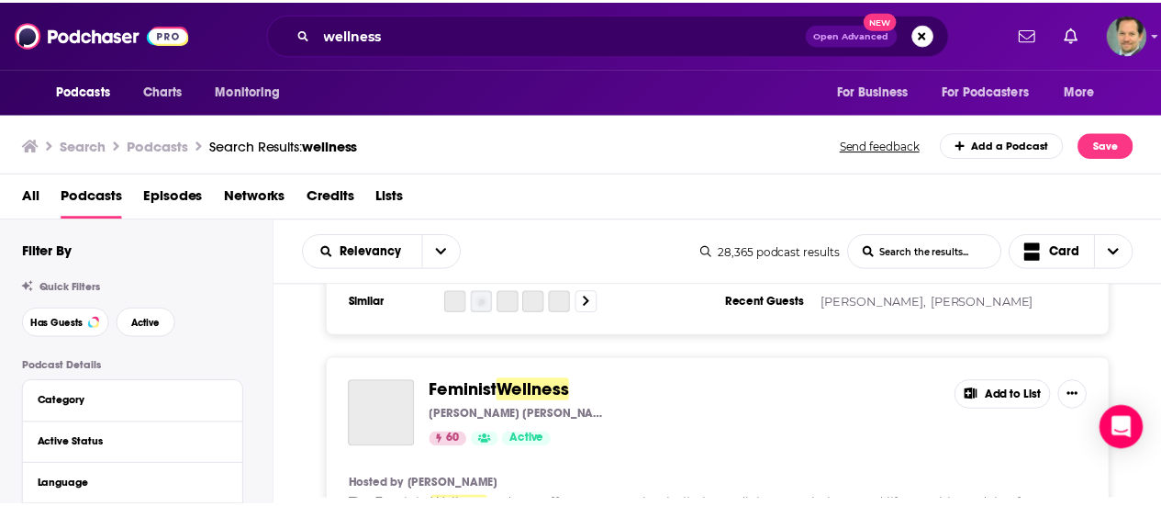
scroll to position [3304, 0]
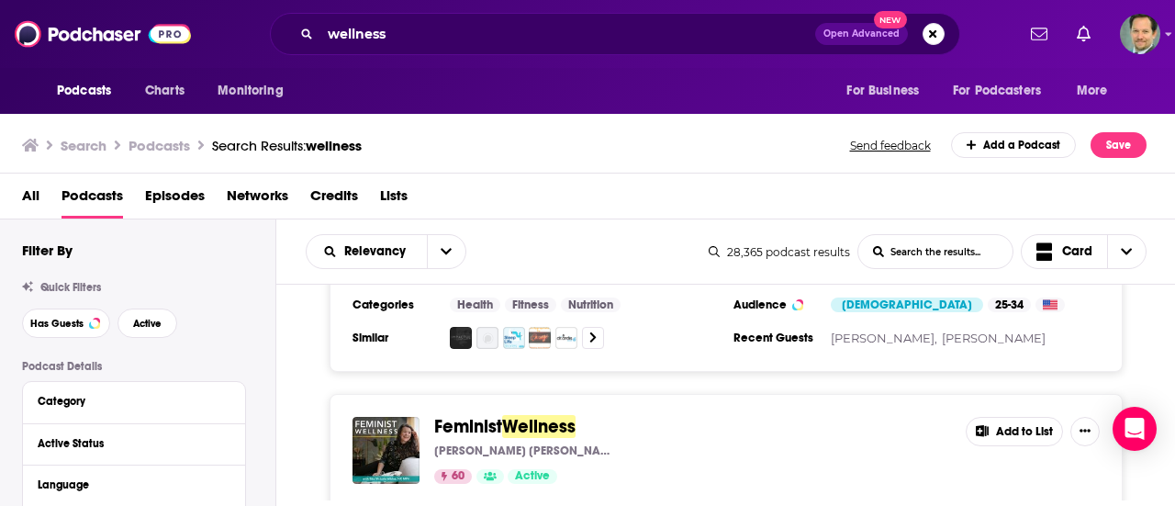
click at [1017, 417] on button "Add to List" at bounding box center [1013, 431] width 97 height 29
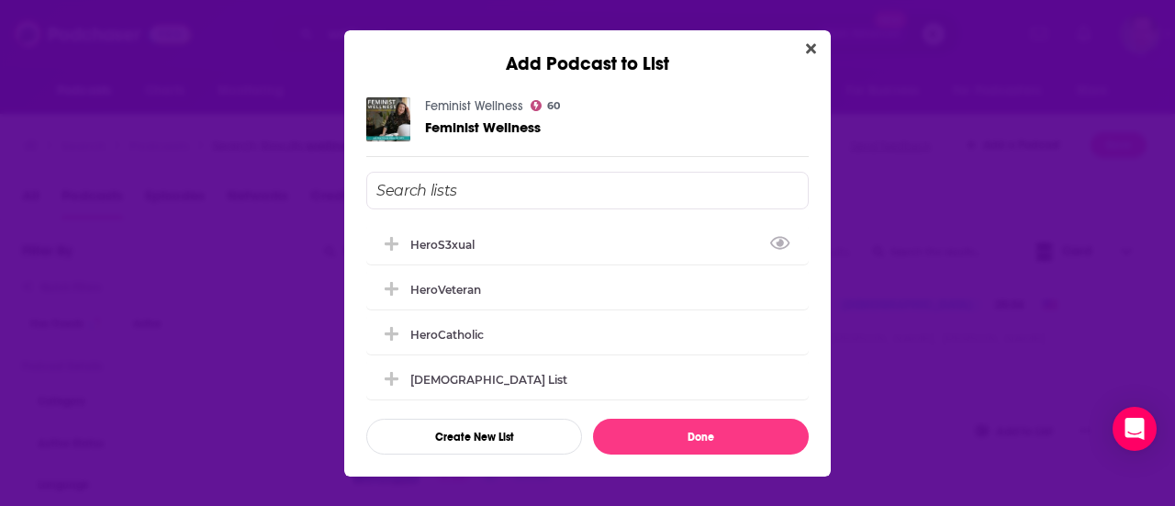
click at [400, 194] on input "Add Podcast To List" at bounding box center [587, 191] width 442 height 38
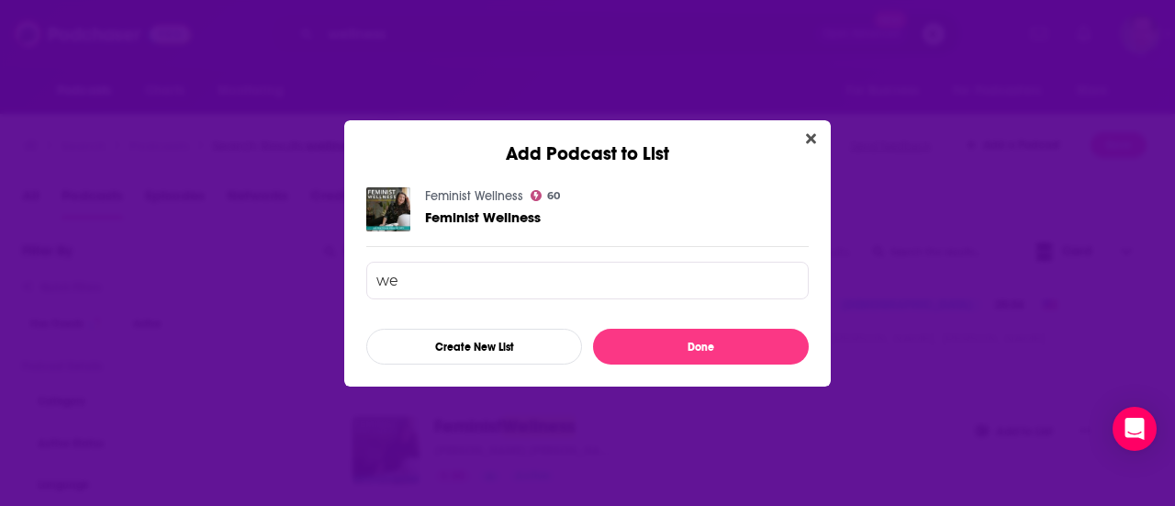
type input "w"
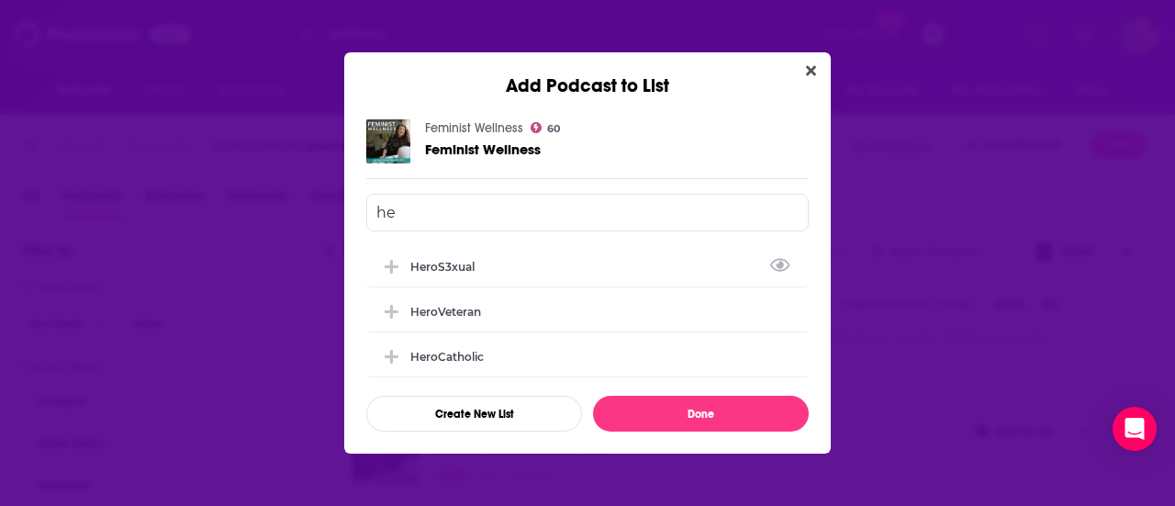
type input "h"
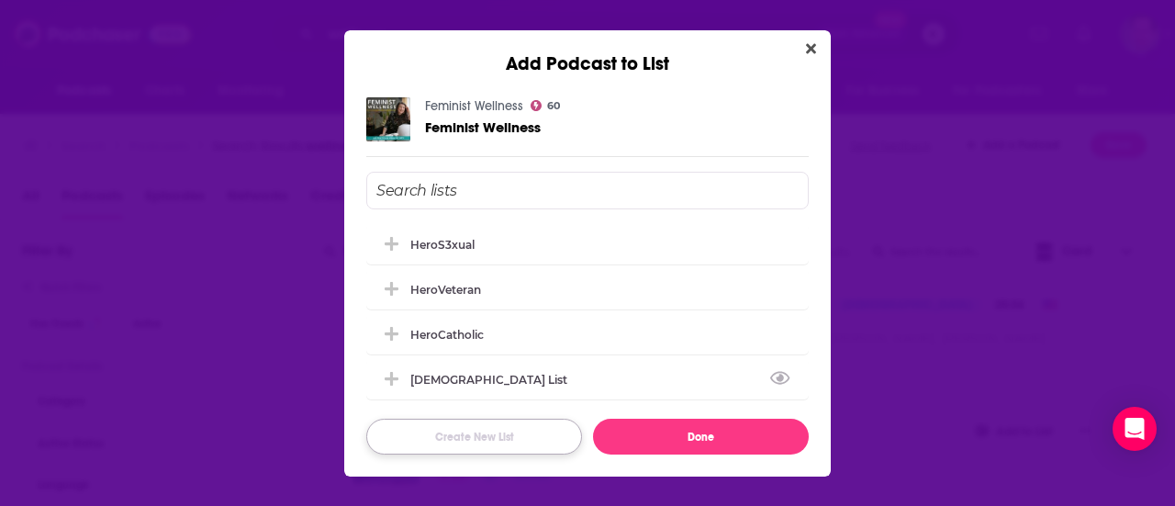
click at [459, 435] on button "Create New List" at bounding box center [474, 436] width 216 height 36
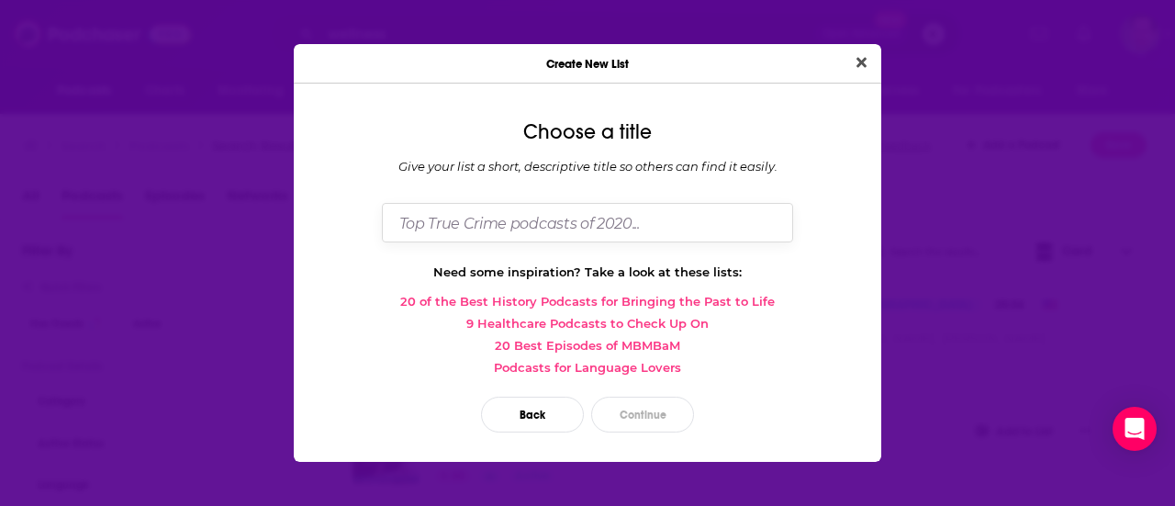
click at [419, 218] on input "Dialog" at bounding box center [587, 222] width 411 height 39
type input "Wellness"
click at [659, 415] on button "Continue" at bounding box center [642, 414] width 103 height 36
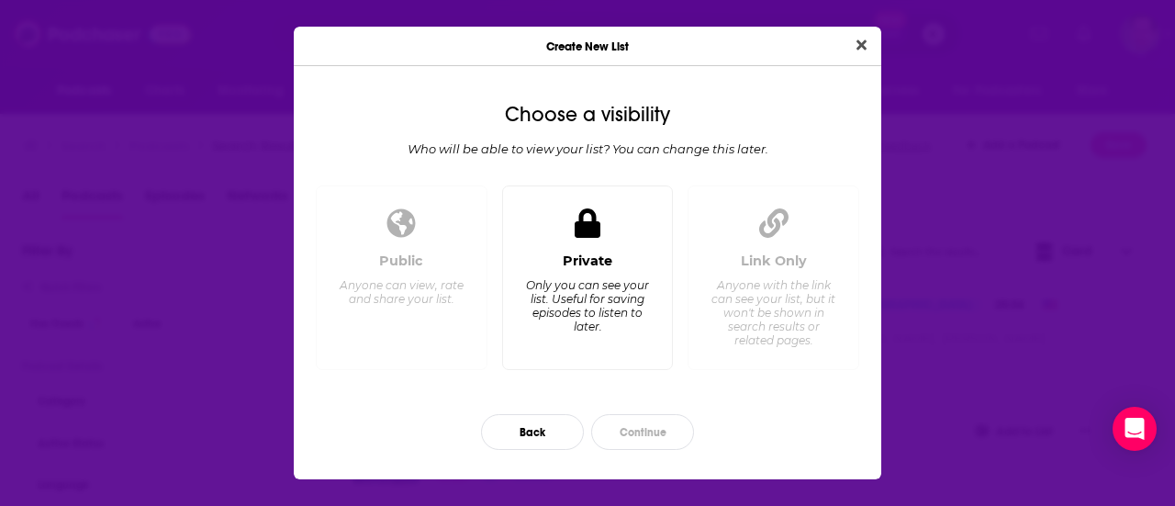
click at [617, 295] on div "Only you can see your list. Useful for saving episodes to listen to later." at bounding box center [587, 305] width 126 height 55
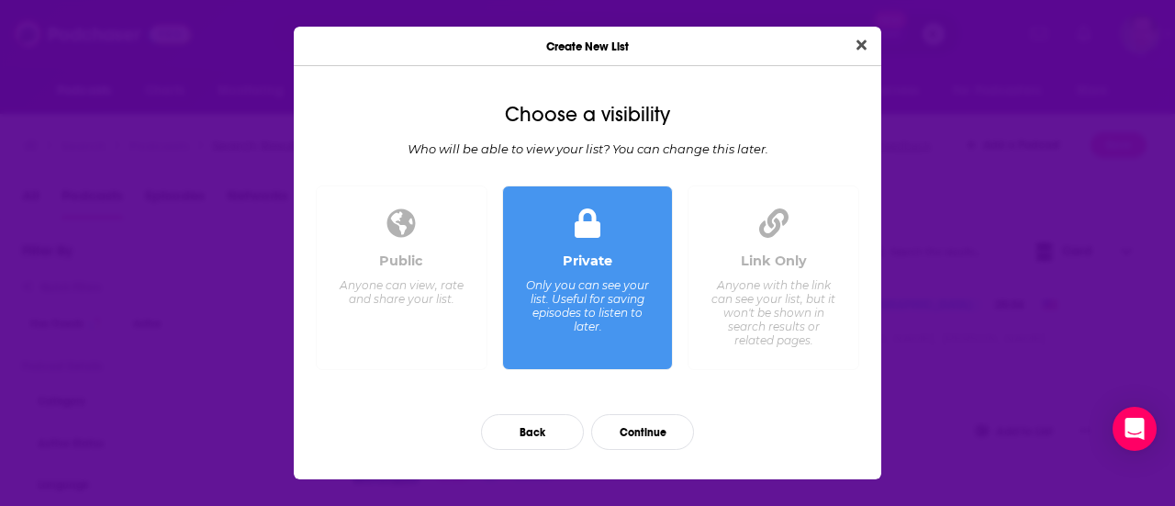
drag, startPoint x: 388, startPoint y: 254, endPoint x: 403, endPoint y: 299, distance: 47.3
click at [388, 256] on div "Public" at bounding box center [401, 260] width 44 height 17
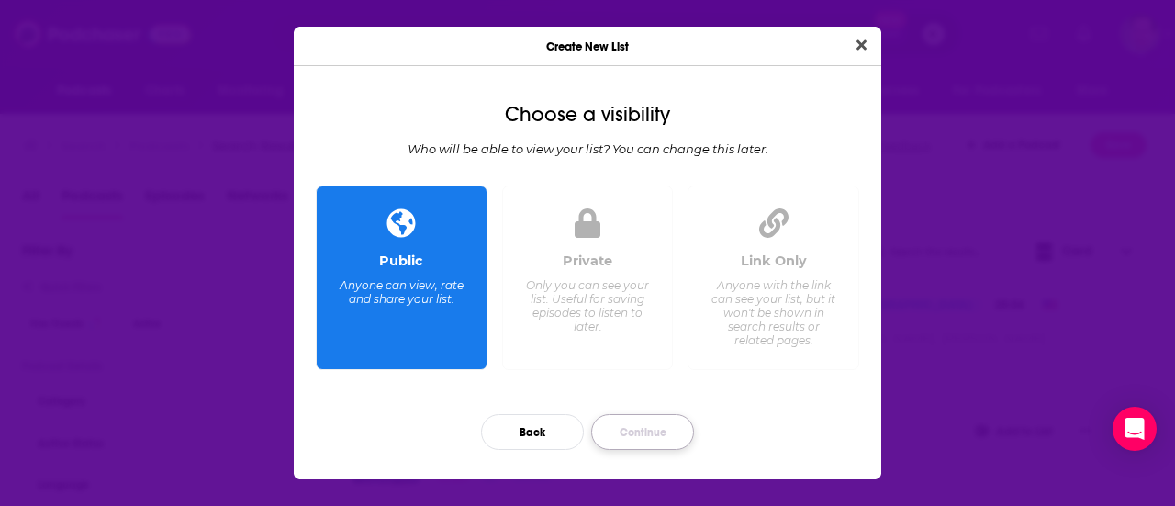
click at [647, 430] on button "Continue" at bounding box center [642, 432] width 103 height 36
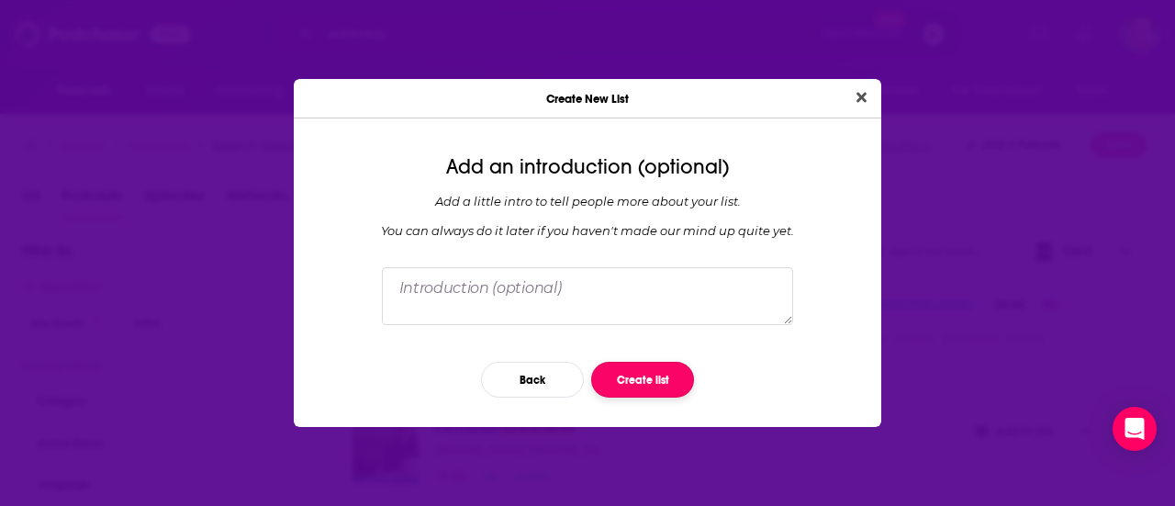
click at [641, 375] on button "Create list" at bounding box center [642, 380] width 103 height 36
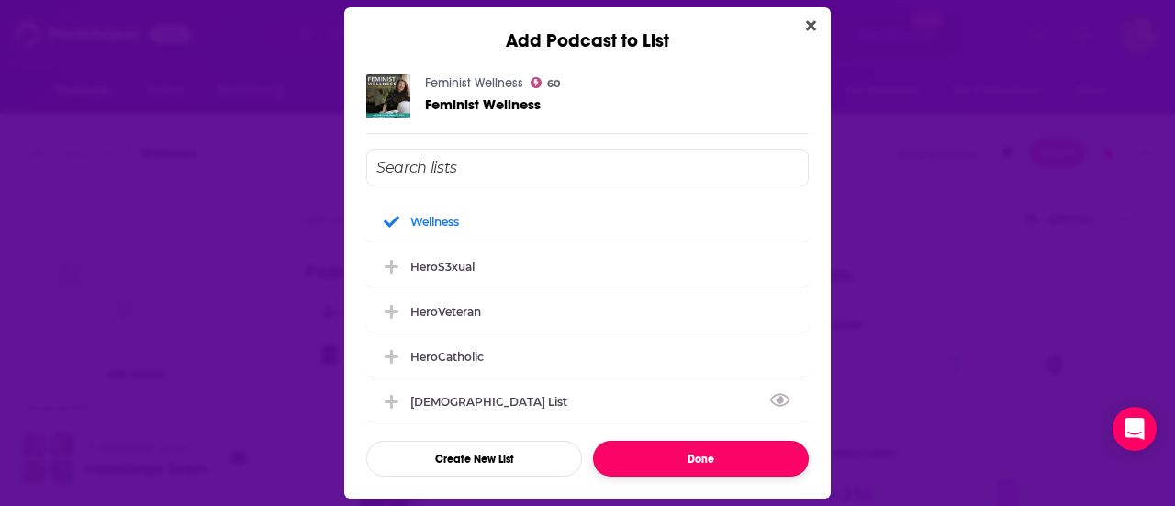
click at [685, 463] on button "Done" at bounding box center [701, 459] width 216 height 36
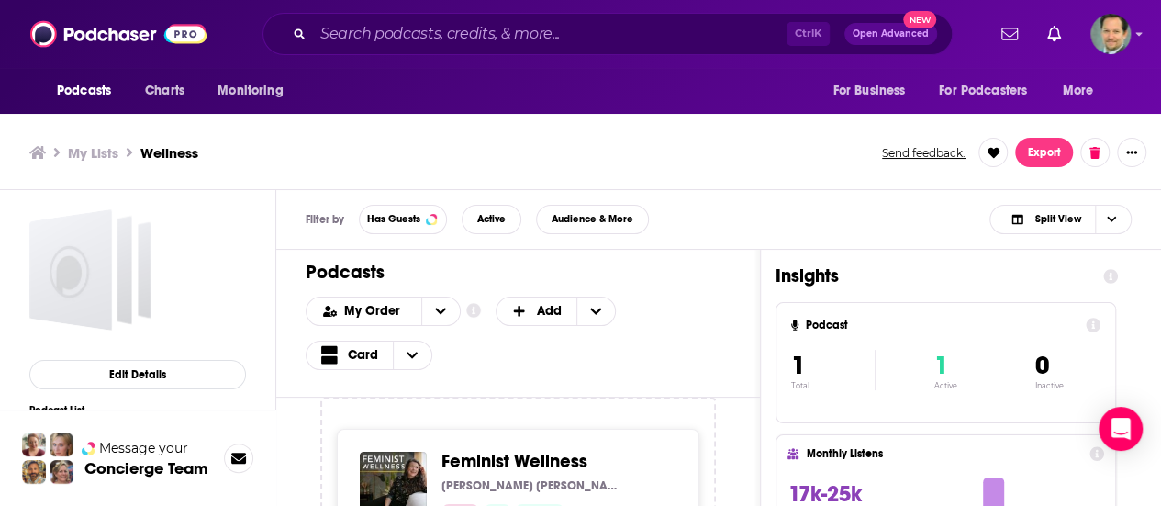
scroll to position [6, 0]
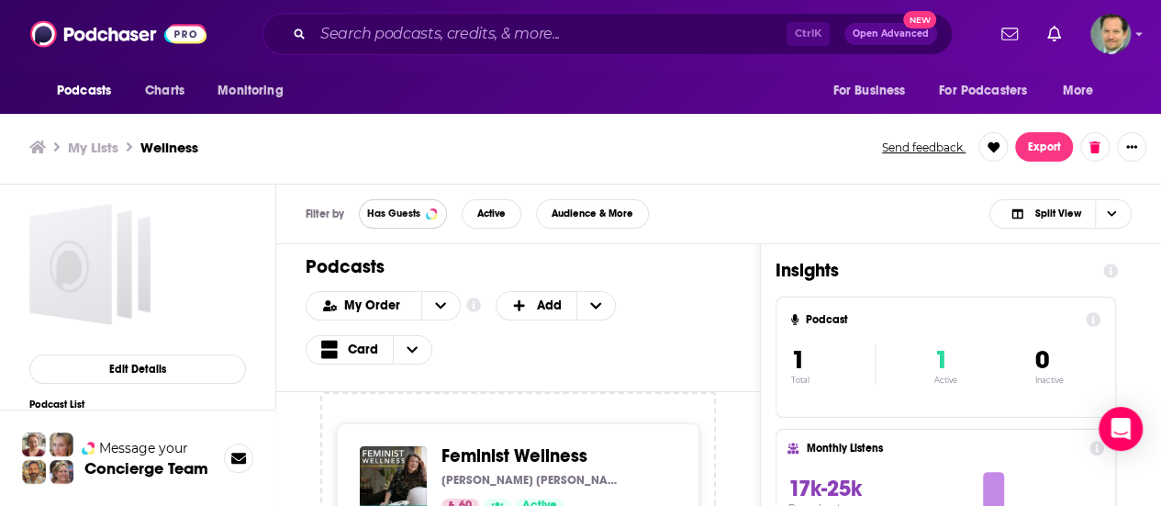
click at [389, 216] on span "Has Guests" at bounding box center [393, 213] width 53 height 10
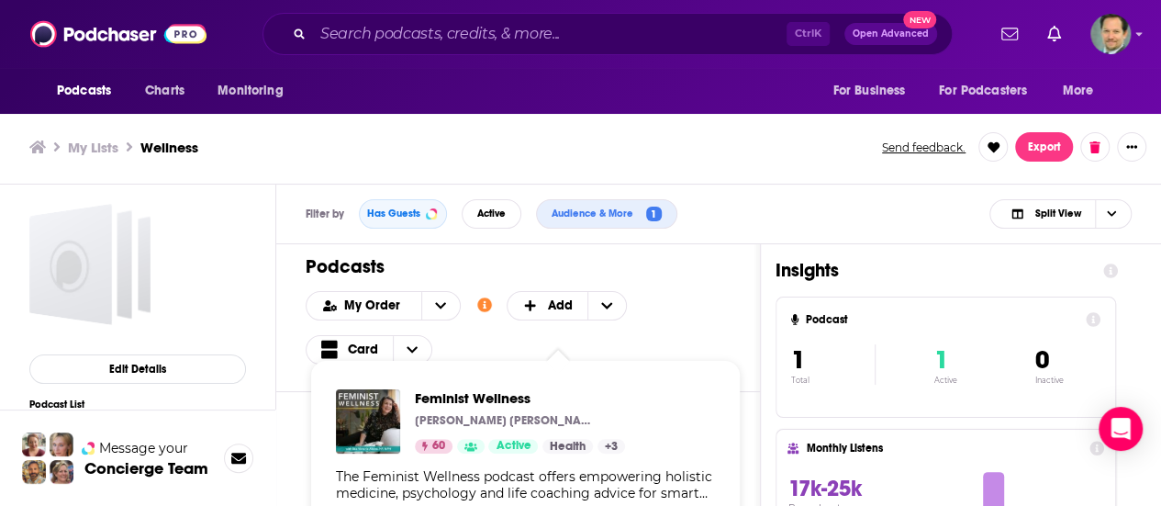
click at [633, 445] on div "Feminist Wellness [PERSON_NAME] [PERSON_NAME] 60 Active Health + 3 The Feminist…" at bounding box center [525, 476] width 408 height 205
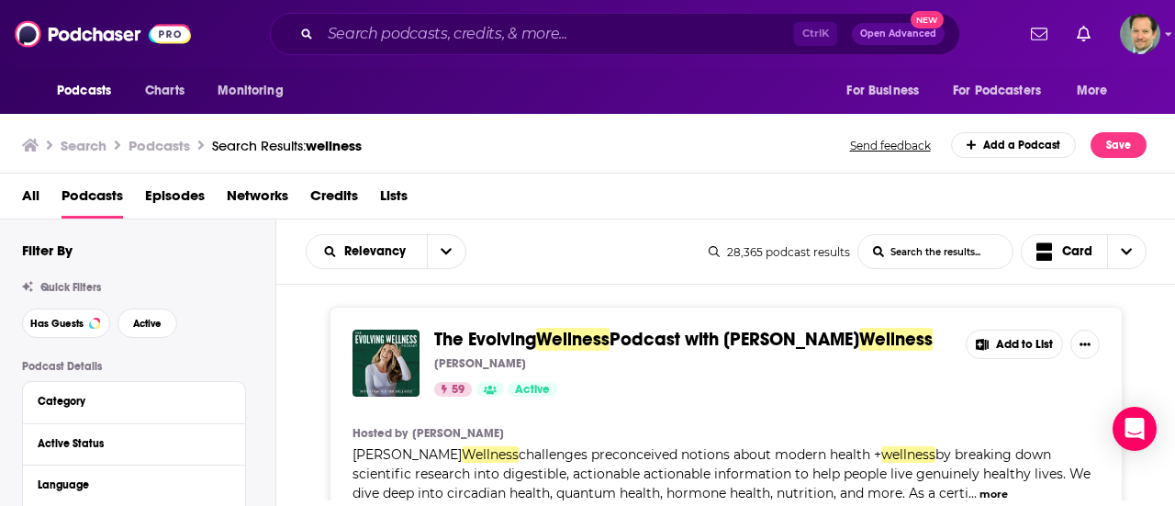
click at [1027, 336] on button "Add to List" at bounding box center [1013, 343] width 97 height 29
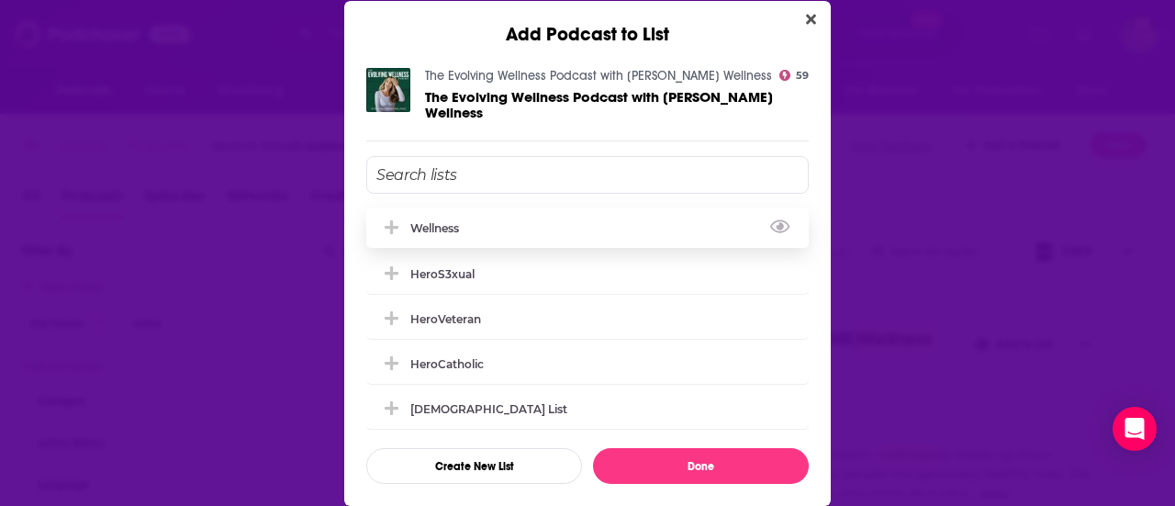
click at [444, 229] on div "Wellness" at bounding box center [440, 228] width 60 height 14
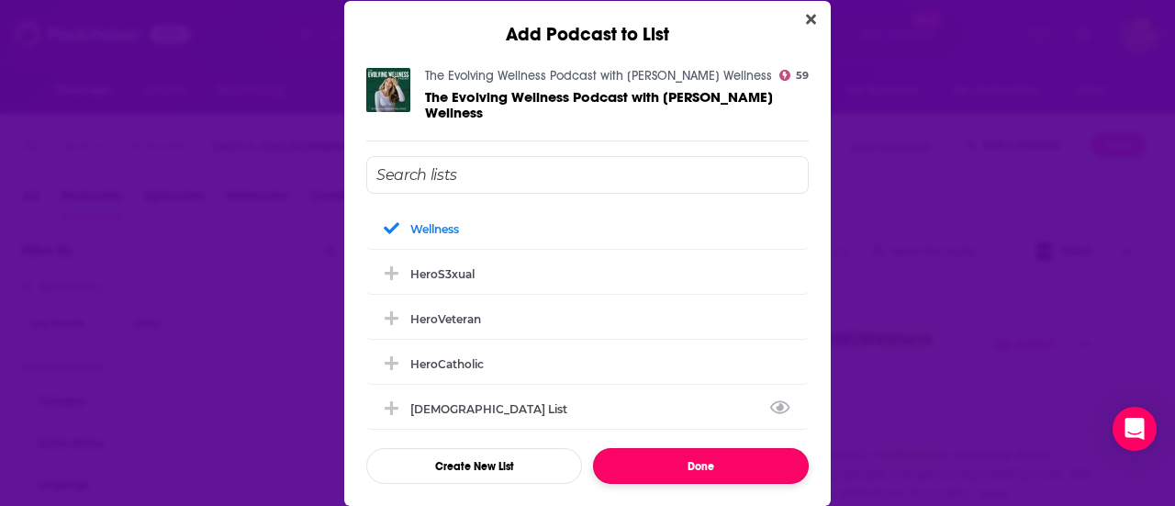
click at [708, 463] on button "Done" at bounding box center [701, 466] width 216 height 36
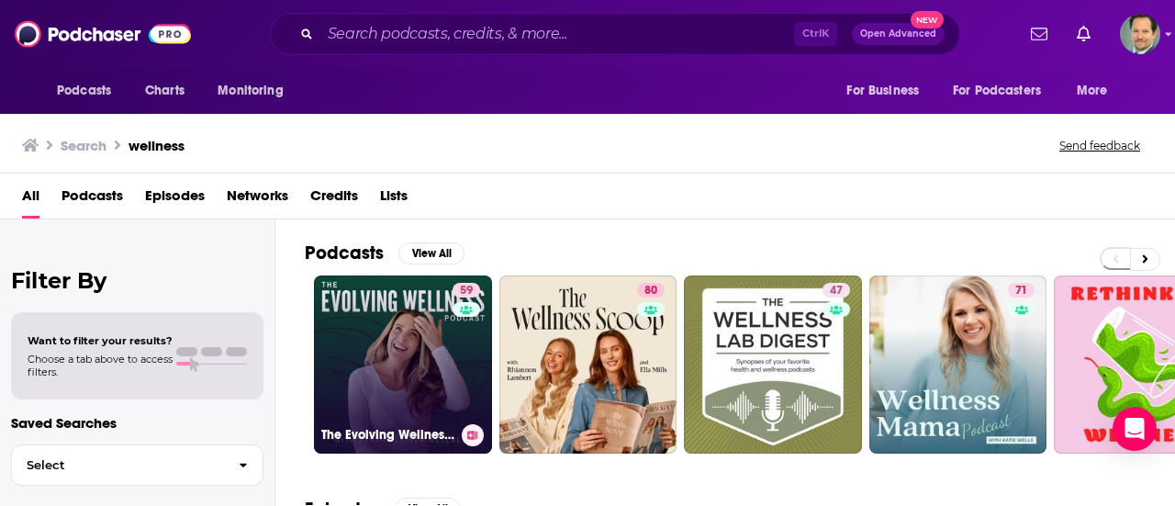
click at [395, 340] on link "59 The Evolving Wellness Podcast with [PERSON_NAME] Wellness" at bounding box center [403, 364] width 178 height 178
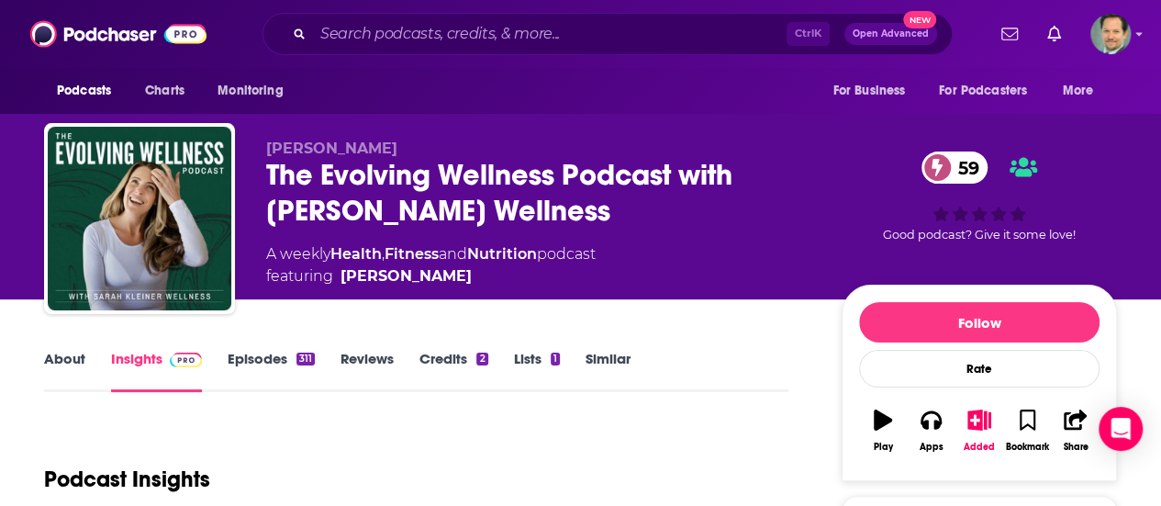
click at [79, 358] on link "About" at bounding box center [64, 371] width 41 height 42
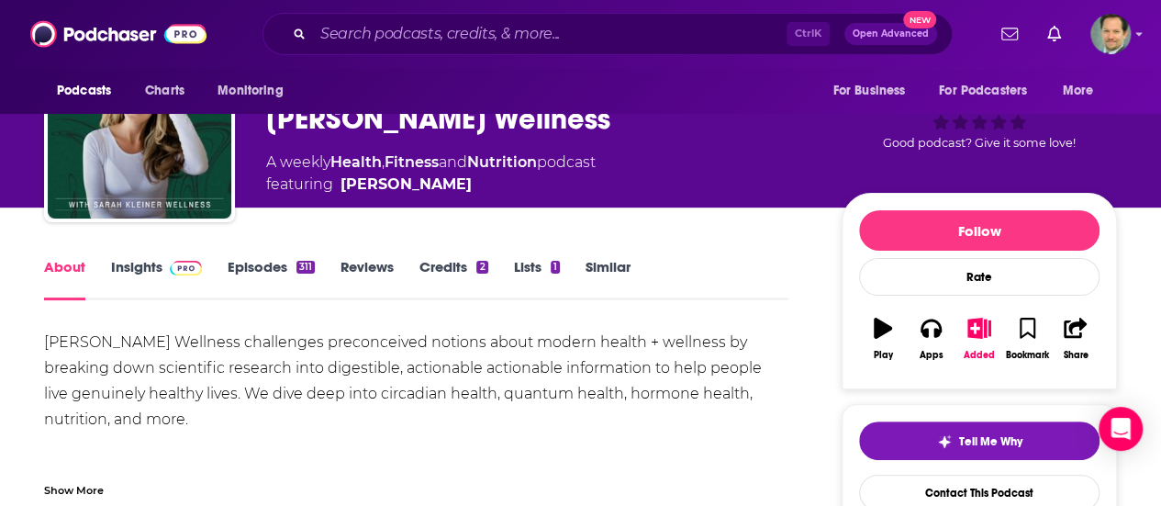
scroll to position [92, 0]
click at [124, 266] on link "Insights" at bounding box center [156, 279] width 91 height 42
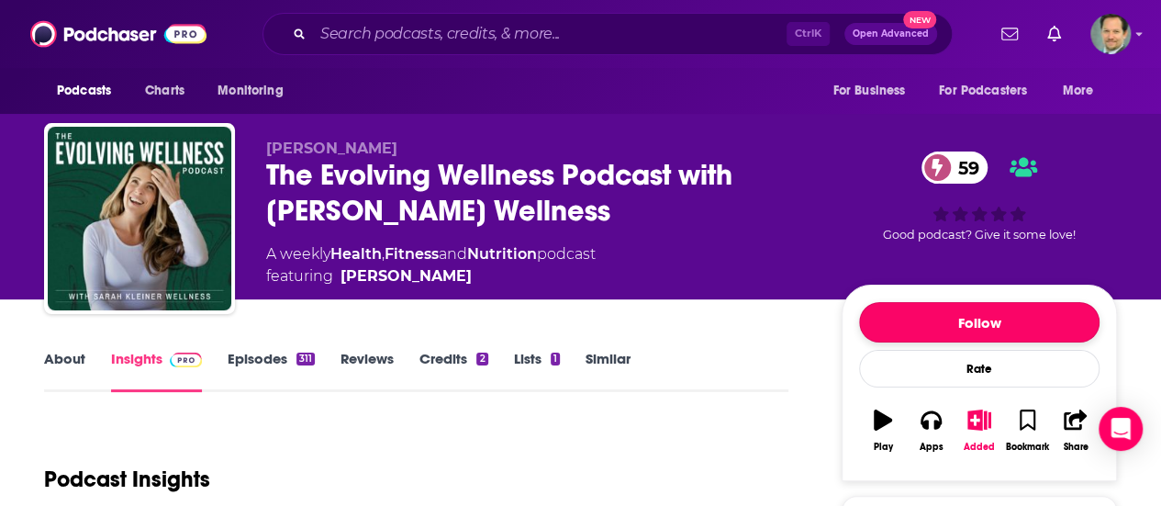
click at [988, 316] on button "Follow" at bounding box center [979, 322] width 240 height 40
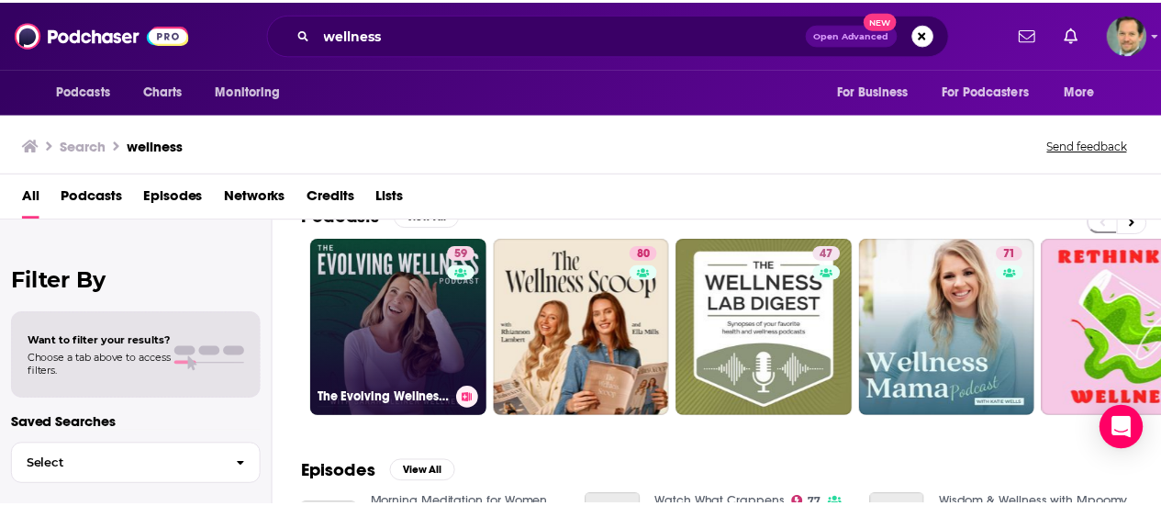
scroll to position [92, 0]
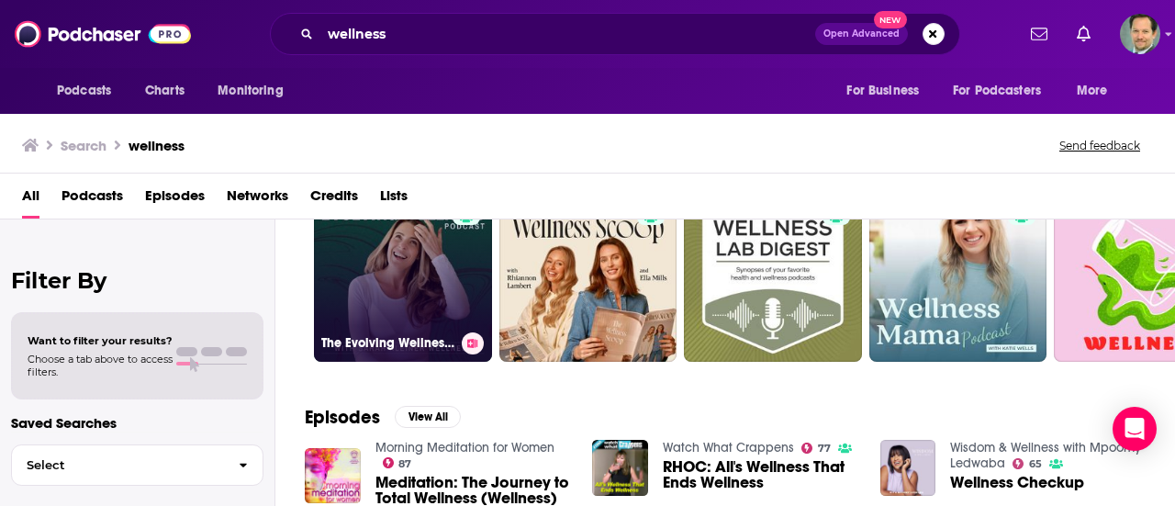
click at [474, 341] on icon at bounding box center [472, 343] width 10 height 9
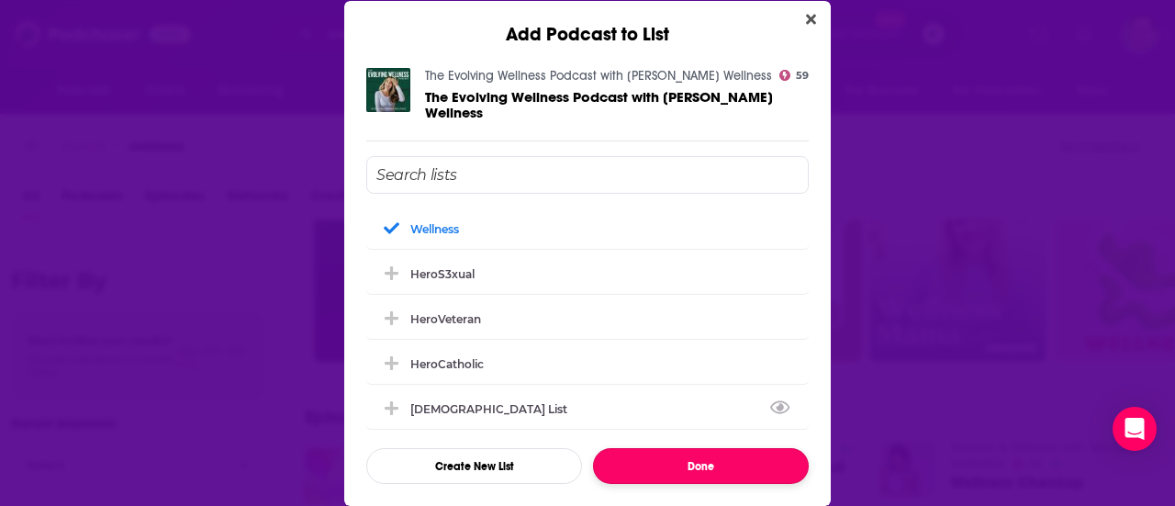
click at [686, 468] on button "Done" at bounding box center [701, 466] width 216 height 36
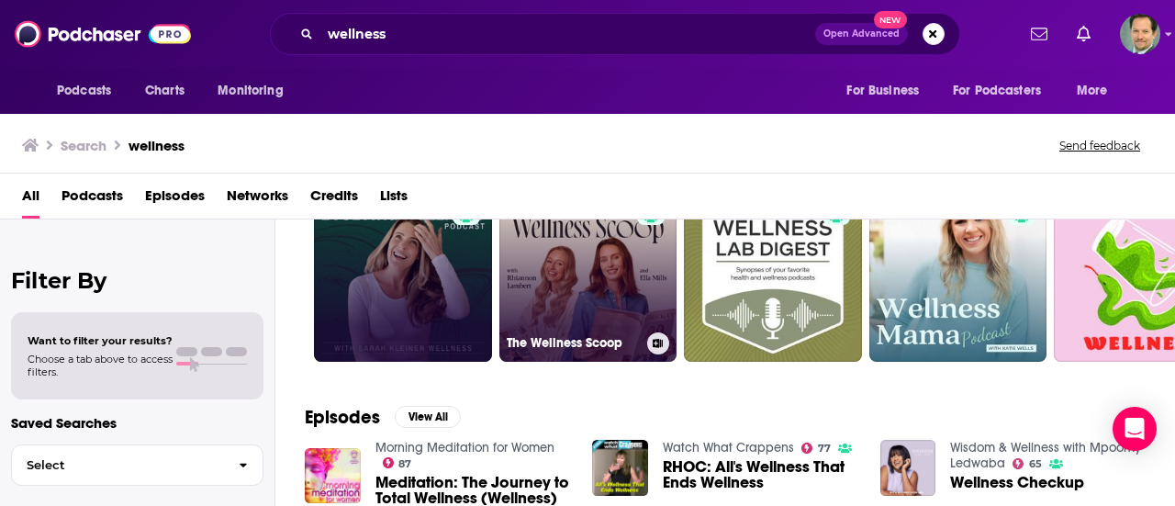
click at [605, 276] on link "80 The Wellness Scoop" at bounding box center [588, 273] width 178 height 178
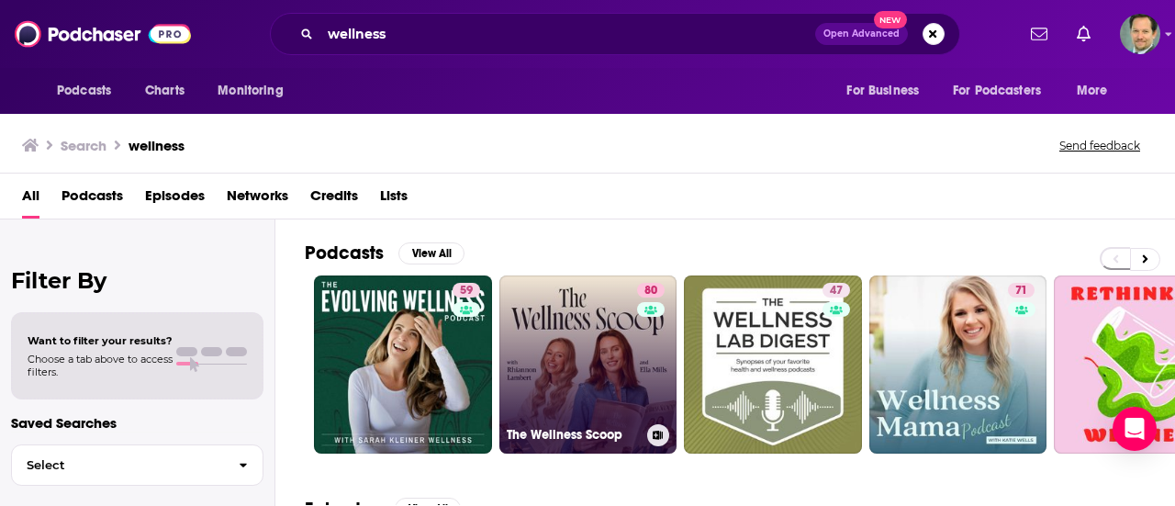
click at [658, 430] on icon at bounding box center [658, 434] width 10 height 9
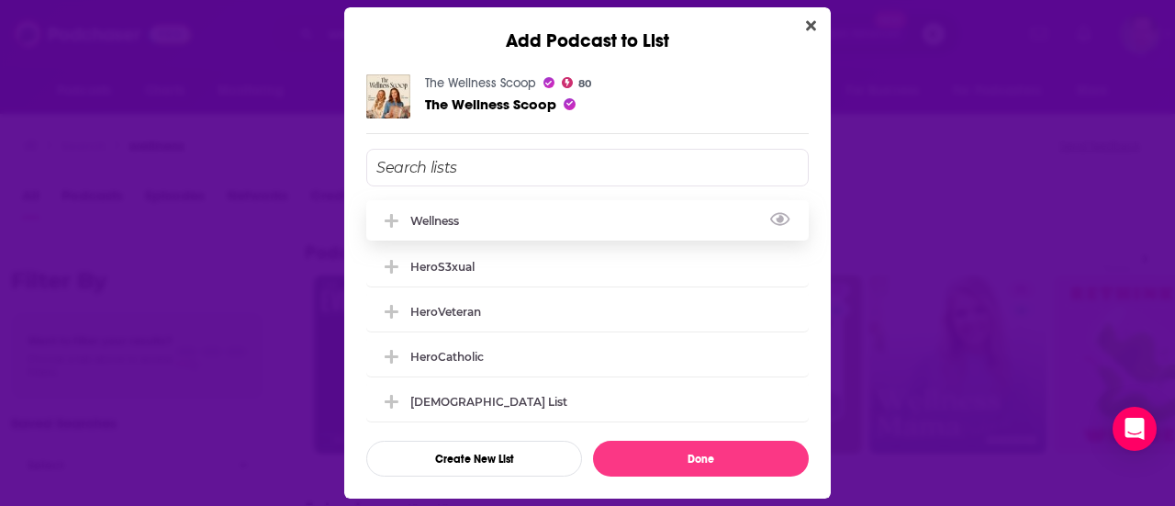
click at [459, 221] on div "Wellness" at bounding box center [440, 221] width 60 height 14
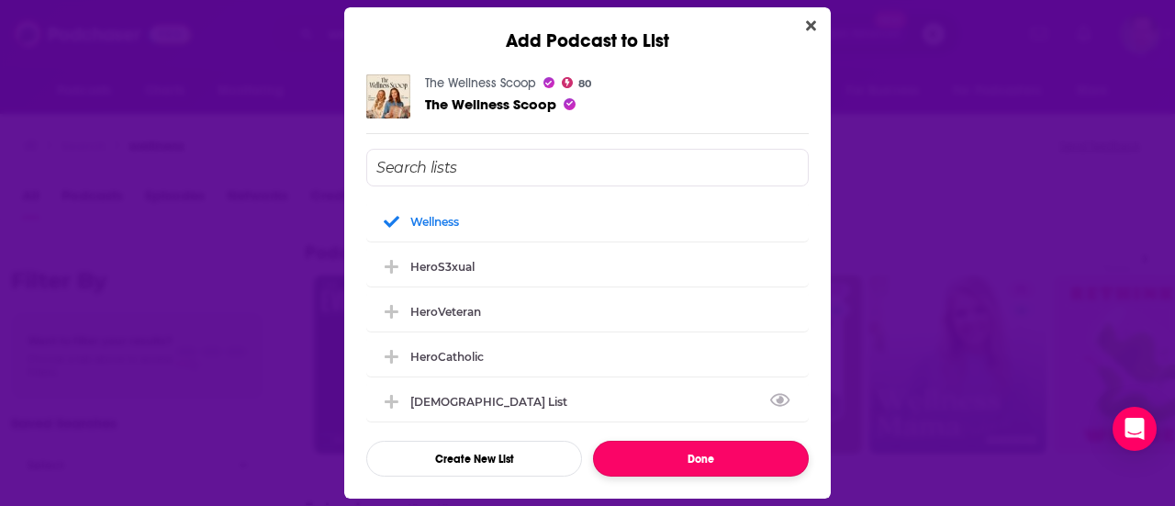
click at [675, 457] on button "Done" at bounding box center [701, 459] width 216 height 36
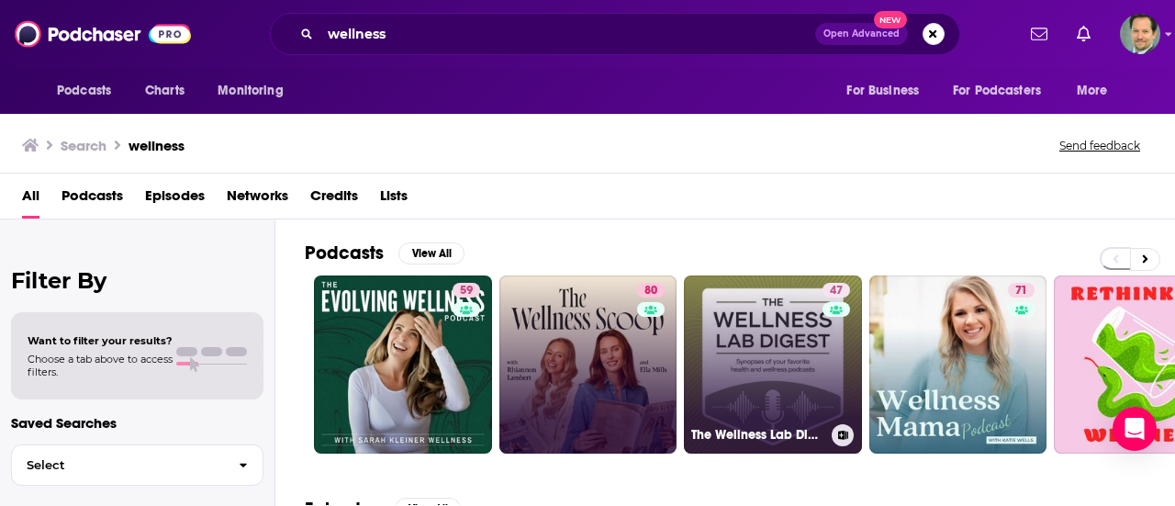
click at [845, 431] on icon at bounding box center [843, 434] width 10 height 9
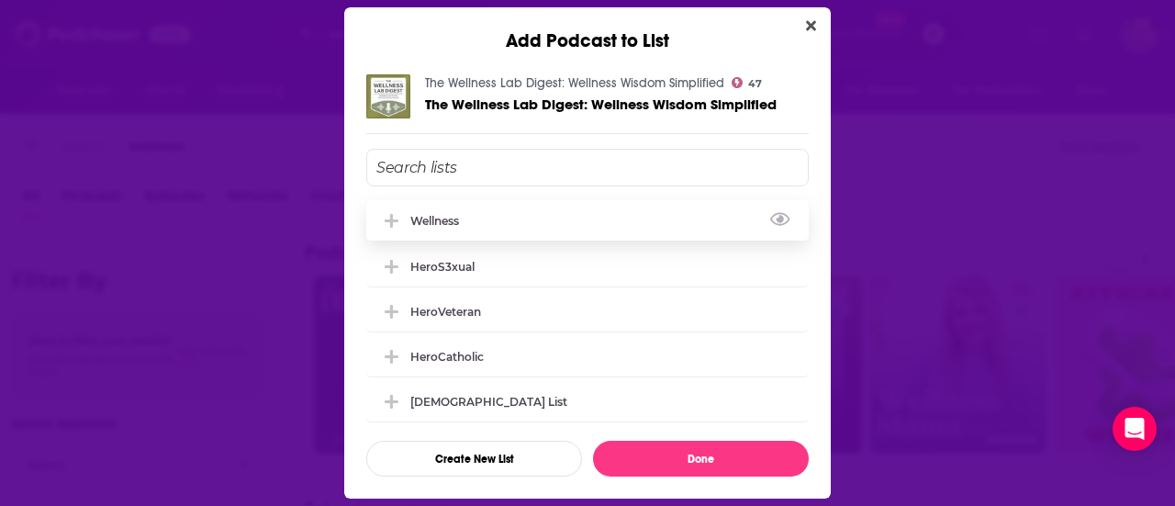
click at [481, 229] on div "Wellness" at bounding box center [587, 220] width 442 height 40
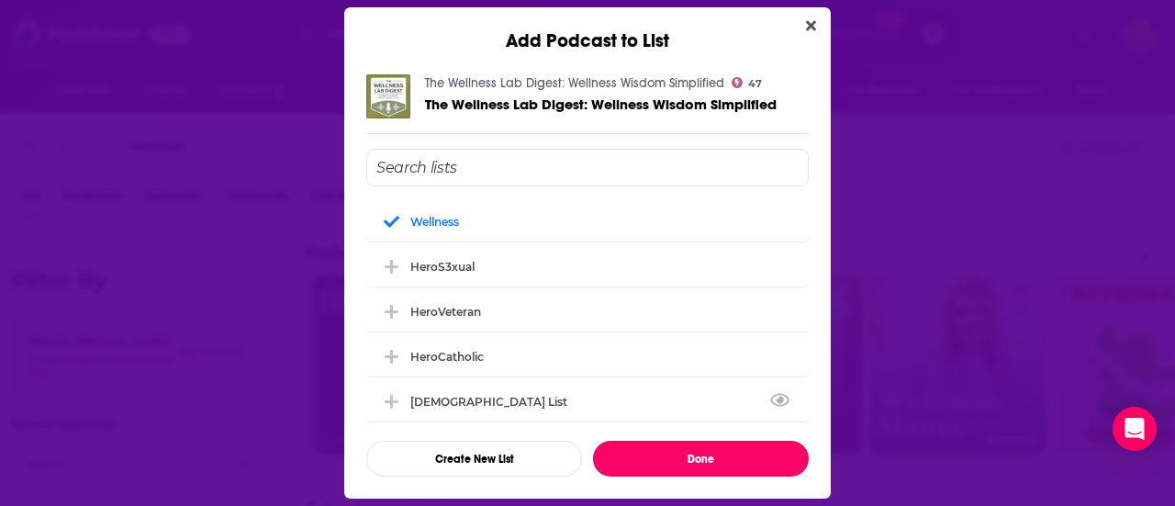
drag, startPoint x: 693, startPoint y: 456, endPoint x: 703, endPoint y: 454, distance: 10.3
click at [696, 455] on button "Done" at bounding box center [701, 459] width 216 height 36
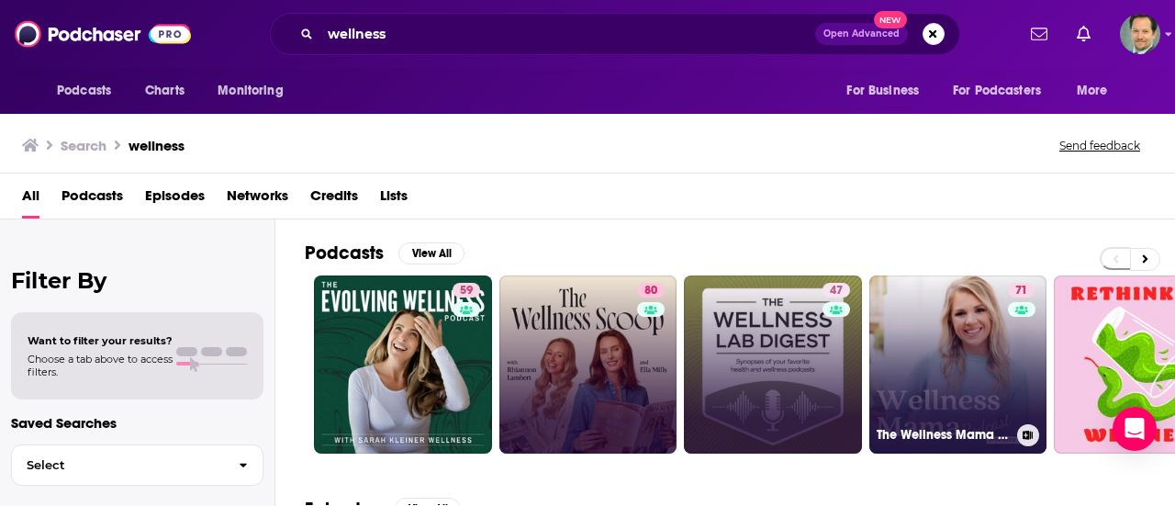
click at [1026, 427] on button at bounding box center [1028, 435] width 22 height 22
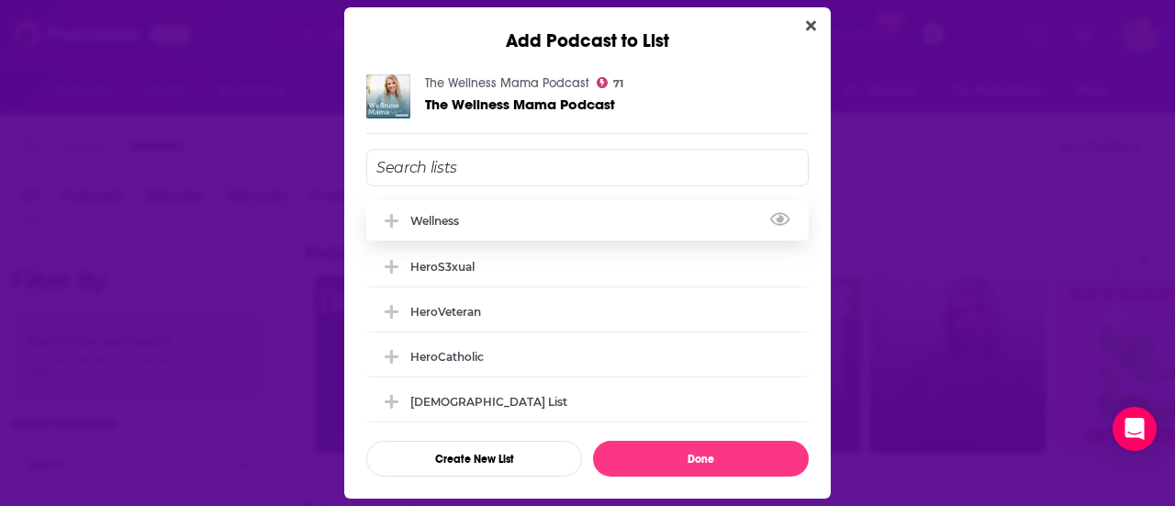
click at [454, 224] on div "Wellness" at bounding box center [440, 221] width 60 height 14
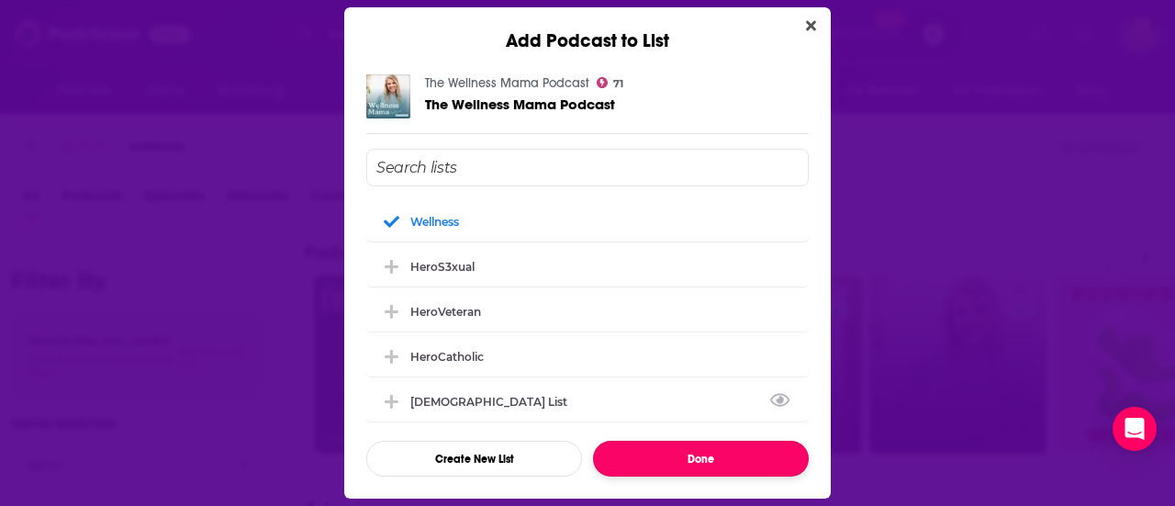
click at [683, 457] on button "Done" at bounding box center [701, 459] width 216 height 36
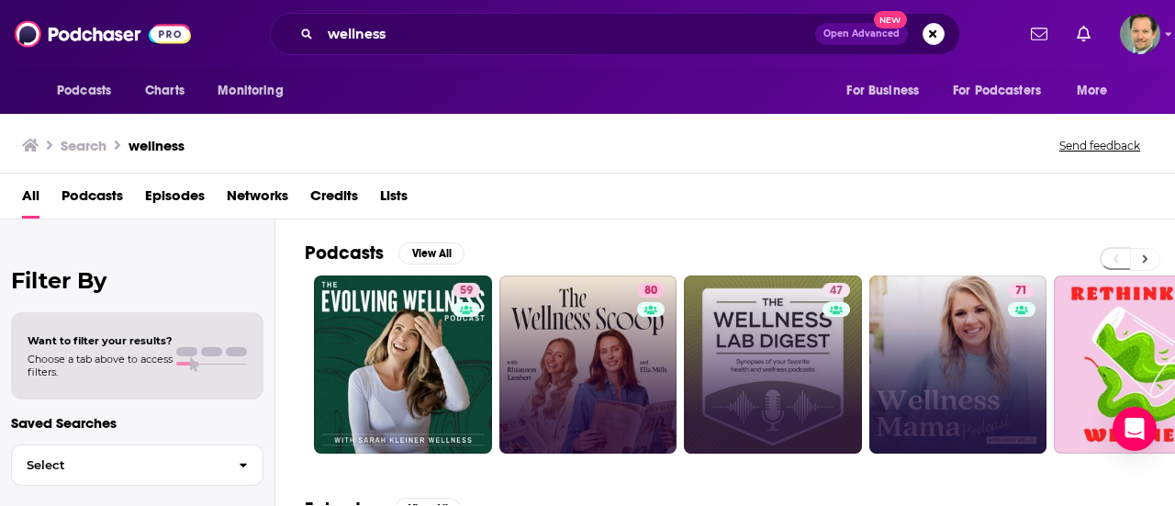
click at [1144, 249] on button at bounding box center [1145, 259] width 30 height 23
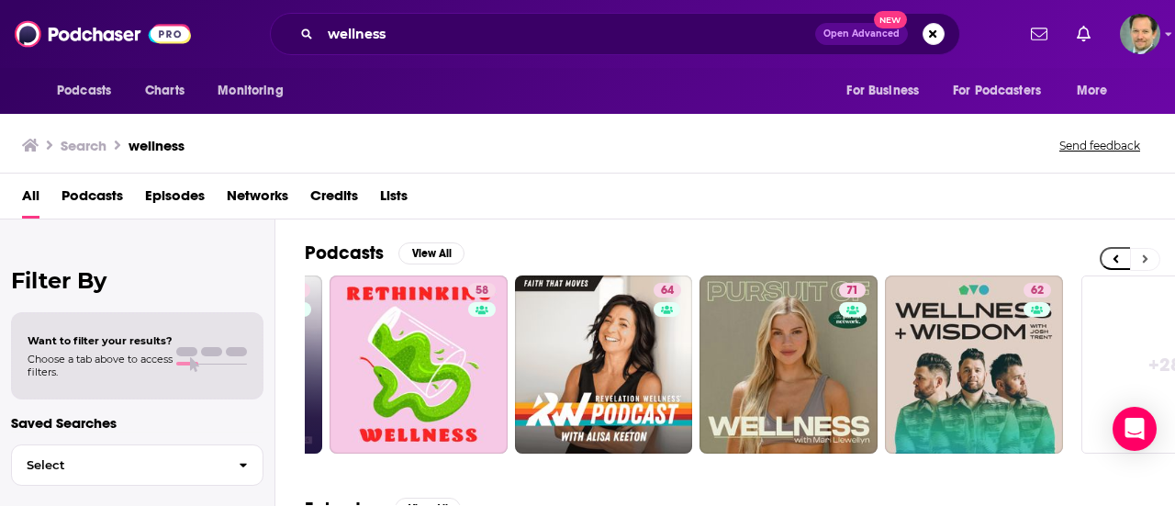
scroll to position [0, 815]
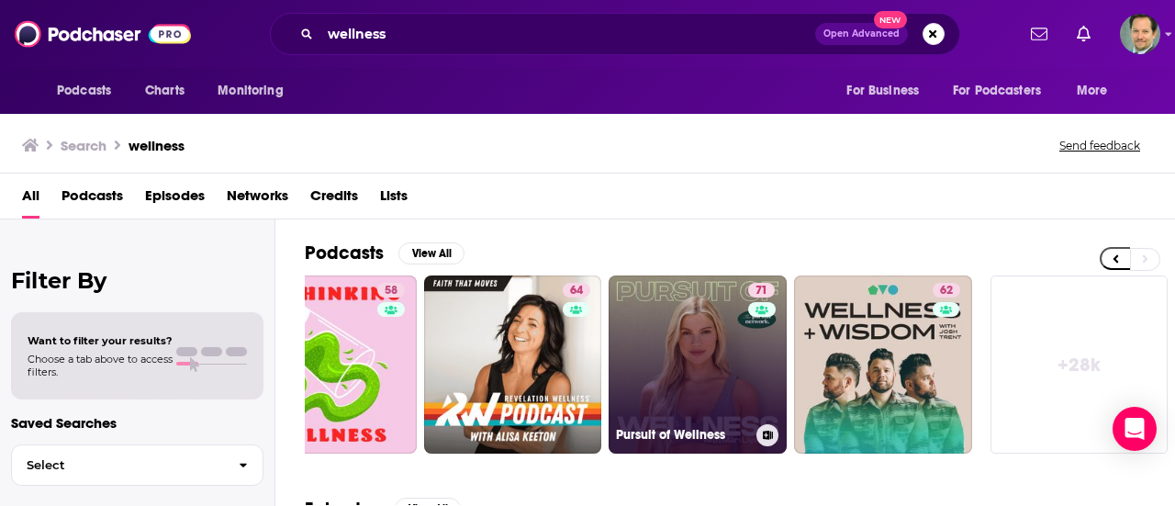
click at [761, 428] on button at bounding box center [767, 435] width 22 height 22
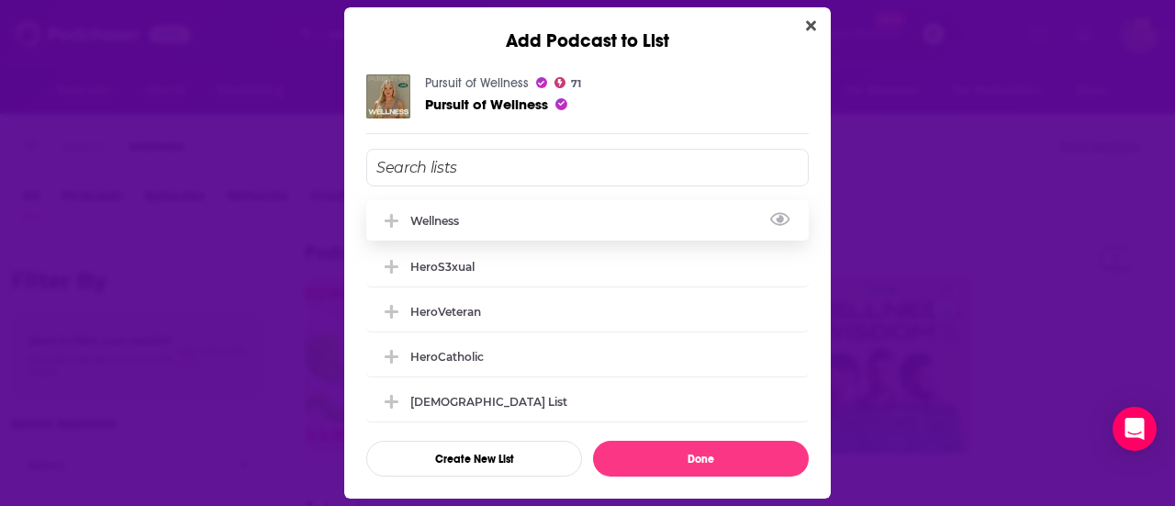
click at [466, 220] on div "Wellness" at bounding box center [440, 221] width 60 height 14
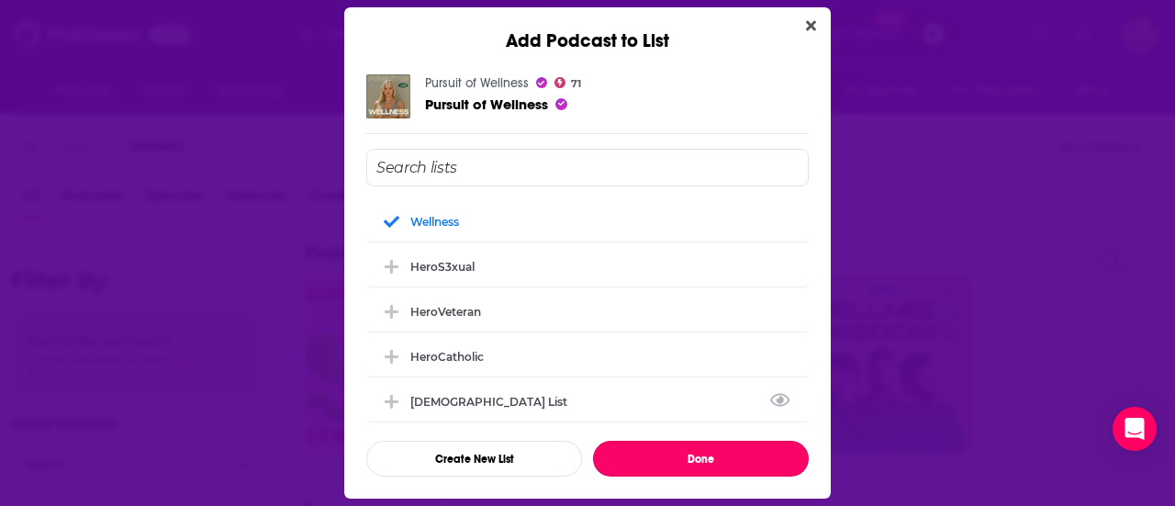
click at [714, 460] on button "Done" at bounding box center [701, 459] width 216 height 36
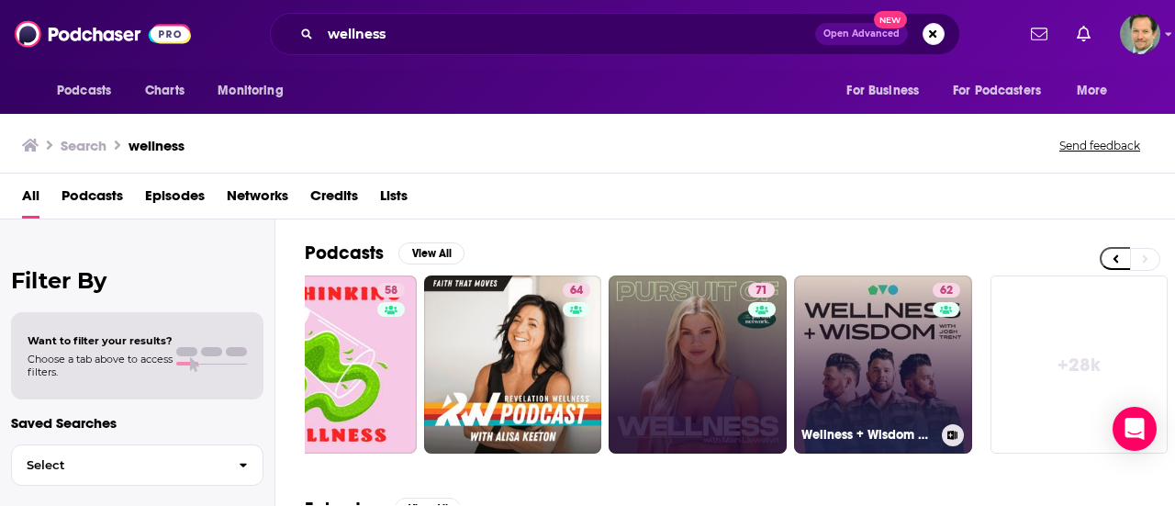
click at [951, 427] on button at bounding box center [953, 435] width 22 height 22
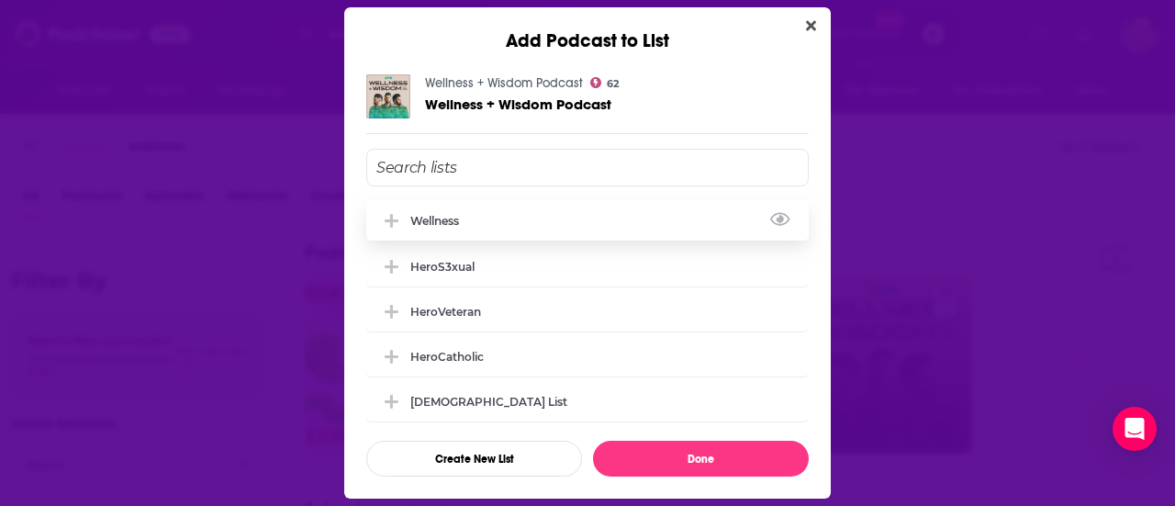
click at [455, 218] on div "Wellness" at bounding box center [440, 221] width 60 height 14
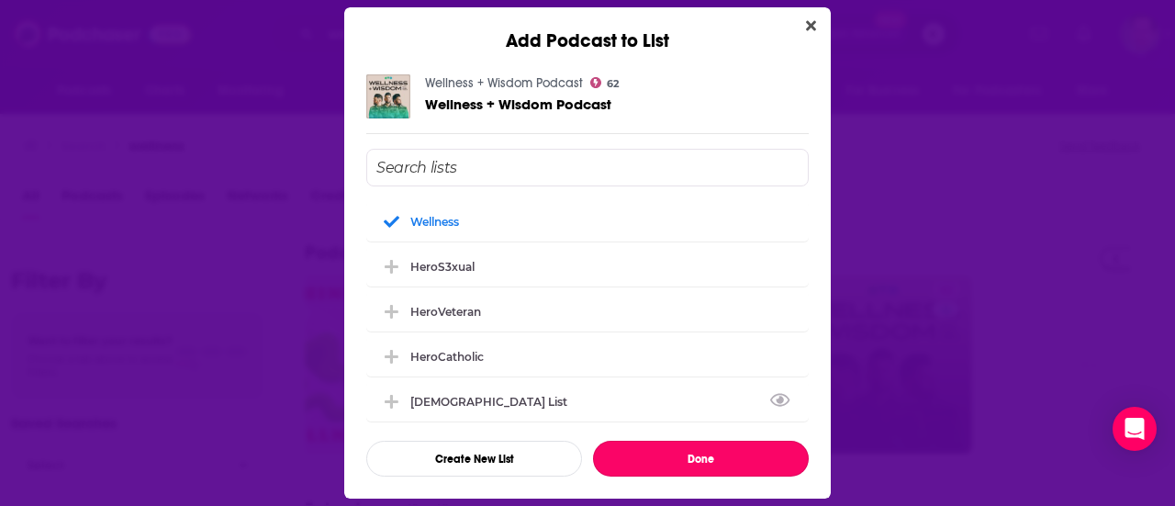
click at [680, 452] on button "Done" at bounding box center [701, 459] width 216 height 36
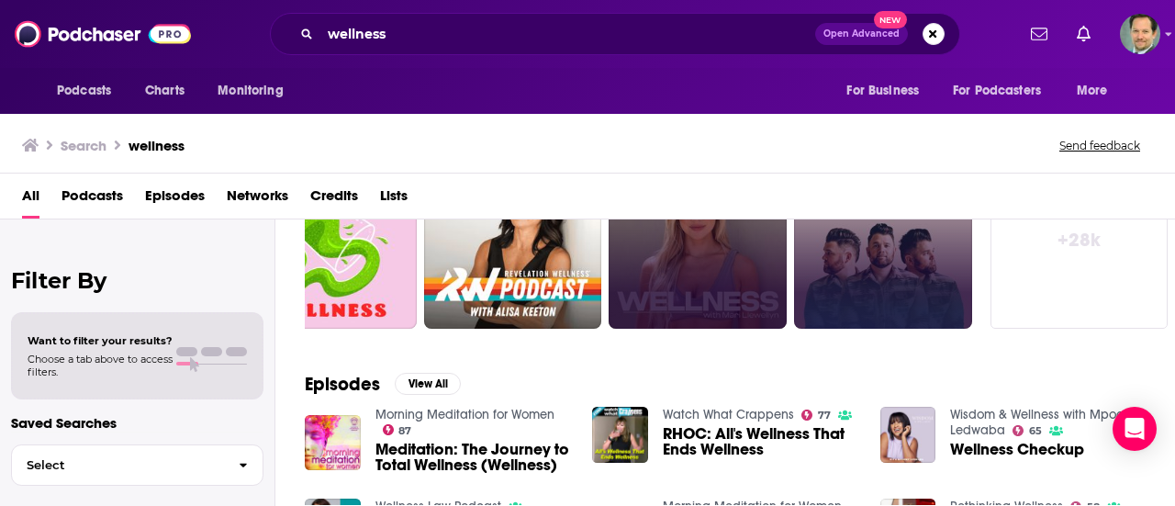
scroll to position [184, 0]
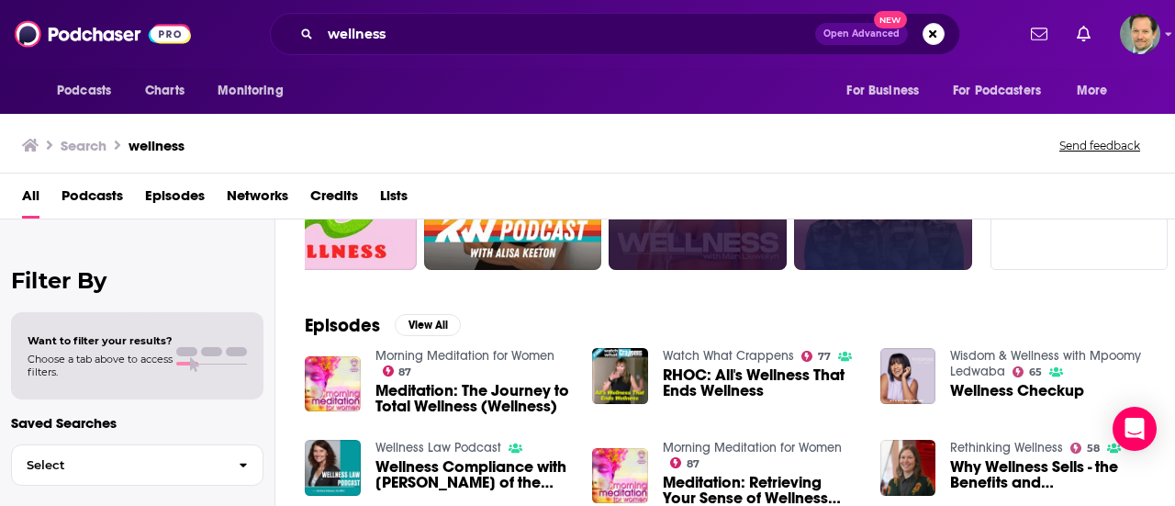
click at [793, 317] on div "Episodes View All Morning Meditation for Women 87 Meditation: The Journey to To…" at bounding box center [724, 459] width 899 height 335
click at [443, 317] on button "View All" at bounding box center [428, 325] width 66 height 22
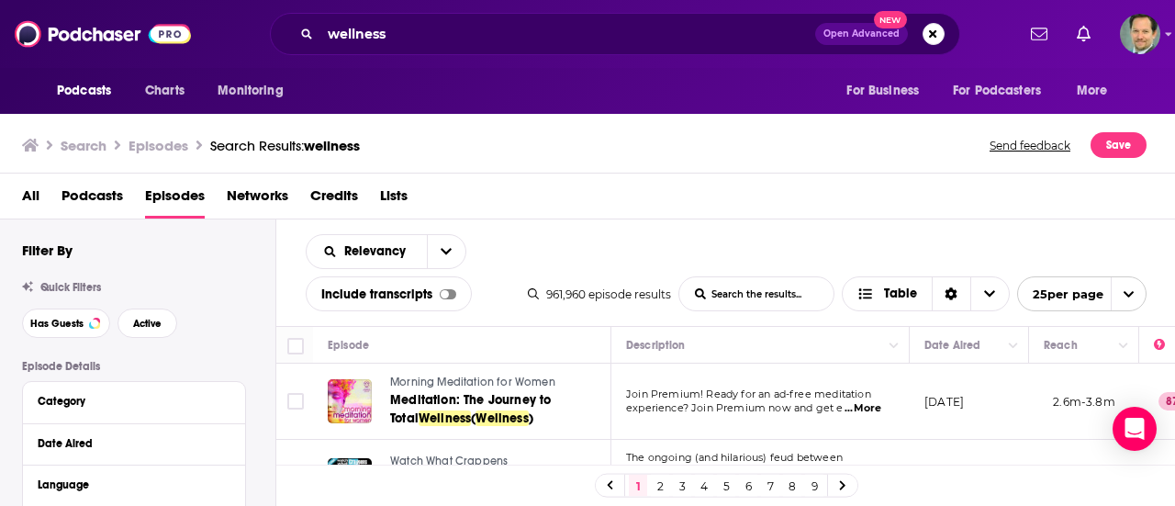
click at [518, 240] on div "Relevancy List Search Input Search the results... Include transcripts Table" at bounding box center [417, 272] width 222 height 77
click at [527, 146] on div "Search Episodes Search Results: wellness Send feedback Save" at bounding box center [584, 145] width 1124 height 26
